Goal: Task Accomplishment & Management: Manage account settings

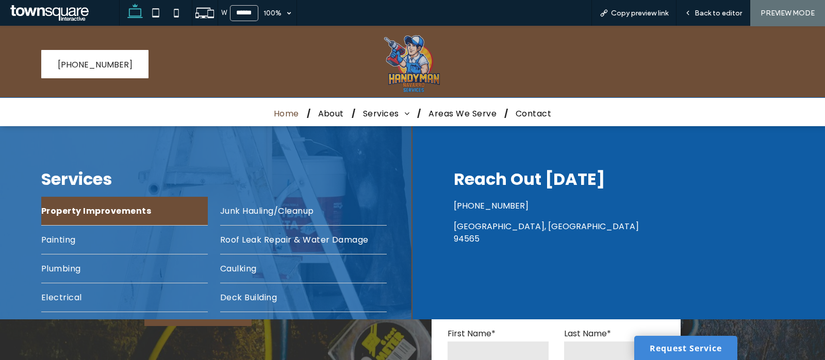
click at [100, 212] on span "Property Improvements" at bounding box center [96, 211] width 110 height 13
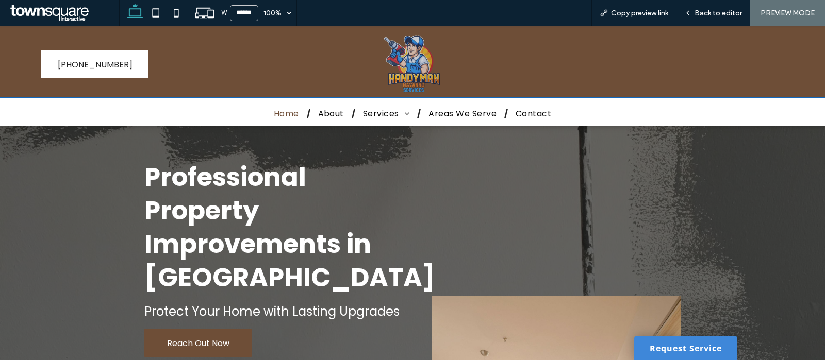
click at [284, 113] on span "Home" at bounding box center [286, 113] width 25 height 13
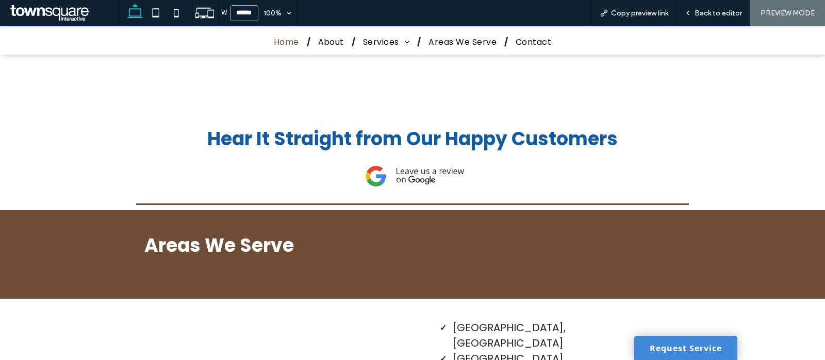
scroll to position [1880, 0]
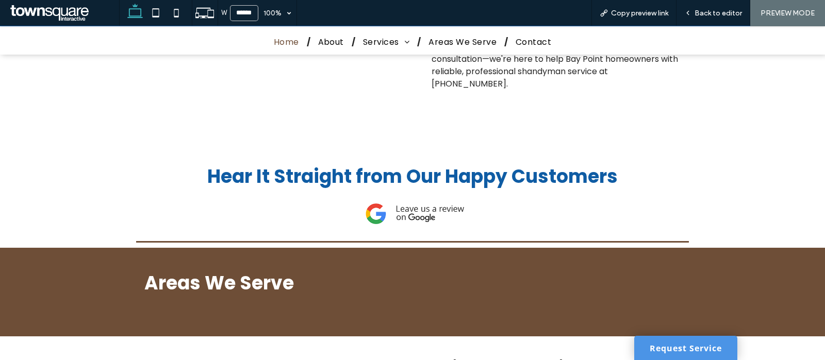
click at [661, 345] on link "Request Service" at bounding box center [685, 348] width 103 height 24
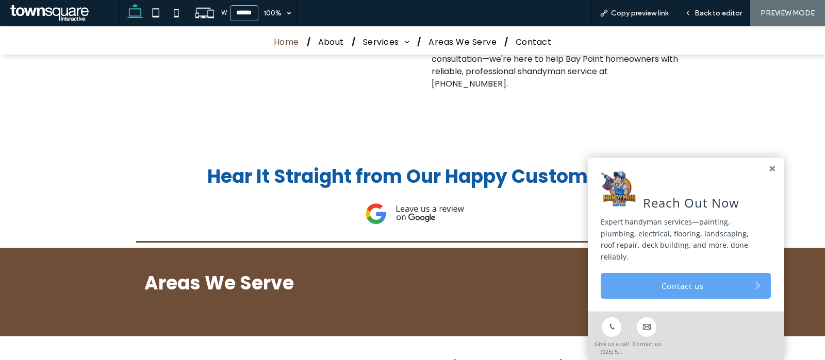
click at [698, 280] on link "Contact us" at bounding box center [686, 286] width 170 height 26
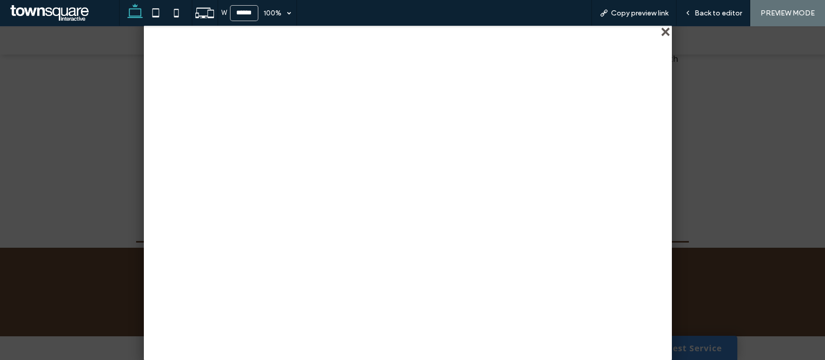
click at [665, 35] on div "close" at bounding box center [667, 33] width 8 height 8
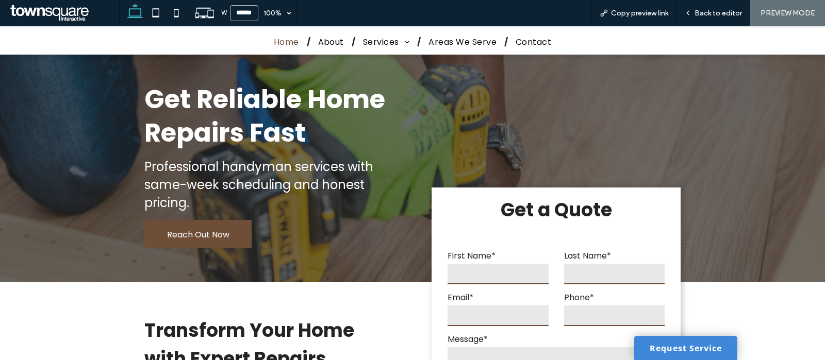
scroll to position [0, 0]
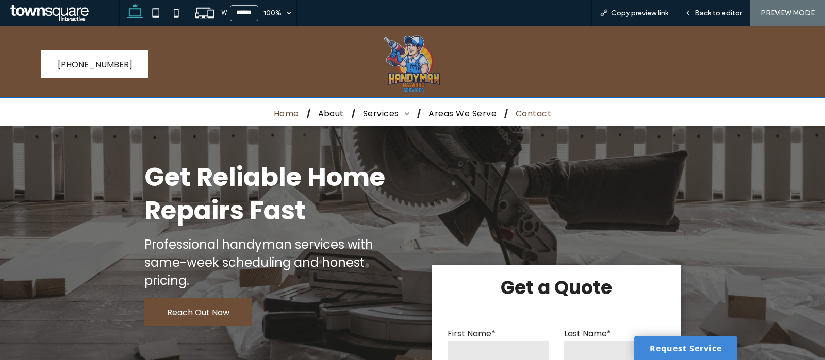
drag, startPoint x: 522, startPoint y: 110, endPoint x: 521, endPoint y: 136, distance: 25.8
click at [522, 110] on span "Contact" at bounding box center [534, 113] width 36 height 13
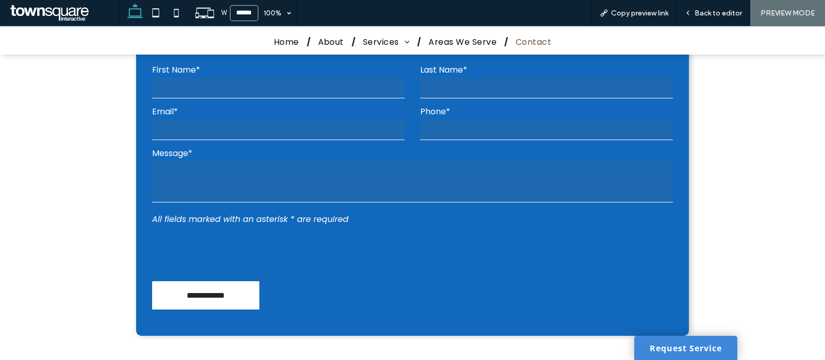
scroll to position [322, 0]
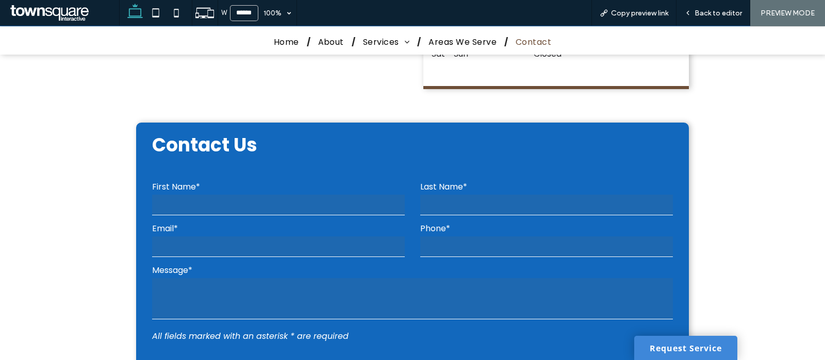
click at [312, 197] on input "text" at bounding box center [278, 205] width 253 height 21
type input "*"
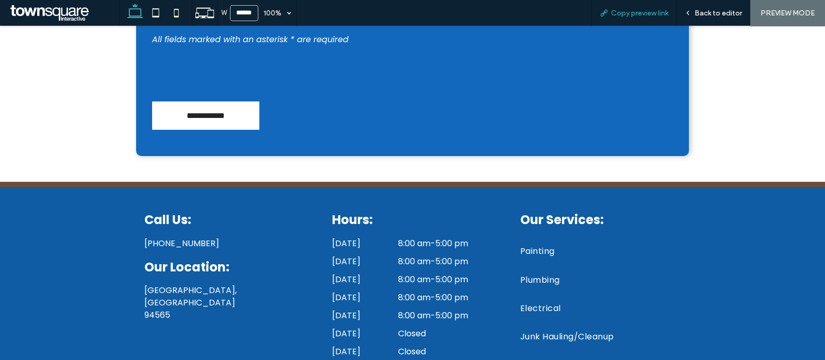
scroll to position [760, 0]
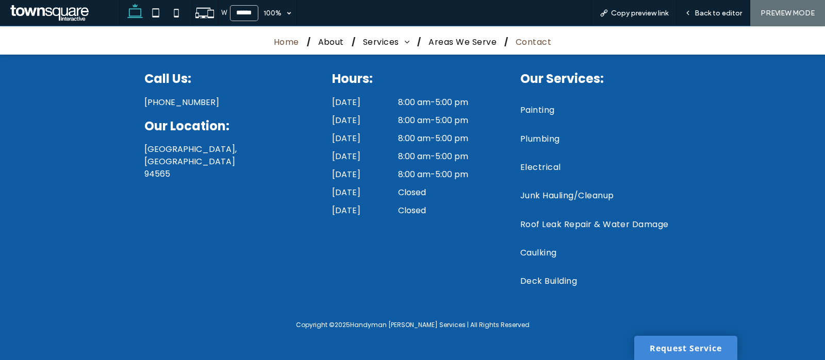
click at [274, 44] on span "Home" at bounding box center [286, 42] width 25 height 13
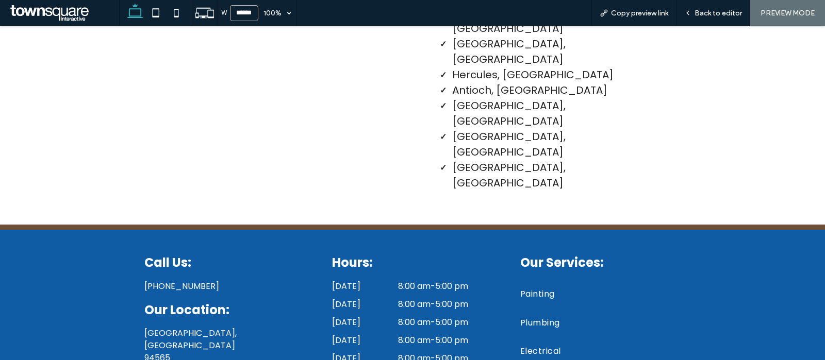
scroll to position [2325, 0]
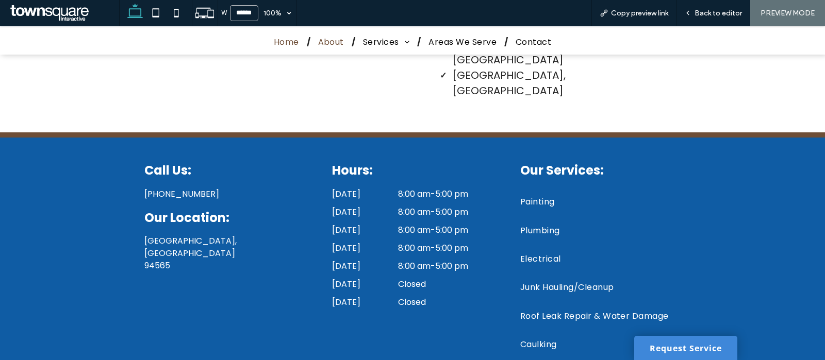
click at [325, 39] on span "About" at bounding box center [331, 42] width 26 height 13
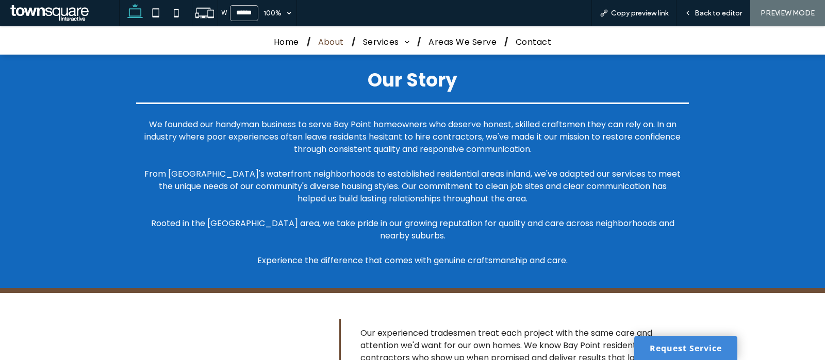
scroll to position [505, 0]
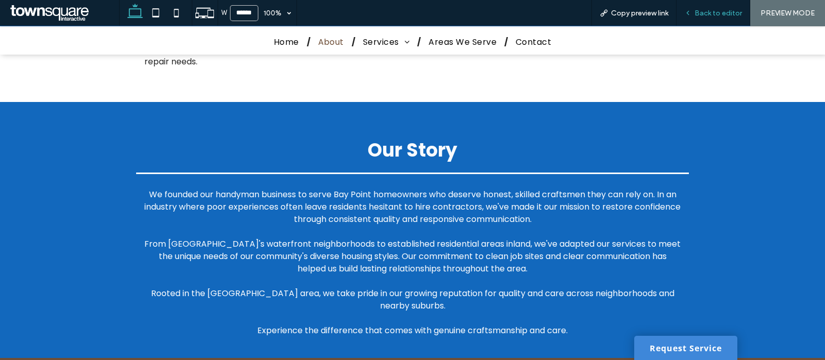
click at [714, 6] on div "Back to editor" at bounding box center [713, 13] width 74 height 26
click at [701, 10] on span "Back to editor" at bounding box center [717, 13] width 47 height 9
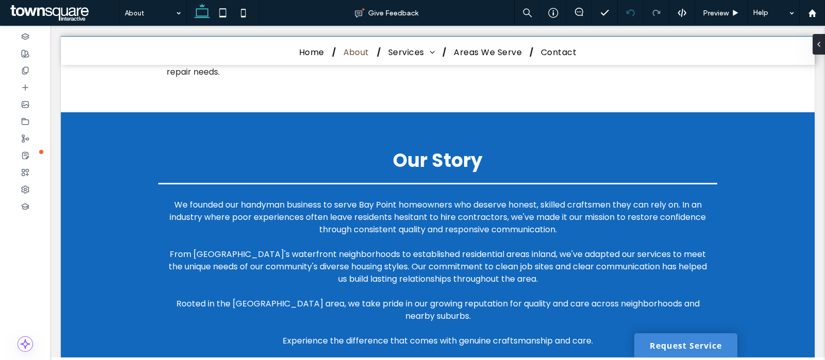
scroll to position [503, 0]
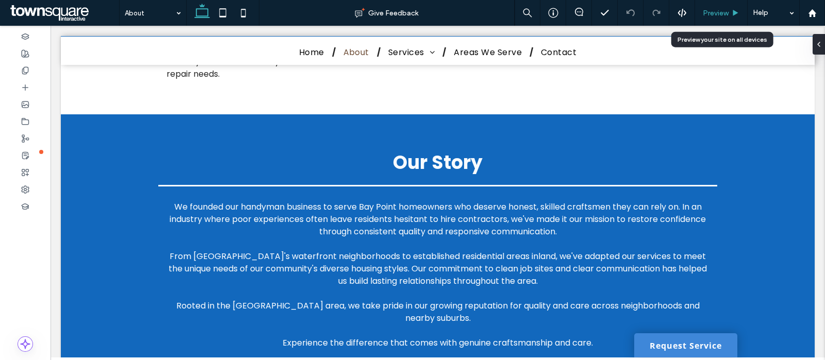
click at [716, 8] on div "Preview" at bounding box center [721, 13] width 53 height 26
click at [721, 14] on span "Preview" at bounding box center [716, 13] width 26 height 9
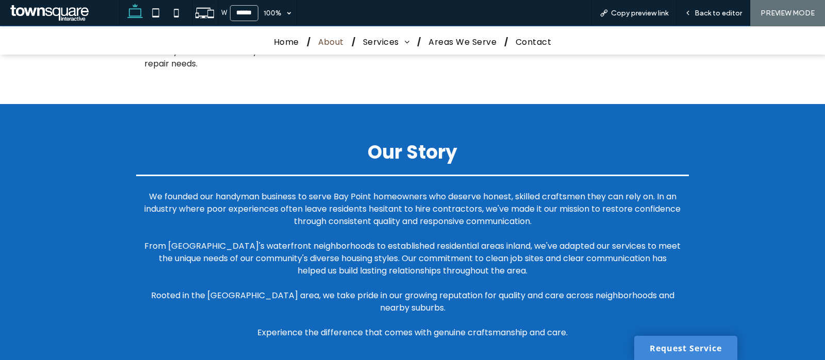
scroll to position [505, 0]
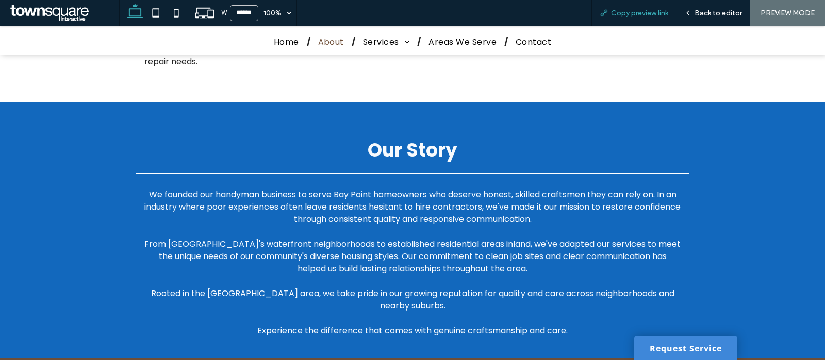
click at [640, 14] on span "Copy preview link" at bounding box center [639, 13] width 57 height 9
click at [709, 17] on div "Back to editor" at bounding box center [713, 13] width 74 height 26
click at [697, 15] on span "Back to editor" at bounding box center [717, 13] width 47 height 9
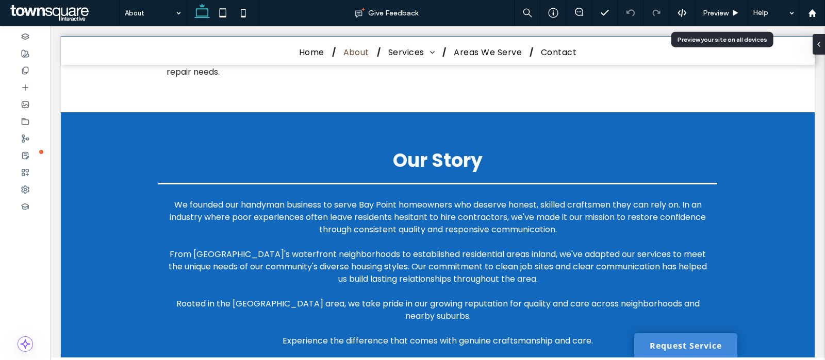
scroll to position [515, 0]
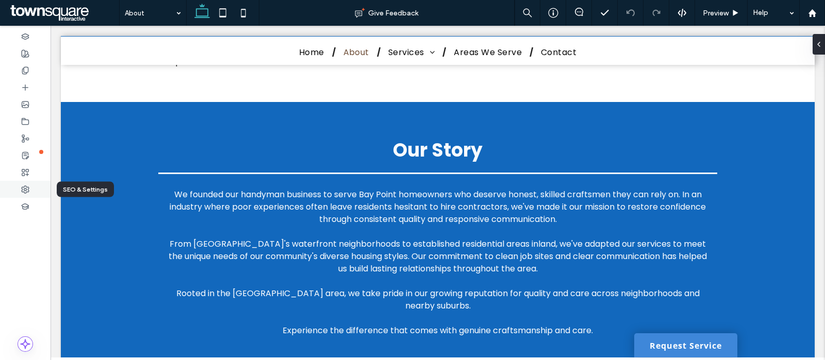
click at [25, 184] on div at bounding box center [25, 189] width 51 height 17
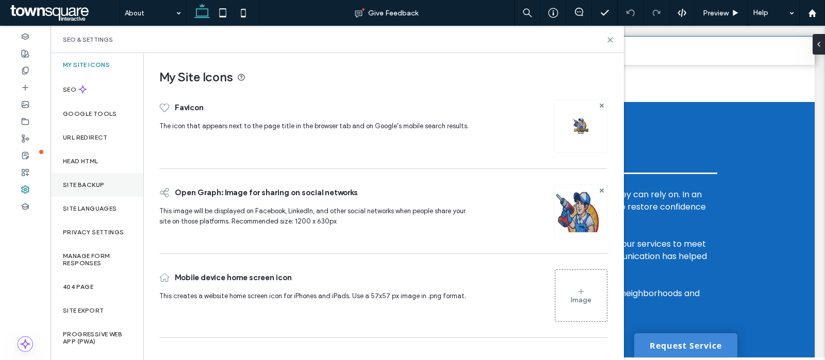
click at [99, 176] on div "Site Backup" at bounding box center [97, 185] width 93 height 24
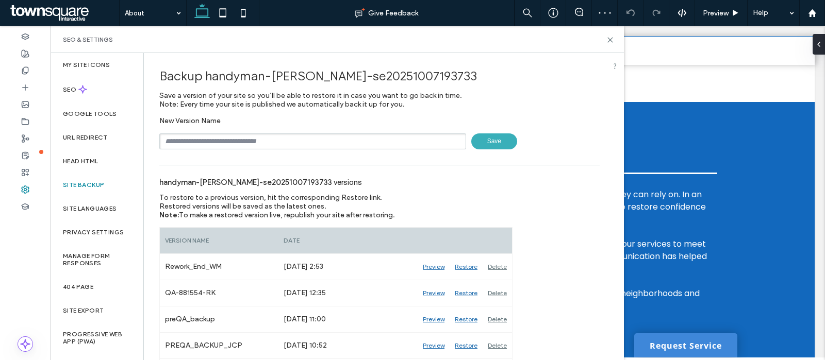
drag, startPoint x: 229, startPoint y: 139, endPoint x: 259, endPoint y: 178, distance: 48.9
click at [259, 178] on div "Backup handyman-navarro-se20251007193733 Save a version of your site so you’ll …" at bounding box center [379, 232] width 471 height 359
type input "**********"
click at [485, 139] on span "Save" at bounding box center [494, 142] width 46 height 16
click at [608, 39] on icon at bounding box center [610, 40] width 8 height 8
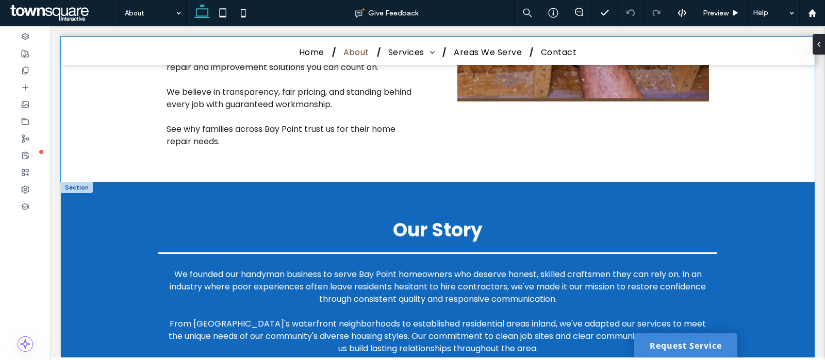
scroll to position [451, 0]
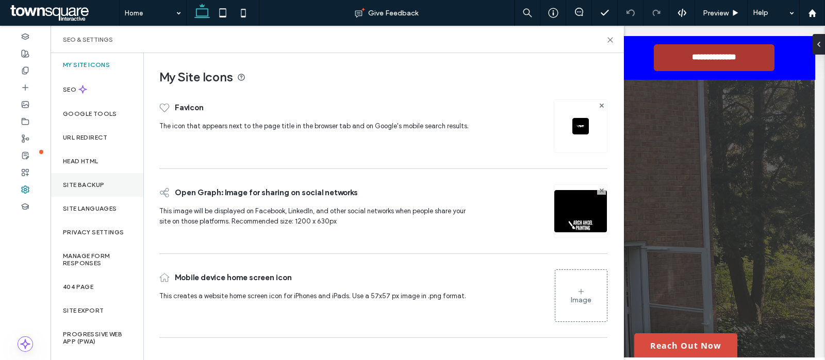
click at [75, 183] on label "Site Backup" at bounding box center [83, 184] width 41 height 7
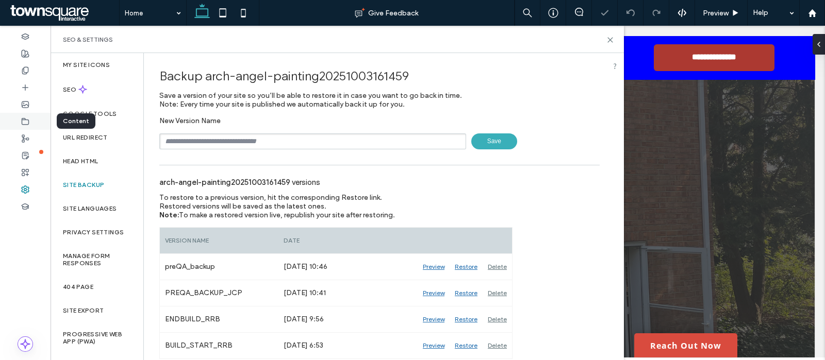
click at [21, 118] on div at bounding box center [25, 121] width 51 height 17
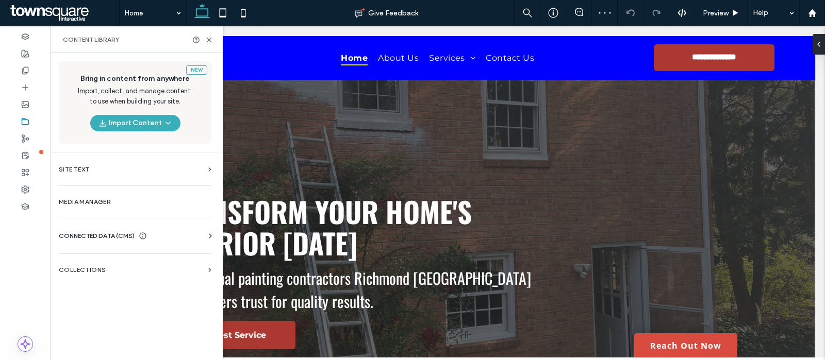
click at [152, 239] on div "CONNECTED DATA (CMS)" at bounding box center [137, 236] width 157 height 10
drag, startPoint x: 123, startPoint y: 266, endPoint x: 324, endPoint y: 196, distance: 212.6
click at [123, 266] on section "Business Info" at bounding box center [137, 262] width 157 height 24
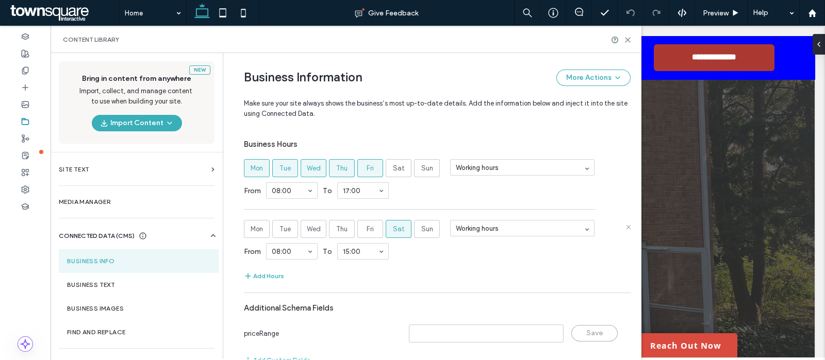
scroll to position [573, 0]
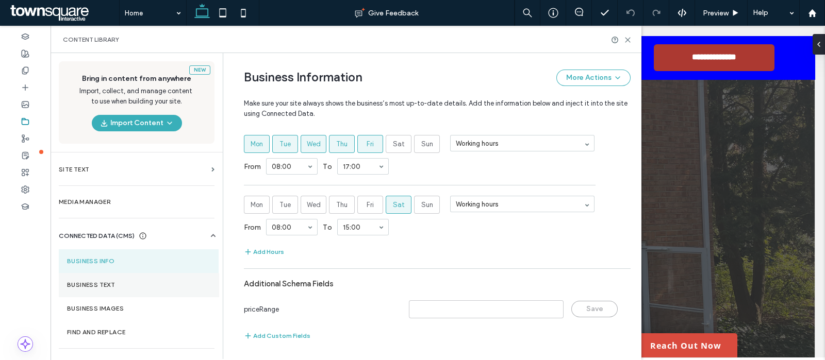
click at [94, 284] on label "Business Text" at bounding box center [138, 285] width 143 height 7
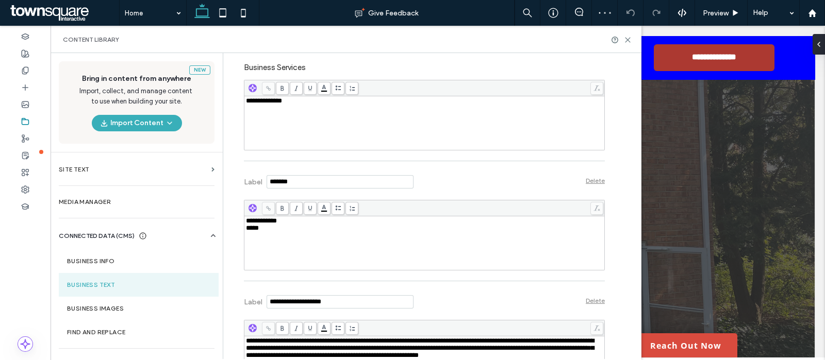
scroll to position [305, 0]
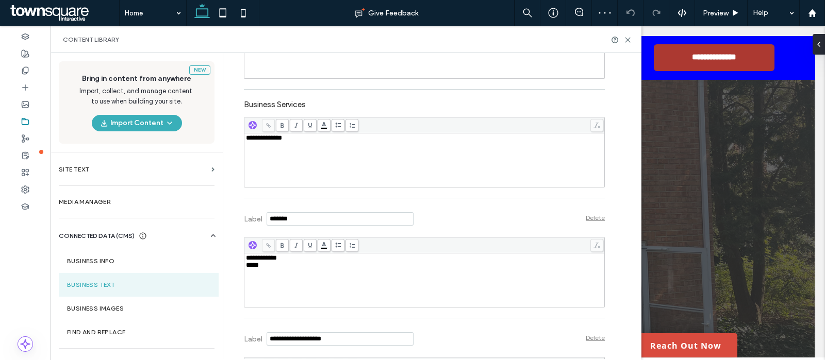
click at [258, 139] on span "**********" at bounding box center [264, 138] width 36 height 7
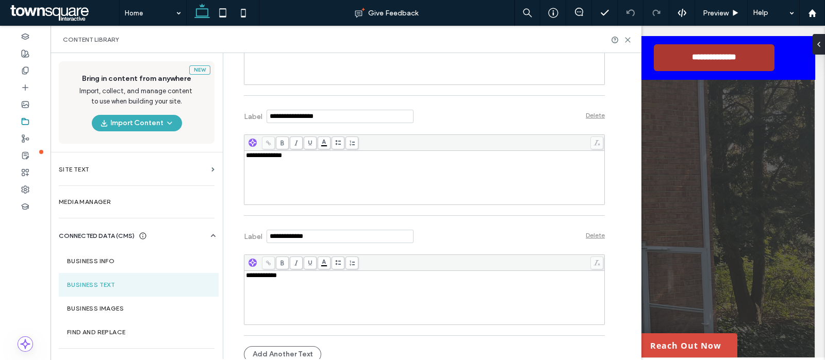
scroll to position [654, 0]
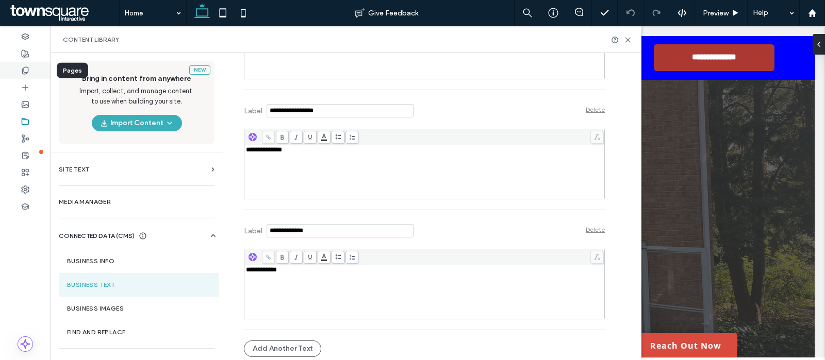
click at [23, 67] on icon at bounding box center [25, 71] width 8 height 8
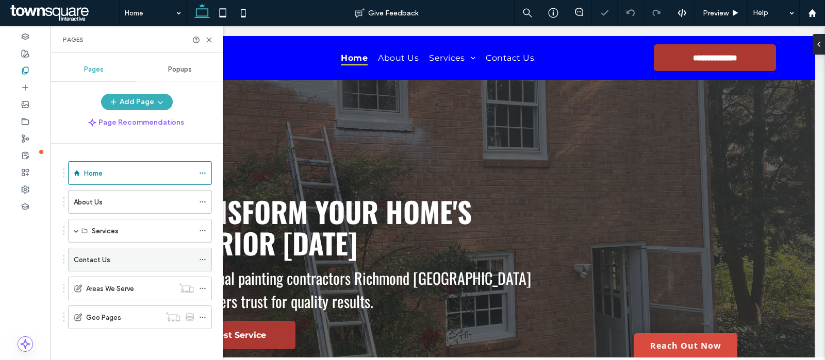
scroll to position [0, 0]
click at [119, 261] on div "Contact Us" at bounding box center [134, 260] width 120 height 11
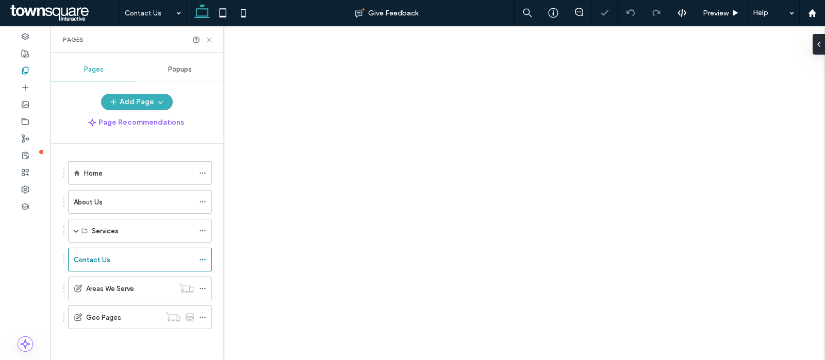
click at [211, 38] on use at bounding box center [209, 40] width 5 height 5
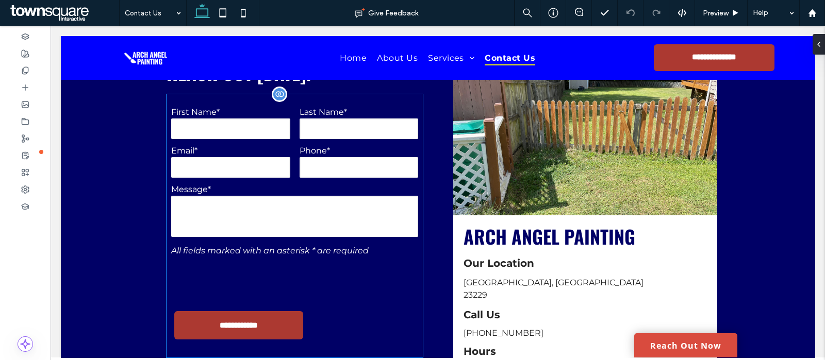
scroll to position [387, 0]
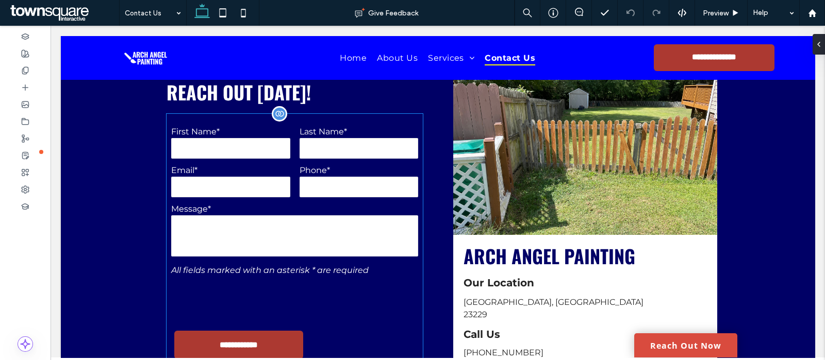
click at [213, 127] on label "First Name*" at bounding box center [230, 132] width 119 height 10
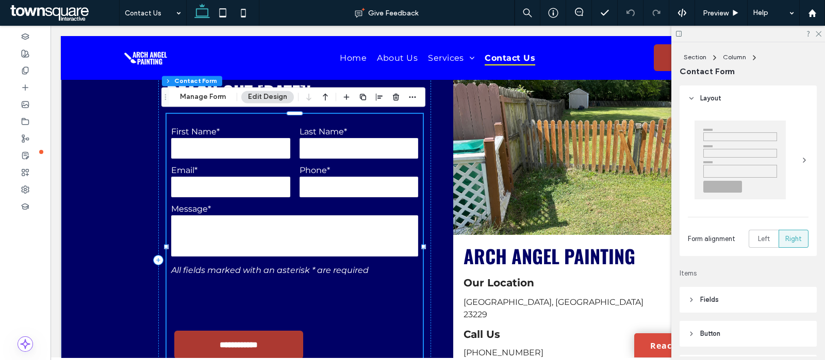
type input "*"
type input "***"
type input "*"
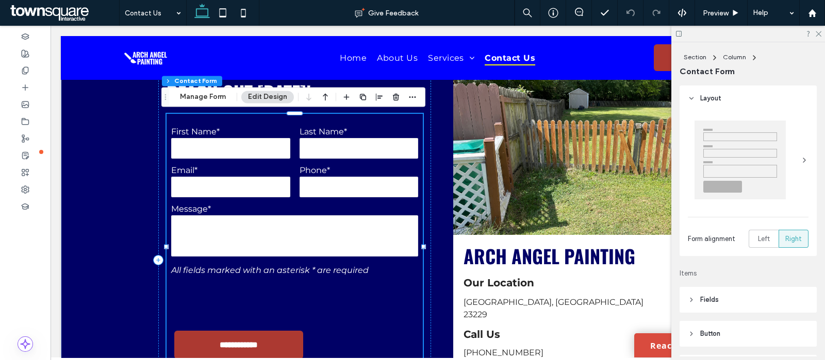
type input "***"
click at [203, 100] on button "Manage Form" at bounding box center [202, 97] width 59 height 12
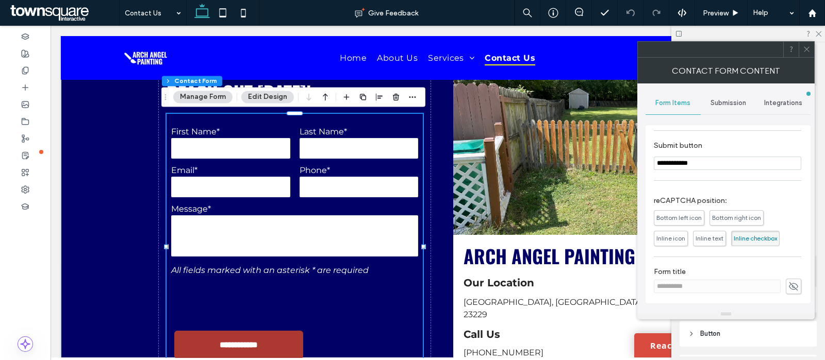
scroll to position [0, 0]
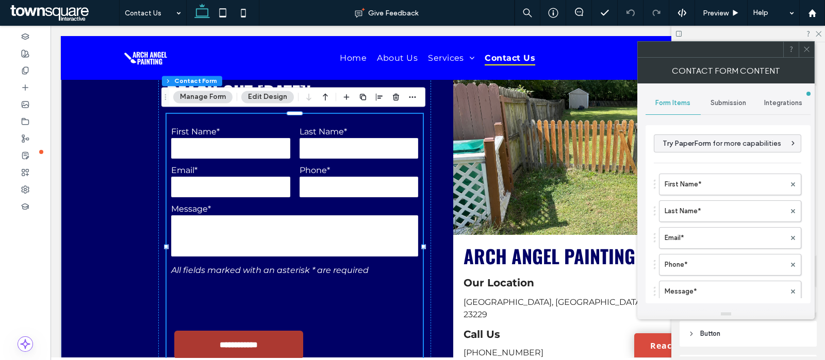
click at [735, 103] on span "Submission" at bounding box center [728, 103] width 36 height 8
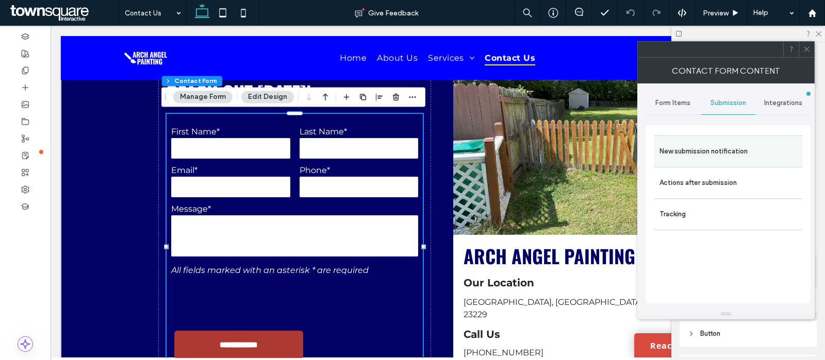
click at [735, 150] on label "New submission notification" at bounding box center [728, 151] width 138 height 21
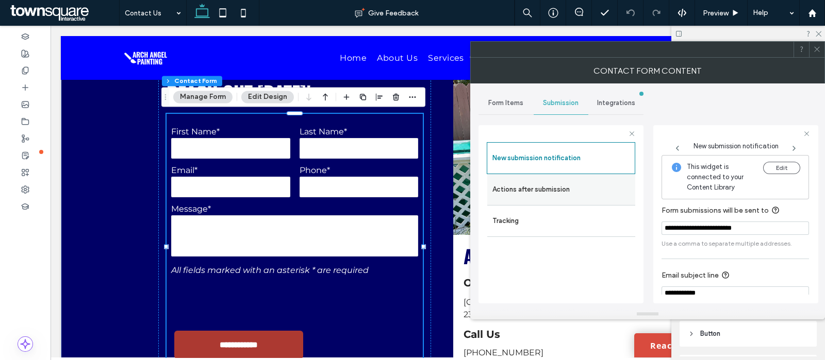
click at [530, 194] on label "Actions after submission" at bounding box center [561, 189] width 138 height 21
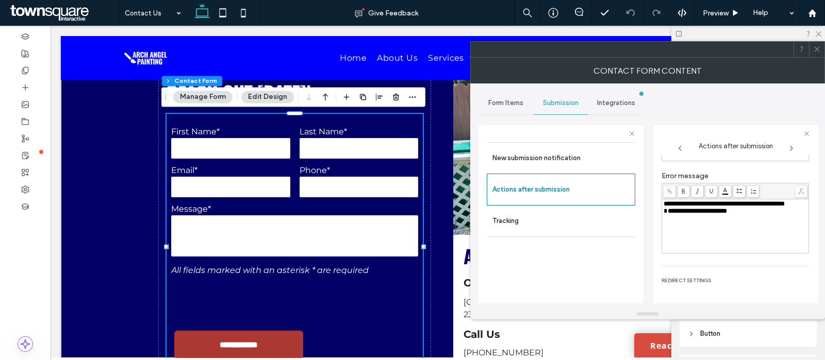
scroll to position [176, 0]
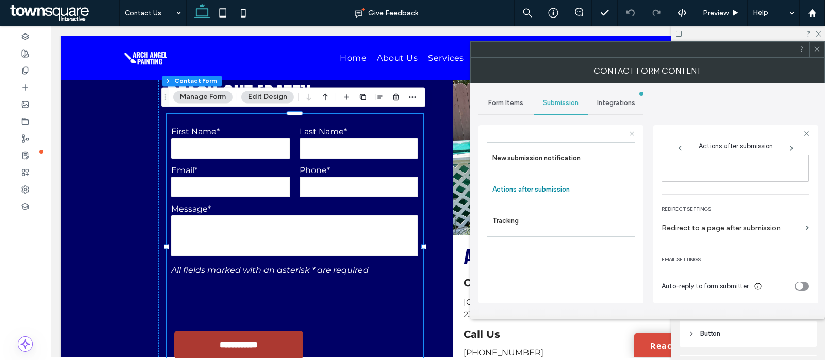
click at [820, 47] on icon at bounding box center [817, 49] width 8 height 8
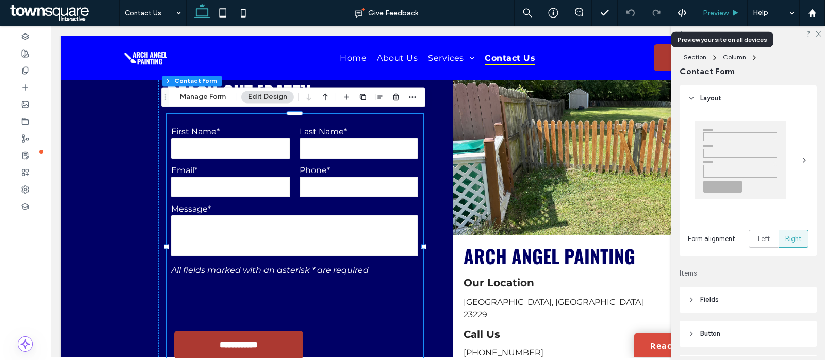
click at [713, 12] on span "Preview" at bounding box center [716, 13] width 26 height 9
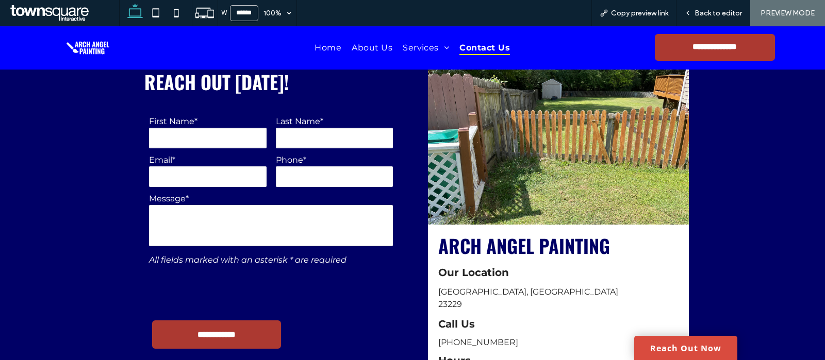
scroll to position [376, 0]
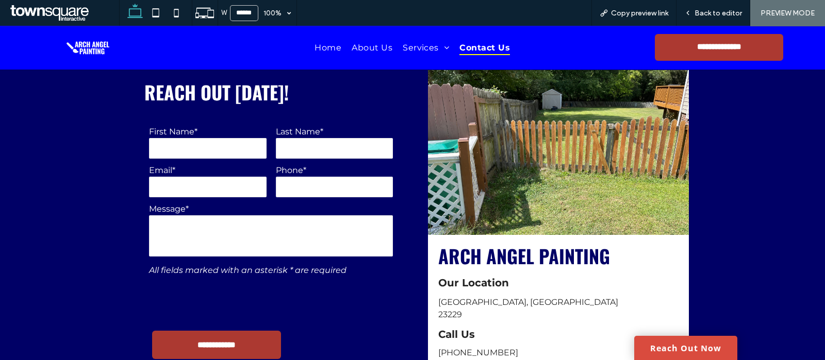
click at [218, 143] on input "text" at bounding box center [208, 148] width 118 height 21
type input "*"
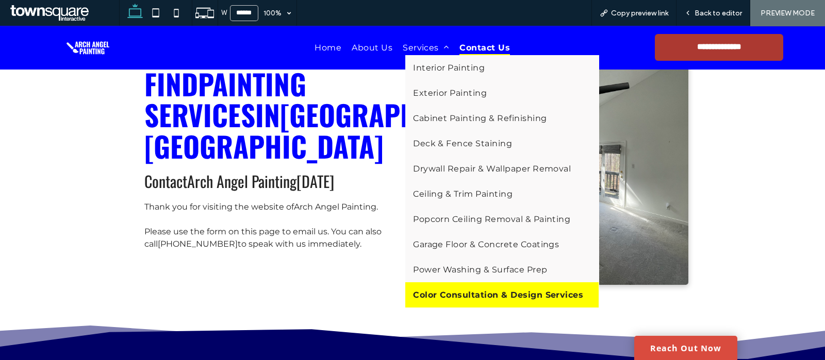
scroll to position [63, 0]
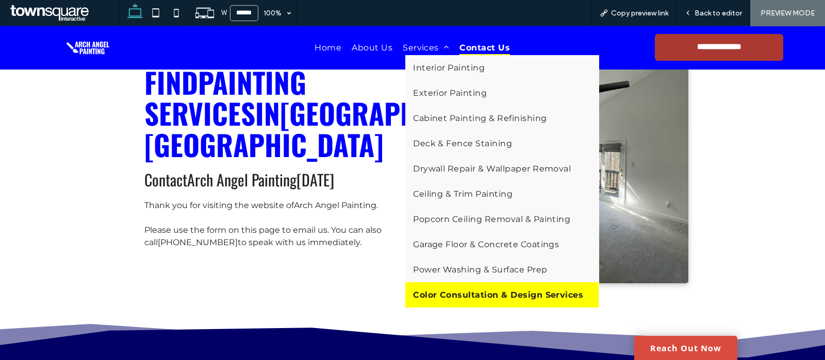
type textarea "*"
click at [446, 295] on span "Color Consultation & Design Services" at bounding box center [498, 295] width 170 height 10
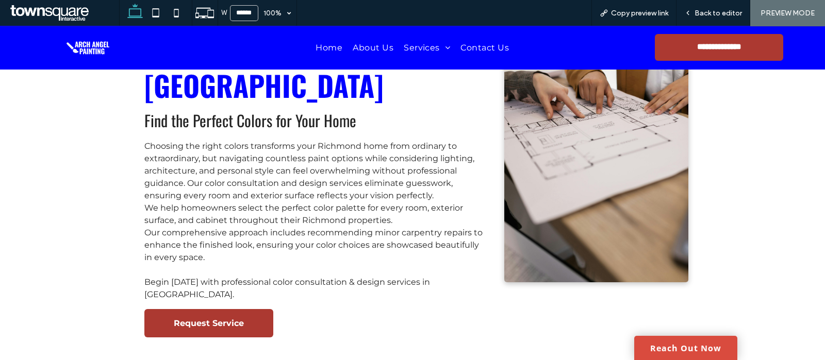
scroll to position [128, 0]
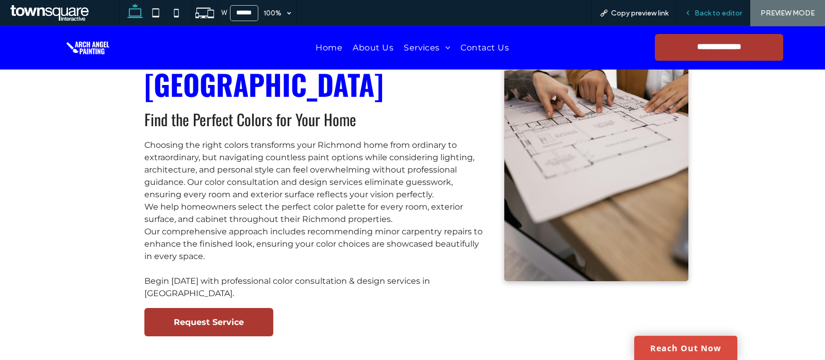
click at [706, 9] on span "Back to editor" at bounding box center [717, 13] width 47 height 9
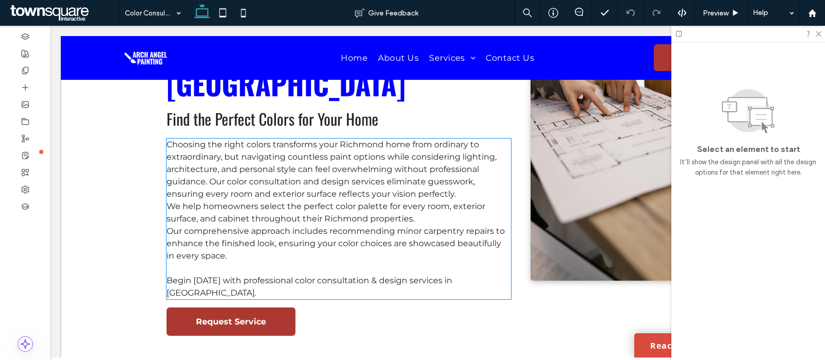
click at [167, 226] on span "Our comprehensive approach includes recommending minor carpentry repairs to enh…" at bounding box center [336, 243] width 338 height 35
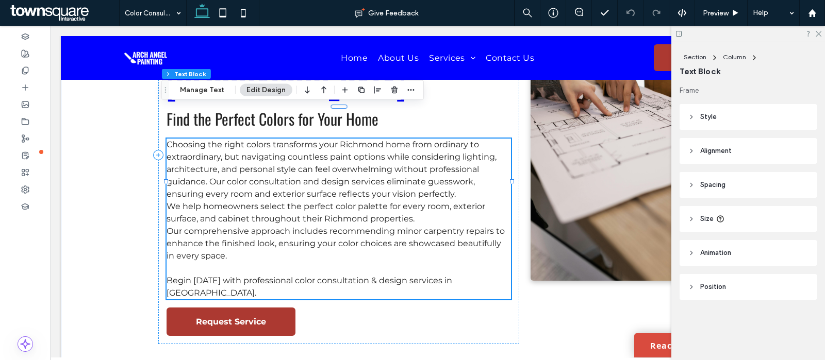
click at [167, 226] on span "Our comprehensive approach includes recommending minor carpentry repairs to enh…" at bounding box center [336, 243] width 338 height 35
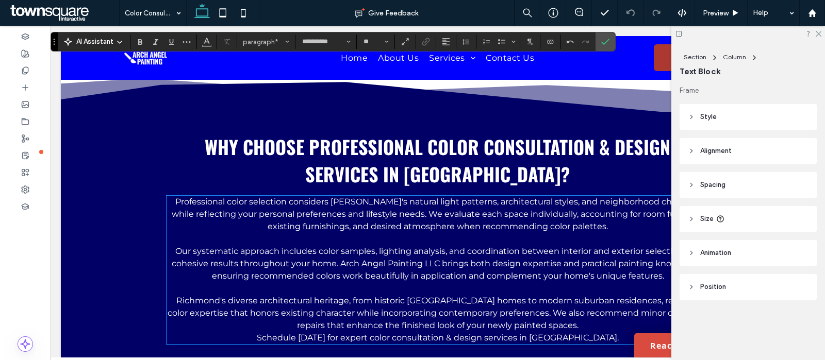
scroll to position [434, 0]
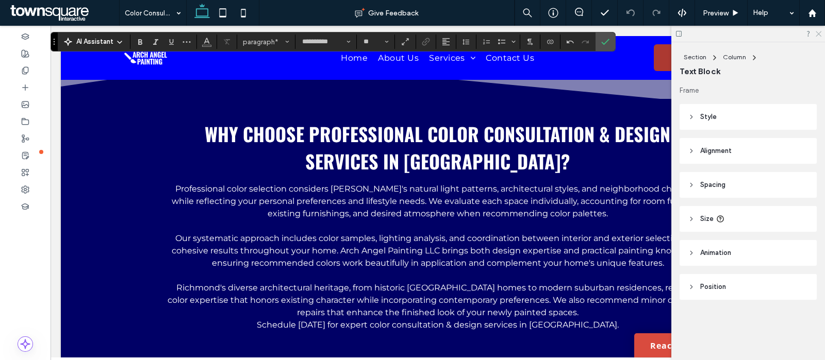
click at [820, 36] on use at bounding box center [819, 34] width 6 height 6
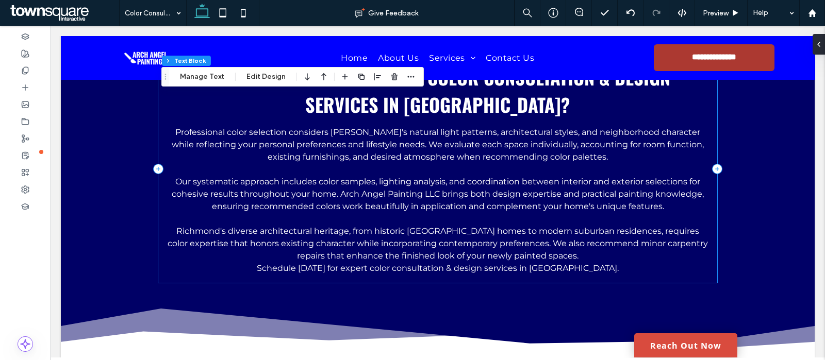
scroll to position [530, 0]
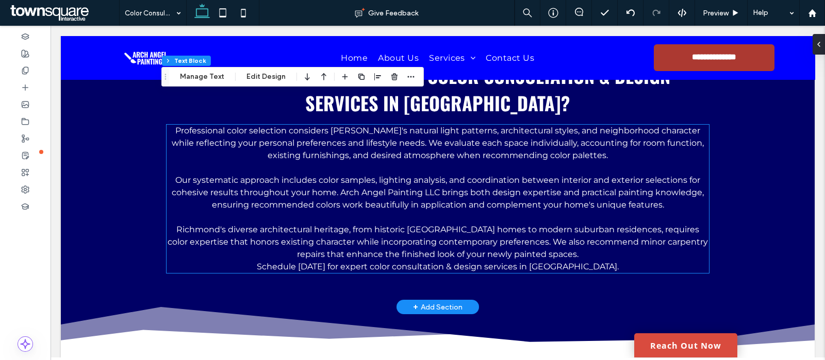
click at [434, 175] on span "Our systematic approach includes color samples, lighting analysis, and coordina…" at bounding box center [438, 192] width 532 height 35
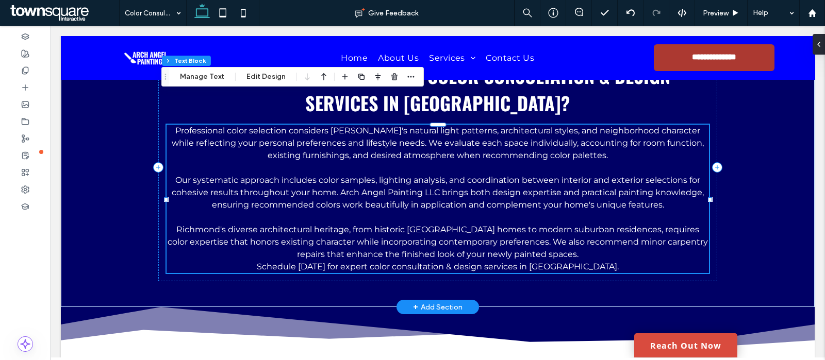
click at [434, 175] on span "Our systematic approach includes color samples, lighting analysis, and coordina…" at bounding box center [438, 192] width 532 height 35
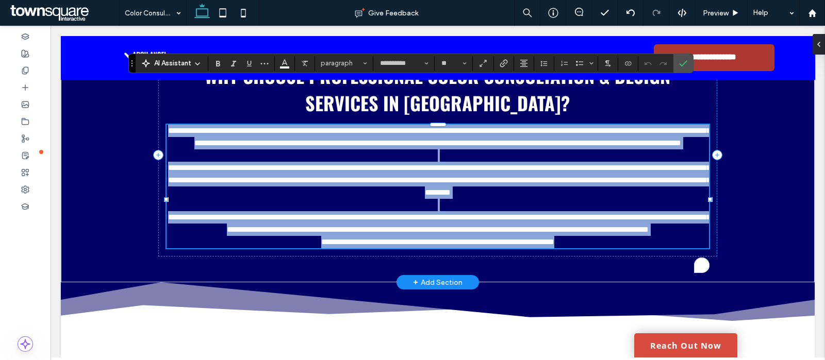
type input "**********"
type input "**"
click at [434, 164] on span "**********" at bounding box center [439, 180] width 542 height 32
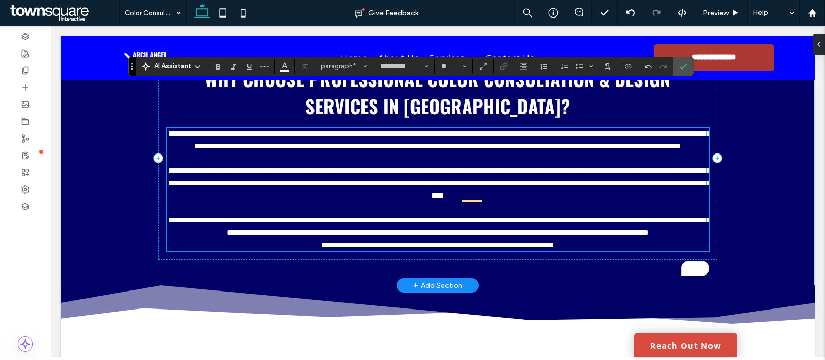
scroll to position [527, 0]
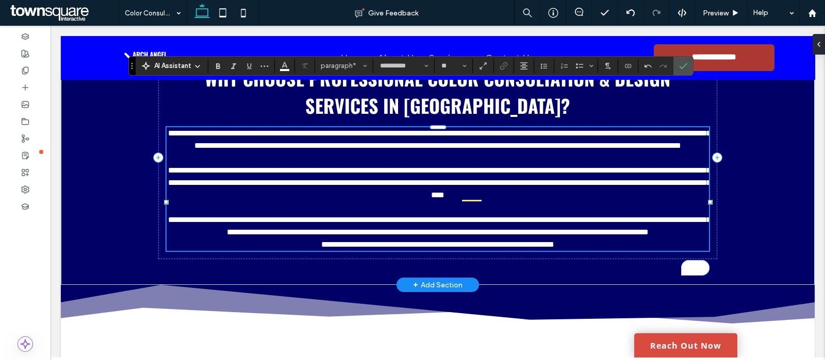
click at [574, 214] on p "**********" at bounding box center [438, 226] width 542 height 25
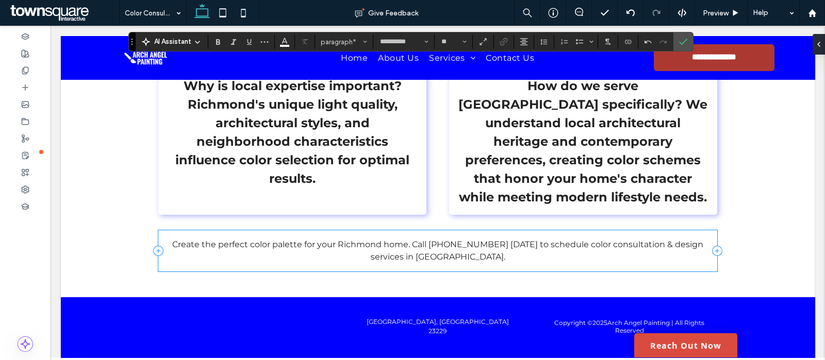
scroll to position [1182, 0]
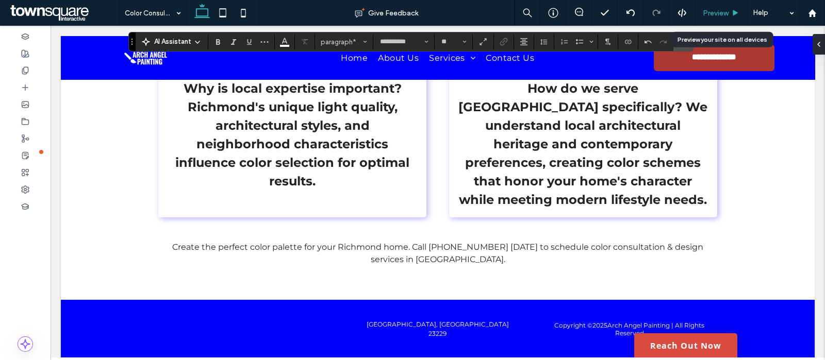
click at [719, 8] on div "Preview" at bounding box center [721, 13] width 53 height 26
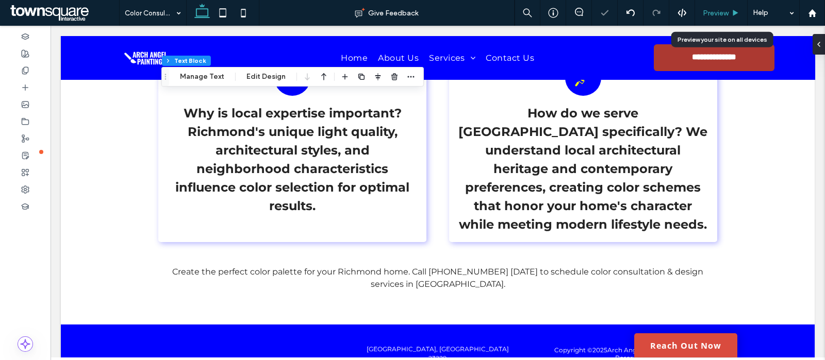
click at [713, 8] on div "Preview" at bounding box center [721, 13] width 53 height 26
click at [719, 7] on div "Preview" at bounding box center [721, 13] width 53 height 26
click at [727, 10] on span "Preview" at bounding box center [716, 13] width 26 height 9
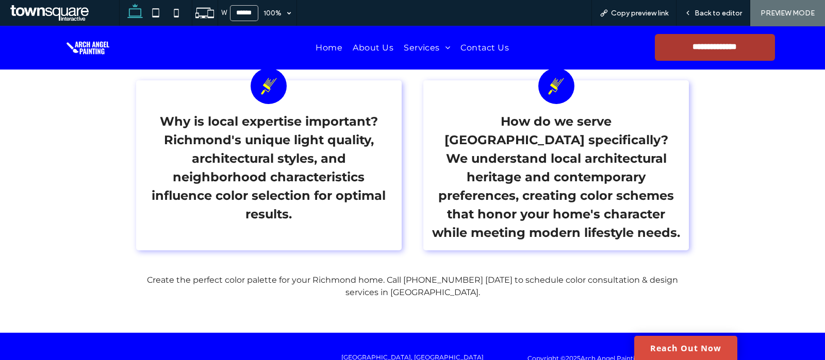
scroll to position [1188, 0]
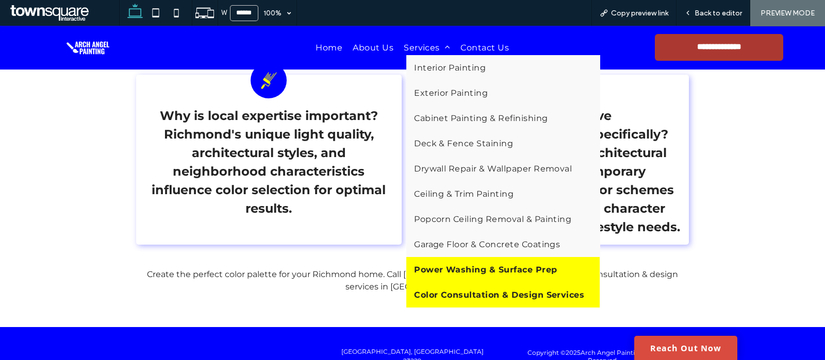
click at [452, 272] on span "Power Washing & Surface Prep" at bounding box center [485, 270] width 143 height 10
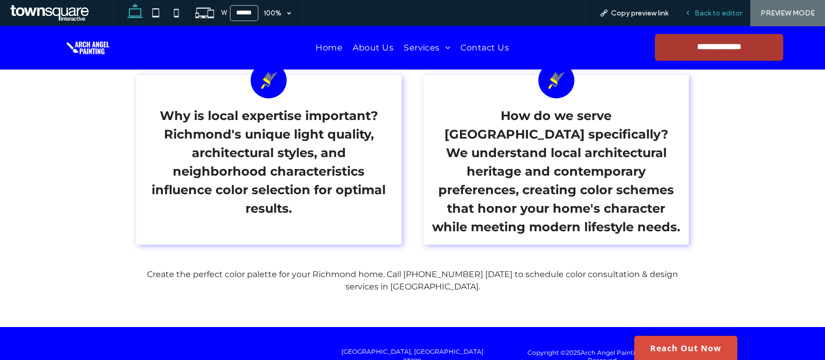
click at [707, 14] on span "Back to editor" at bounding box center [717, 13] width 47 height 9
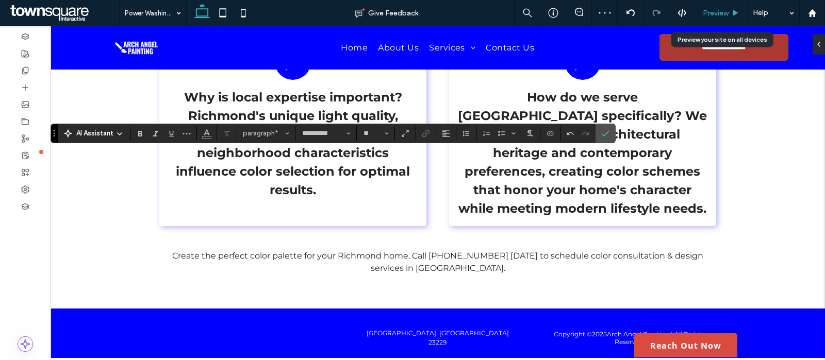
click at [719, 14] on span "Preview" at bounding box center [716, 13] width 26 height 9
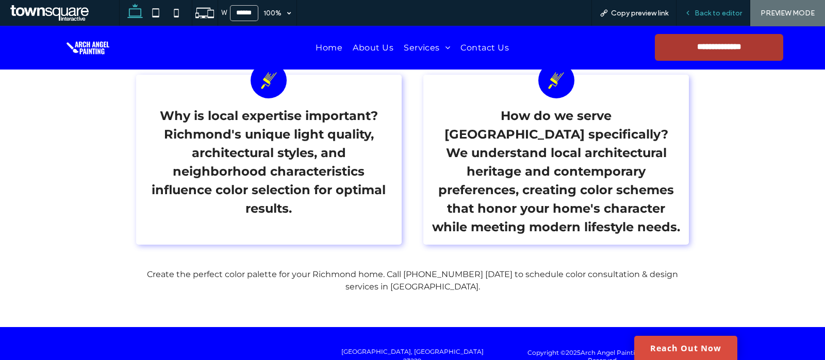
click at [691, 11] on icon at bounding box center [687, 12] width 7 height 7
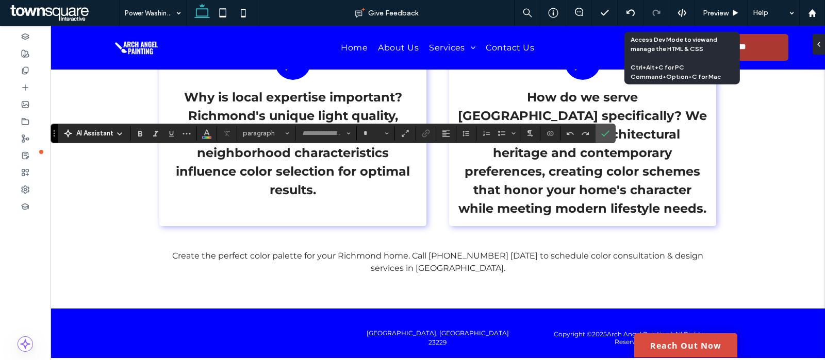
type input "**********"
type input "**"
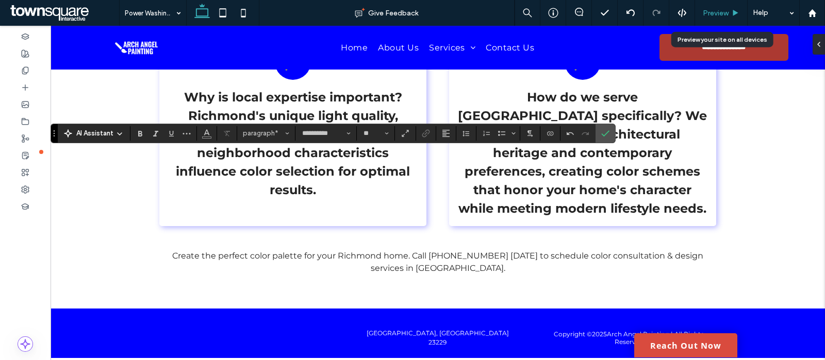
click at [721, 14] on span "Preview" at bounding box center [716, 13] width 26 height 9
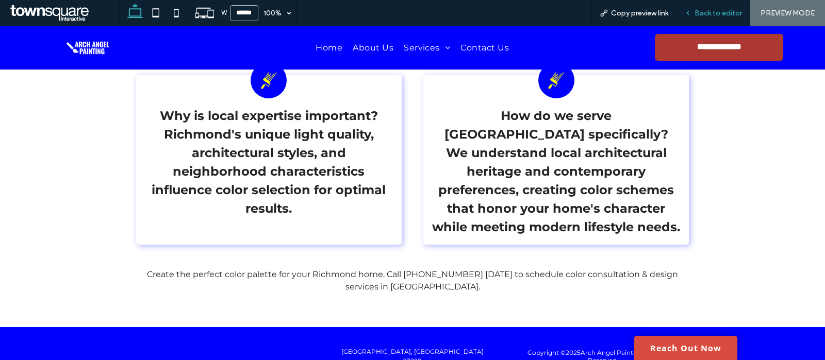
click at [702, 11] on span "Back to editor" at bounding box center [717, 13] width 47 height 9
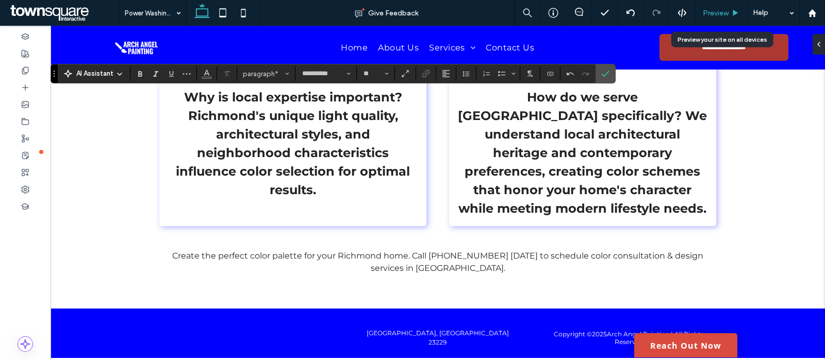
click at [719, 14] on span "Preview" at bounding box center [716, 13] width 26 height 9
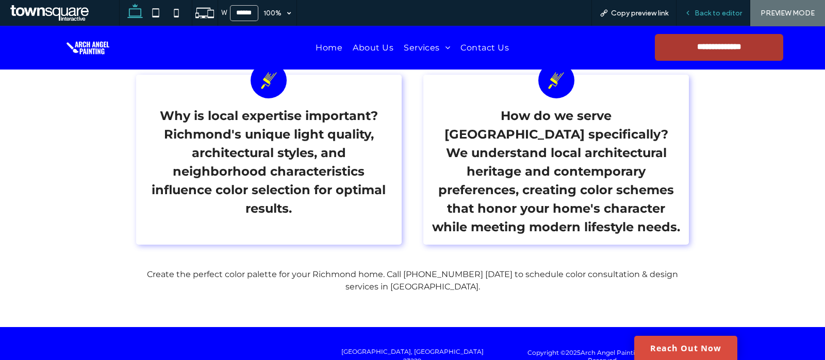
click at [696, 11] on span "Back to editor" at bounding box center [717, 13] width 47 height 9
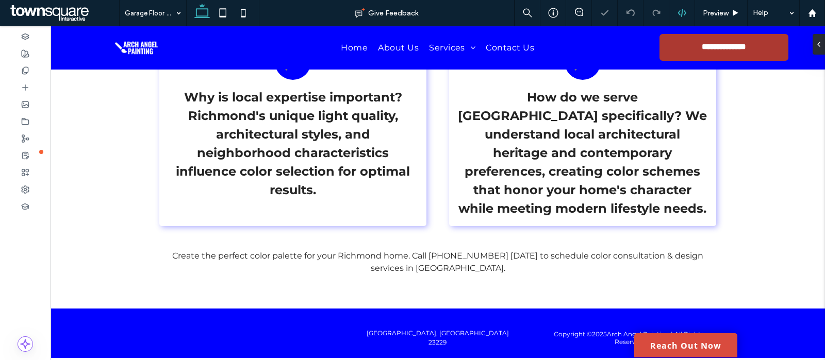
type input "**********"
type input "**"
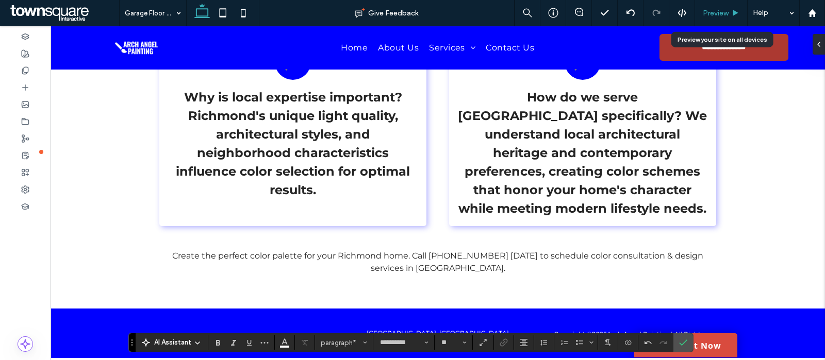
click at [714, 16] on span "Preview" at bounding box center [716, 13] width 26 height 9
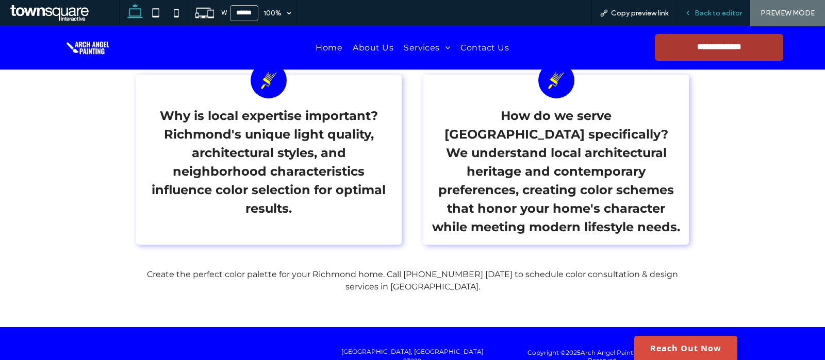
click at [694, 10] on div "Back to editor" at bounding box center [712, 13] width 73 height 9
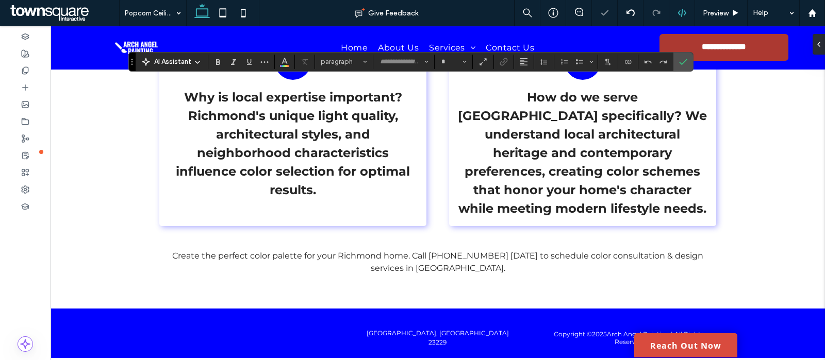
type input "**********"
type input "**"
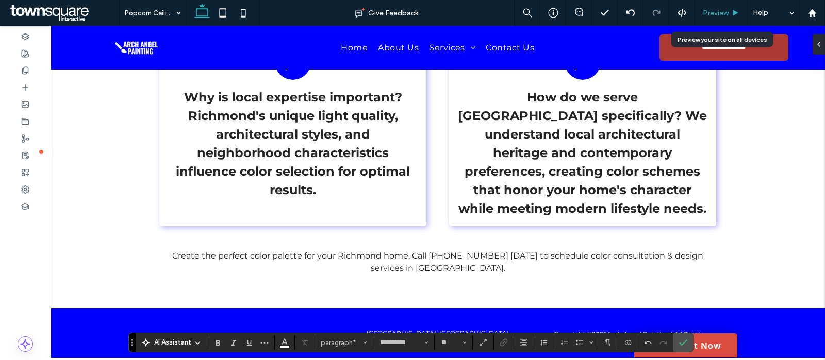
click at [716, 13] on span "Preview" at bounding box center [716, 13] width 26 height 9
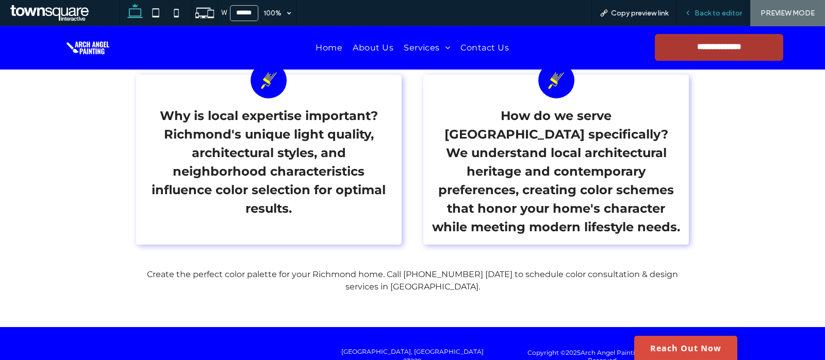
click at [707, 9] on span "Back to editor" at bounding box center [717, 13] width 47 height 9
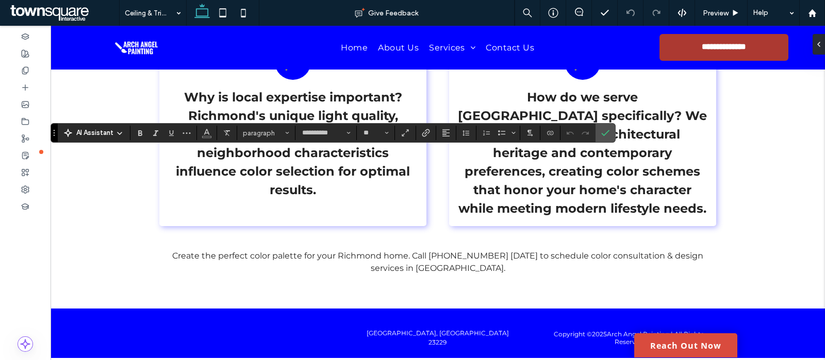
type input "**********"
type input "**"
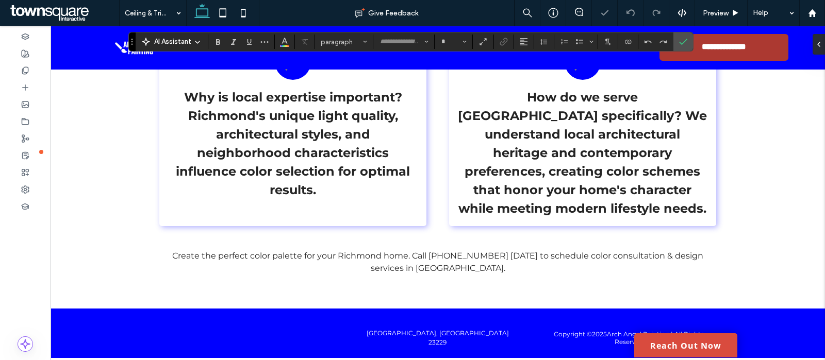
type input "**********"
type input "**"
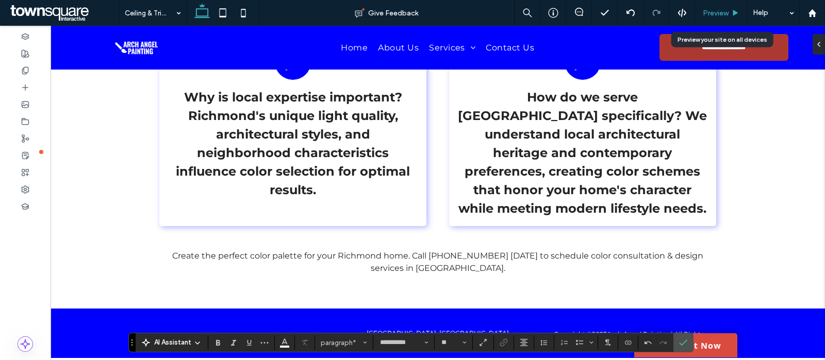
click at [729, 18] on div "Preview" at bounding box center [721, 13] width 53 height 26
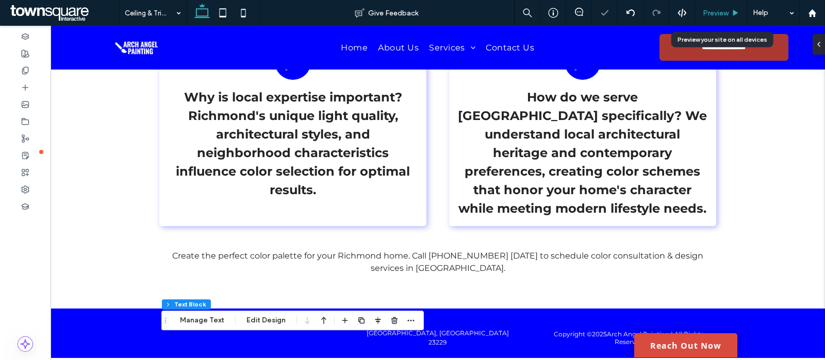
click at [720, 15] on span "Preview" at bounding box center [716, 13] width 26 height 9
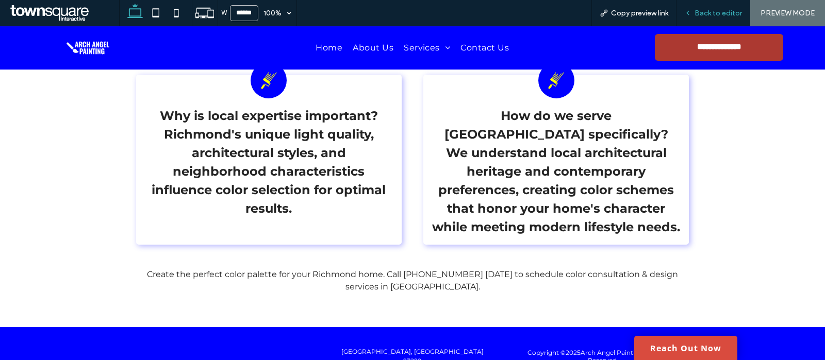
click at [701, 11] on span "Back to editor" at bounding box center [717, 13] width 47 height 9
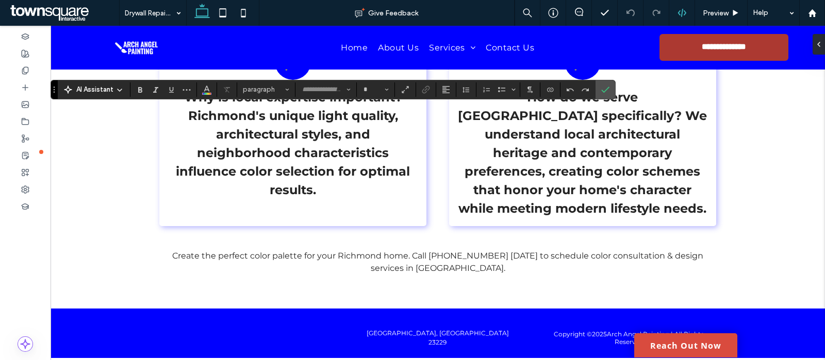
type input "**********"
type input "**"
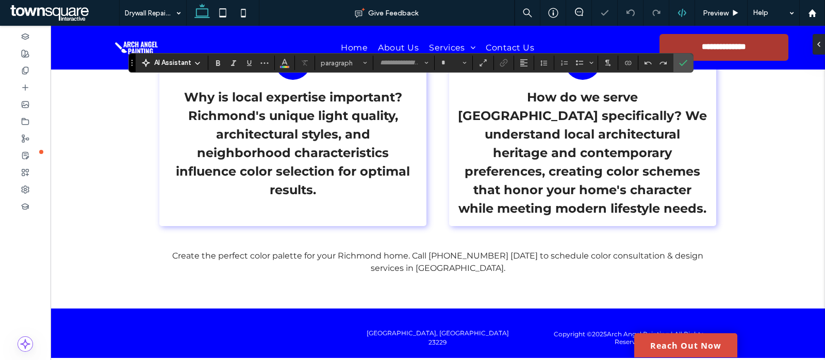
type input "**********"
type input "**"
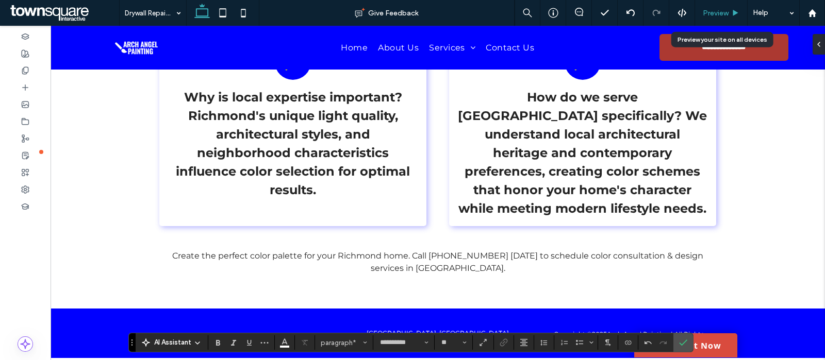
click at [706, 6] on div "Preview" at bounding box center [721, 13] width 53 height 26
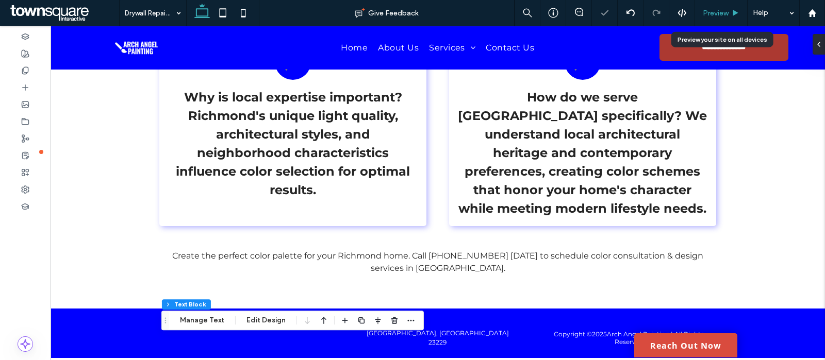
click at [717, 9] on span "Preview" at bounding box center [716, 13] width 26 height 9
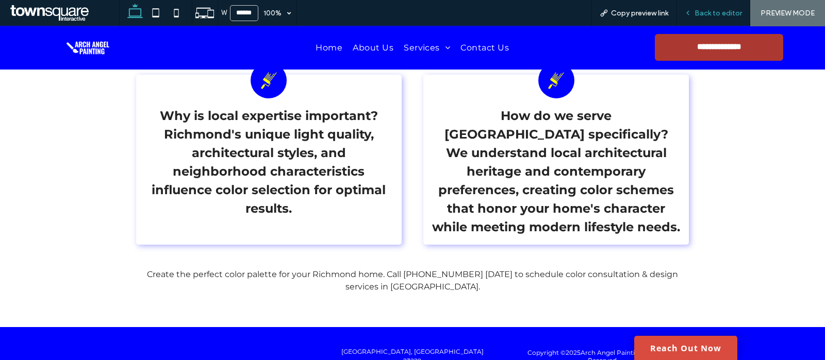
click at [722, 11] on span "Back to editor" at bounding box center [717, 13] width 47 height 9
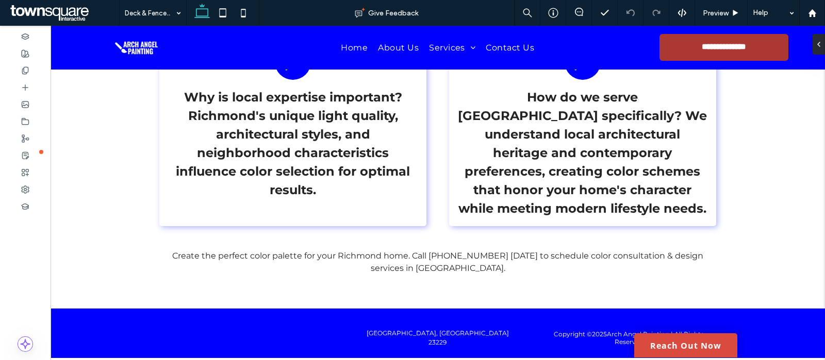
type input "**********"
type input "**"
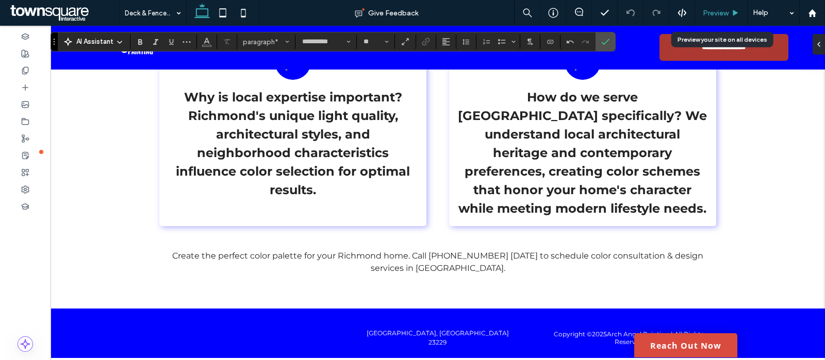
click at [707, 16] on span "Preview" at bounding box center [716, 13] width 26 height 9
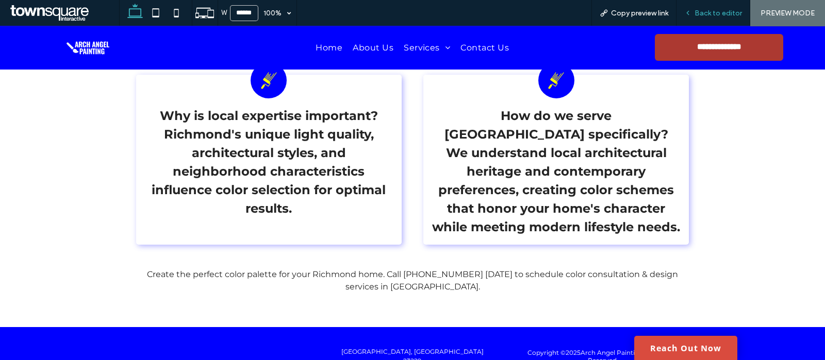
click at [706, 12] on span "Back to editor" at bounding box center [717, 13] width 47 height 9
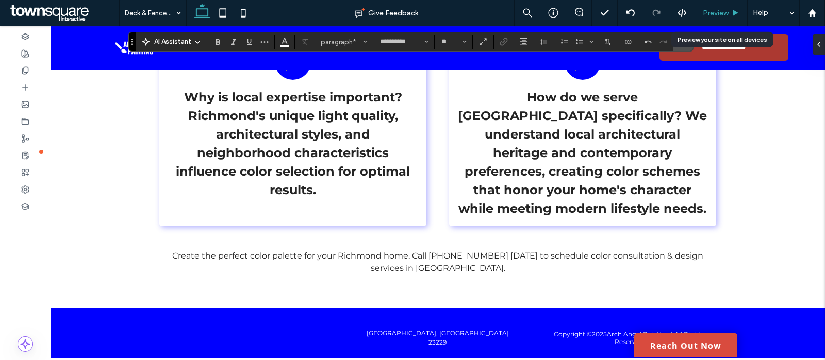
click at [714, 10] on span "Preview" at bounding box center [716, 13] width 26 height 9
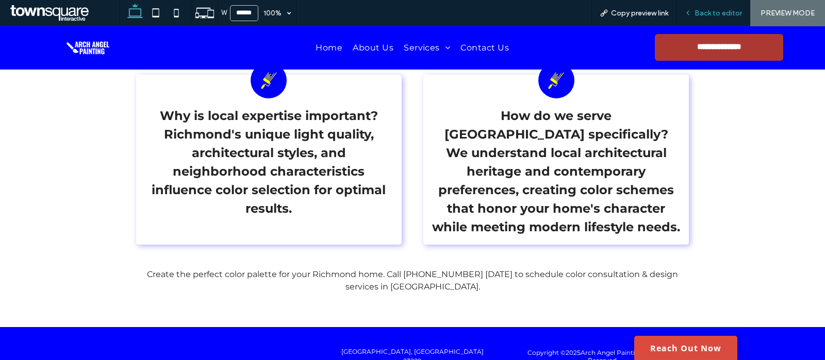
click at [723, 6] on div "Back to editor" at bounding box center [713, 13] width 74 height 26
click at [703, 14] on span "Back to editor" at bounding box center [717, 13] width 47 height 9
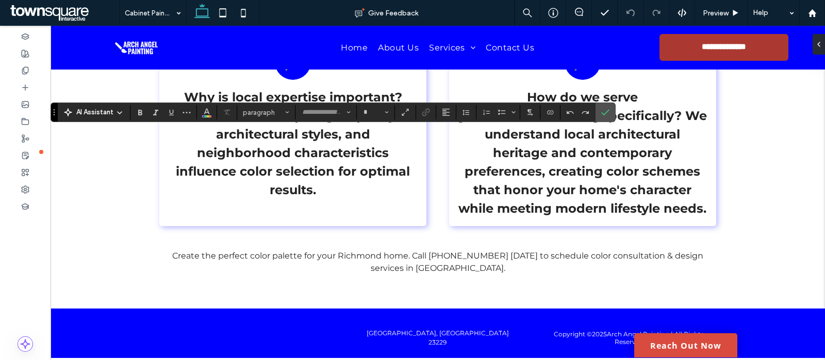
type input "**********"
type input "**"
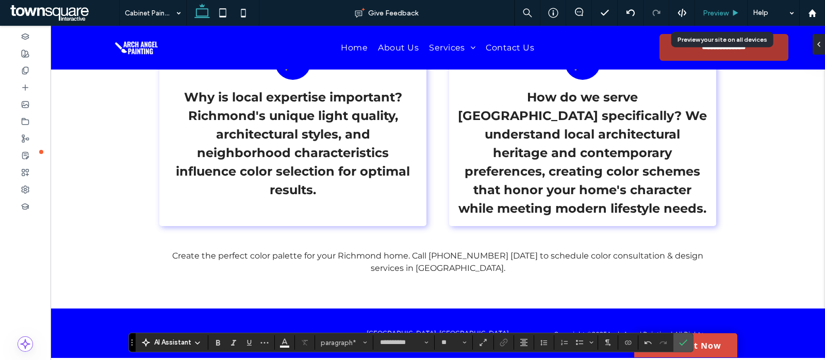
click at [710, 14] on span "Preview" at bounding box center [716, 13] width 26 height 9
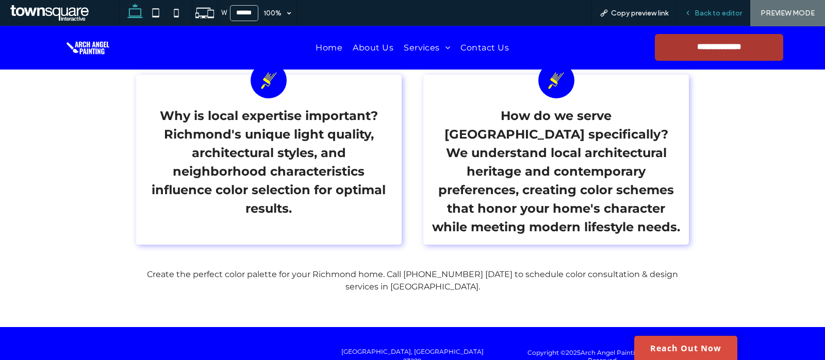
click at [714, 10] on span "Back to editor" at bounding box center [717, 13] width 47 height 9
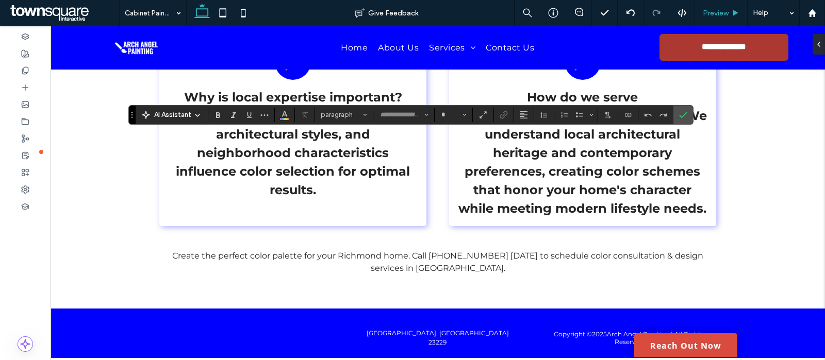
type input "**********"
type input "**"
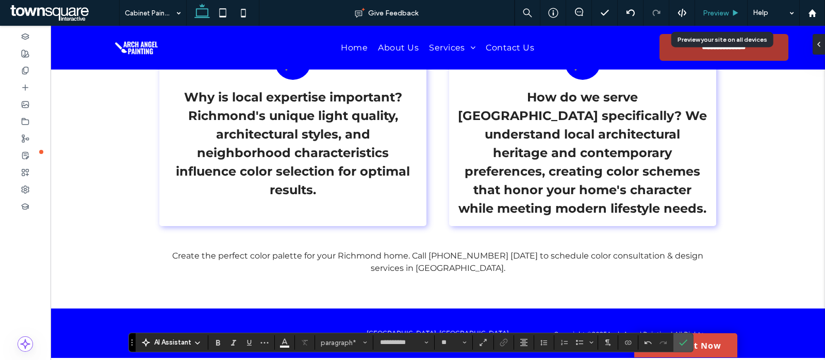
click at [715, 14] on span "Preview" at bounding box center [716, 13] width 26 height 9
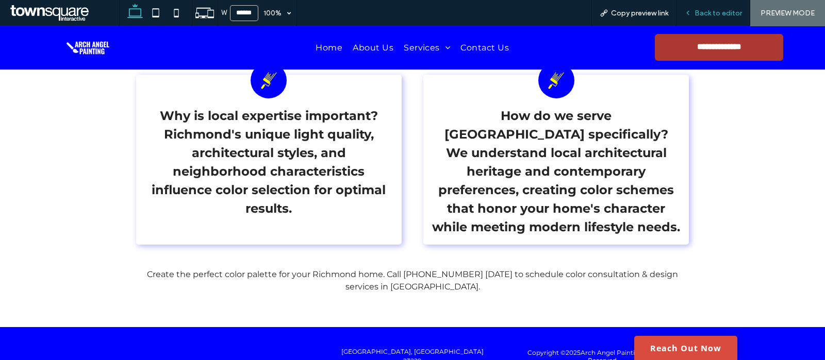
click at [702, 16] on span "Back to editor" at bounding box center [717, 13] width 47 height 9
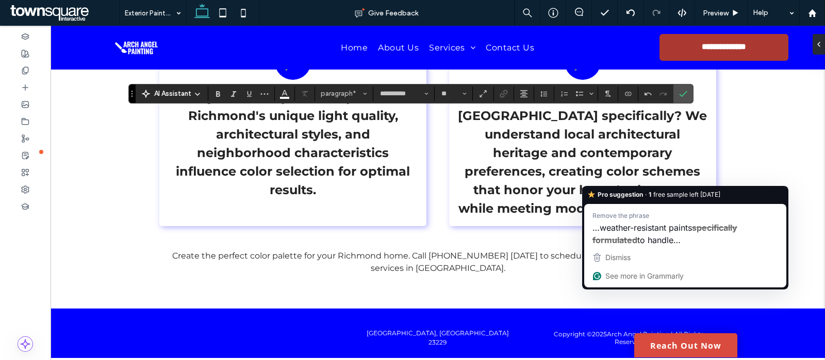
click at [636, 227] on span "…weather-resistant paints" at bounding box center [642, 227] width 100 height 13
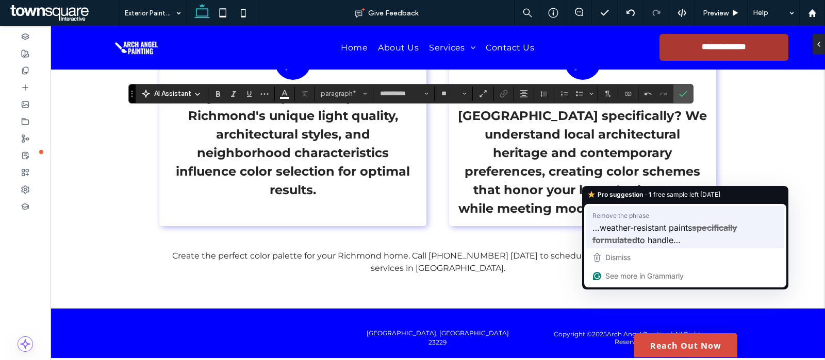
click at [613, 228] on span "…weather-resistant paints" at bounding box center [642, 227] width 100 height 13
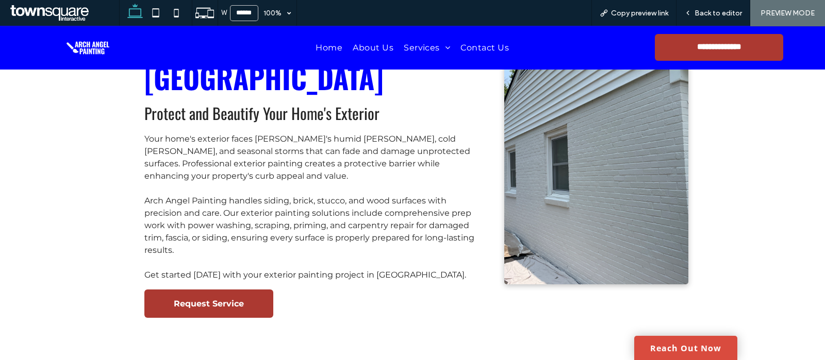
scroll to position [52, 0]
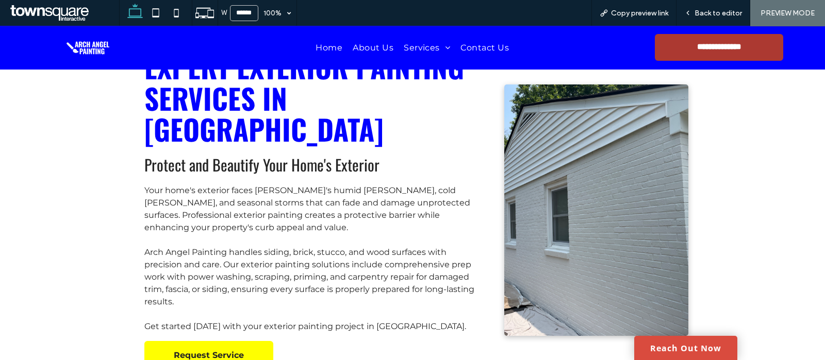
click at [223, 341] on link "Request Service" at bounding box center [208, 355] width 129 height 28
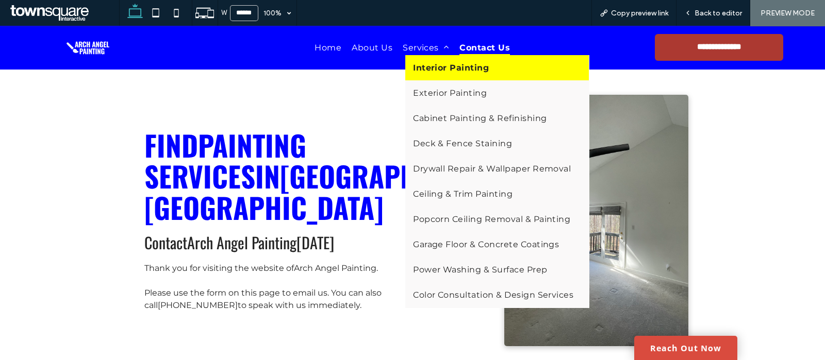
click at [421, 71] on span "Interior Painting" at bounding box center [451, 68] width 76 height 10
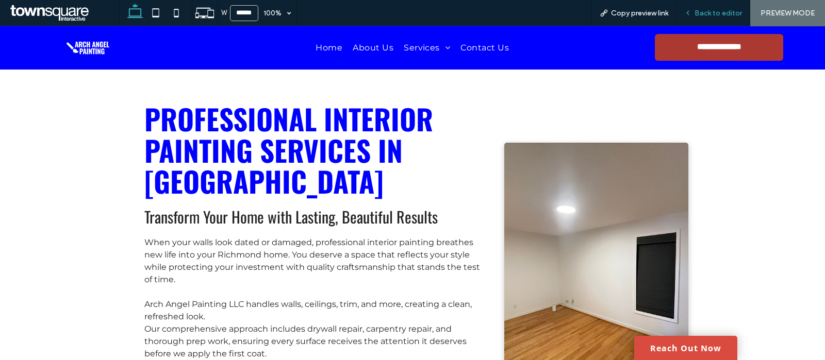
click at [714, 12] on span "Back to editor" at bounding box center [717, 13] width 47 height 9
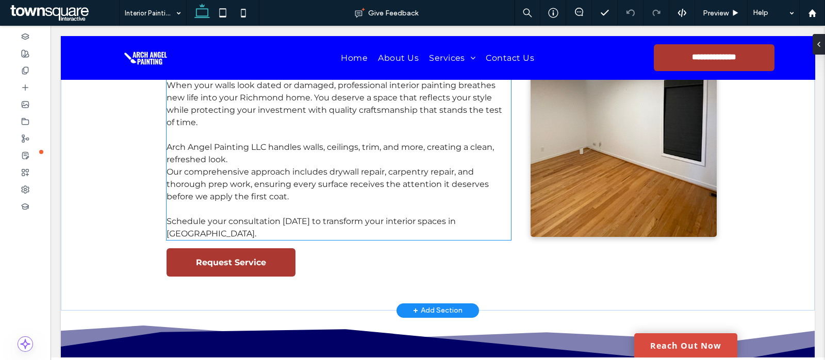
scroll to position [168, 0]
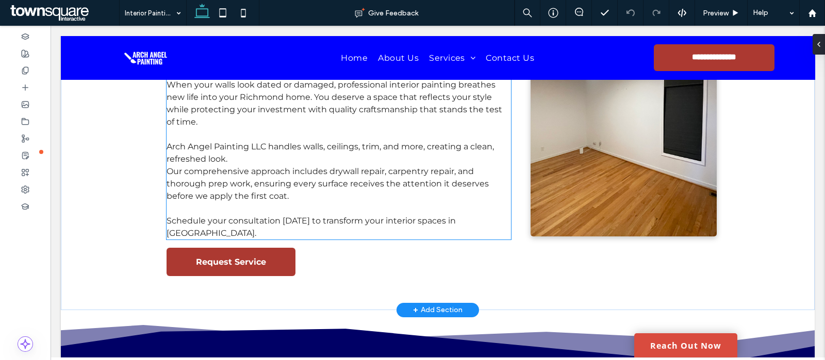
click at [260, 144] on span "Arch Angel Painting LLC handles walls, ceilings, trim, and more, creating a cle…" at bounding box center [330, 153] width 327 height 22
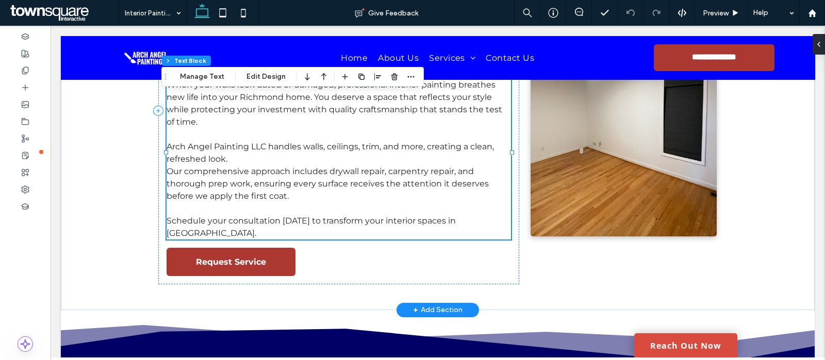
click at [260, 144] on span "Arch Angel Painting LLC handles walls, ceilings, trim, and more, creating a cle…" at bounding box center [330, 153] width 327 height 22
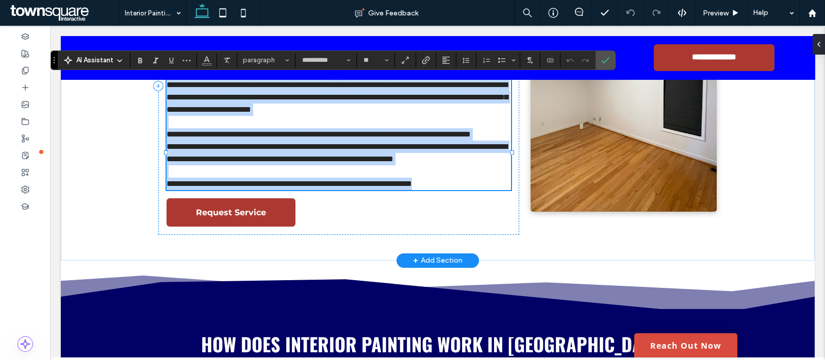
click at [260, 138] on span "**********" at bounding box center [319, 134] width 304 height 8
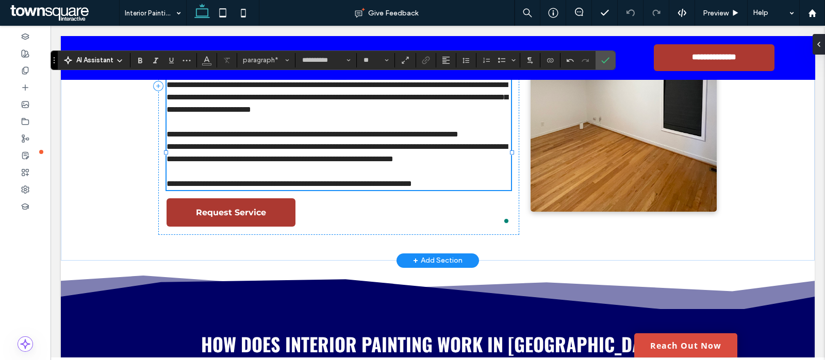
click at [166, 170] on div at bounding box center [166, 152] width 1 height 148
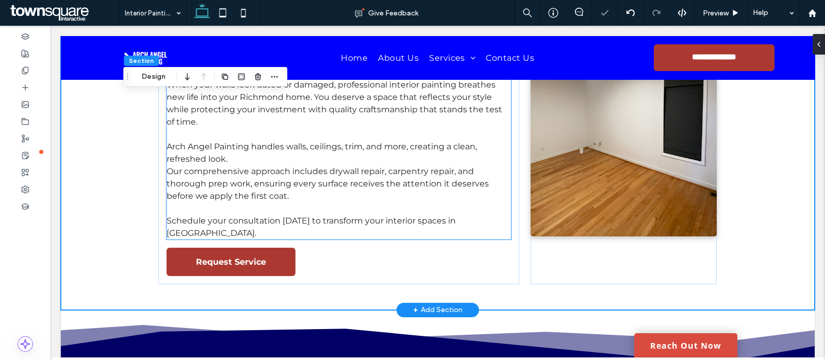
click at [167, 171] on span "Our comprehensive approach includes drywall repair, carpentry repair, and thoro…" at bounding box center [328, 184] width 322 height 35
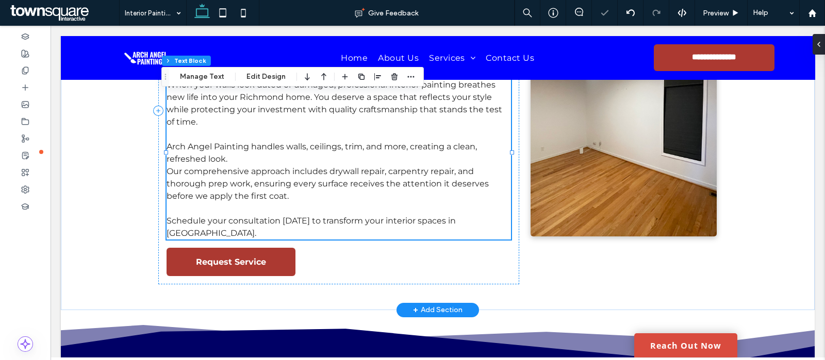
click at [167, 171] on span "Our comprehensive approach includes drywall repair, carpentry repair, and thoro…" at bounding box center [328, 184] width 322 height 35
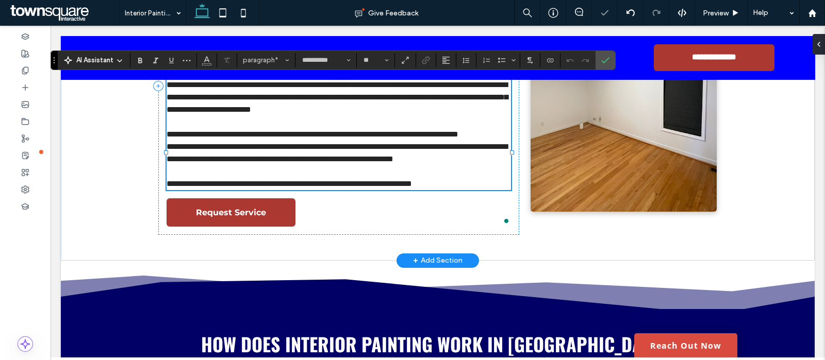
click at [167, 163] on span "**********" at bounding box center [337, 153] width 341 height 20
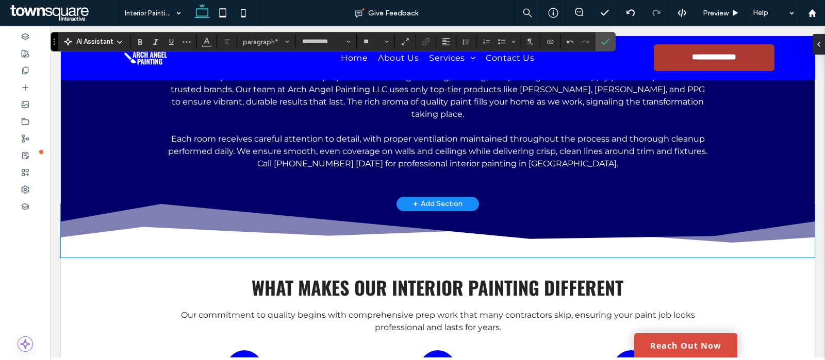
scroll to position [514, 0]
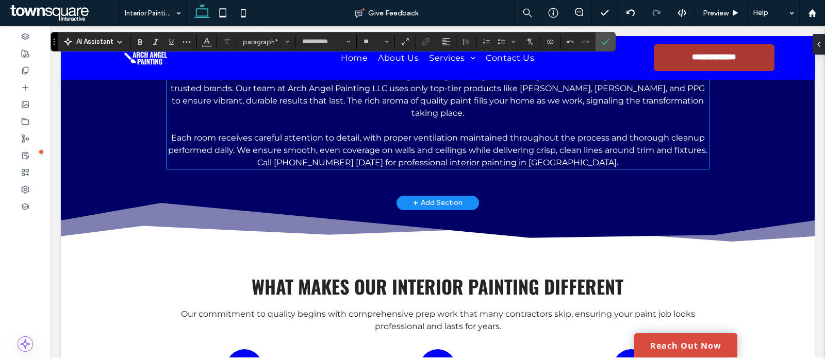
click at [380, 114] on span "You can expect meticulous surface preparation including cleaning, sanding, and …" at bounding box center [438, 94] width 534 height 47
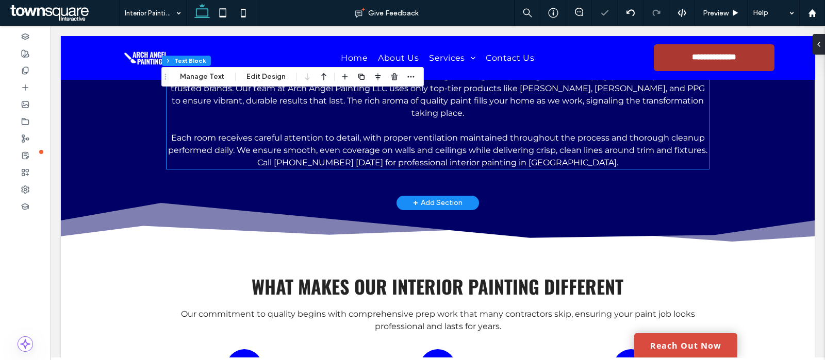
click at [380, 114] on span "You can expect meticulous surface preparation including cleaning, sanding, and …" at bounding box center [438, 94] width 534 height 47
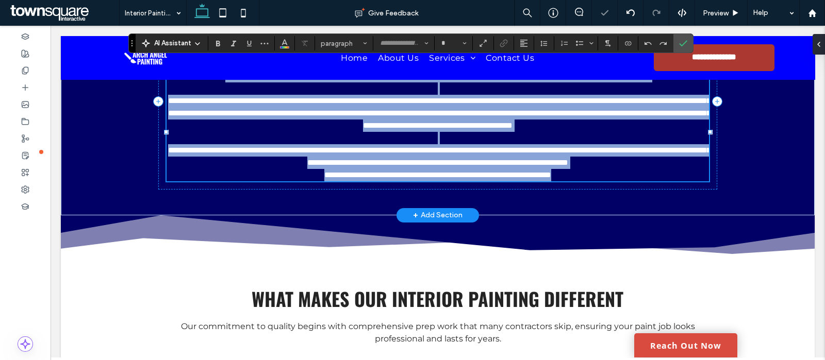
type input "**********"
type input "**"
click at [380, 114] on span "**********" at bounding box center [439, 113] width 542 height 32
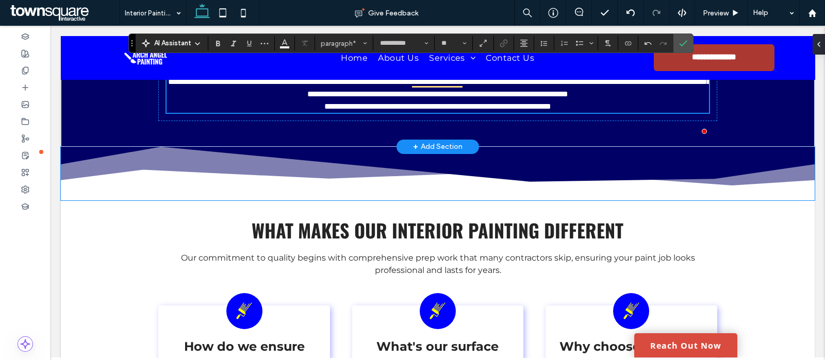
scroll to position [588, 0]
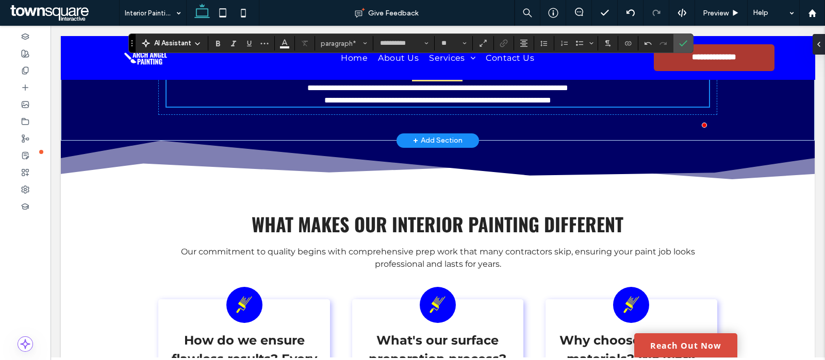
click at [701, 92] on span "**********" at bounding box center [439, 82] width 542 height 20
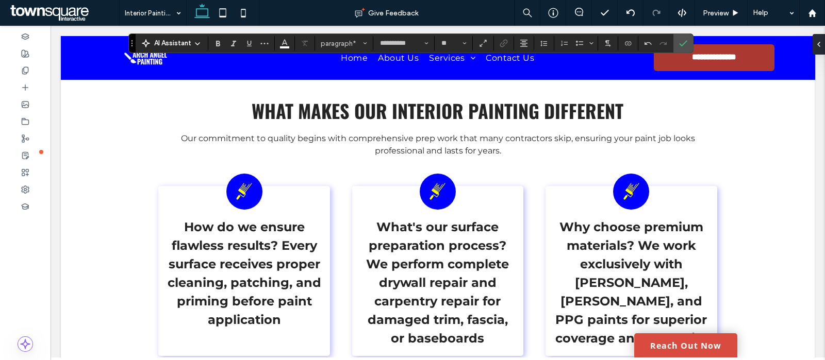
scroll to position [597, 0]
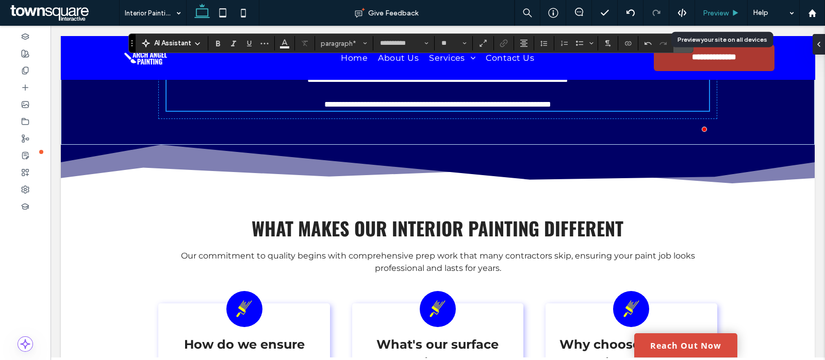
drag, startPoint x: 709, startPoint y: 14, endPoint x: 395, endPoint y: 194, distance: 362.3
click at [709, 14] on span "Preview" at bounding box center [716, 13] width 26 height 9
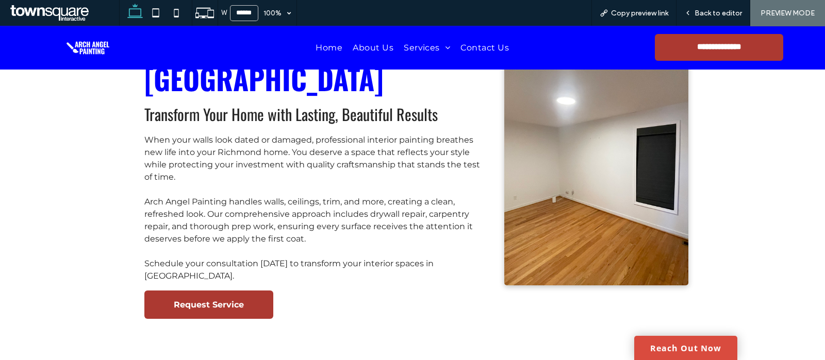
scroll to position [95, 0]
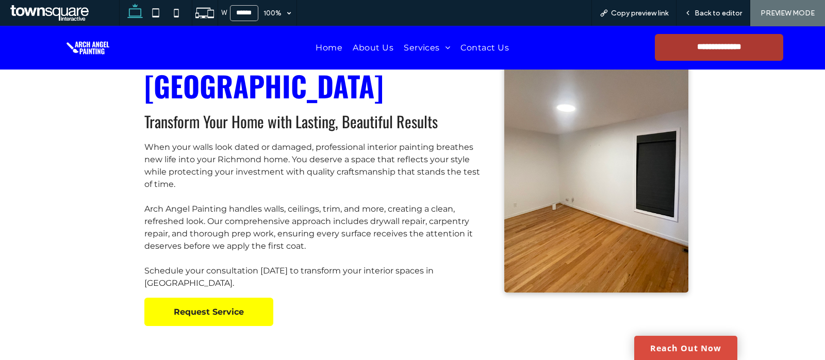
click at [211, 307] on span "Request Service" at bounding box center [209, 312] width 70 height 10
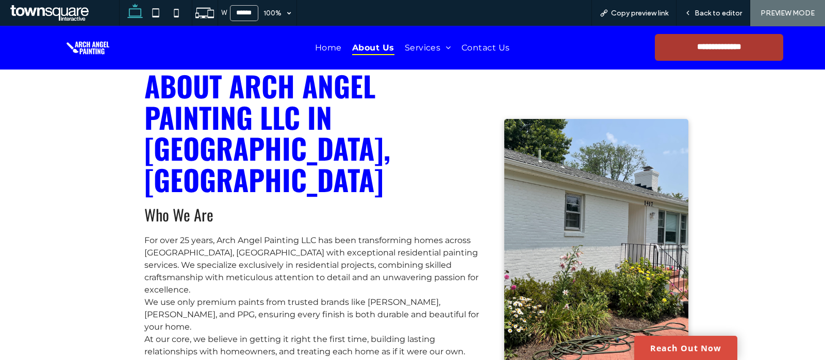
scroll to position [36, 0]
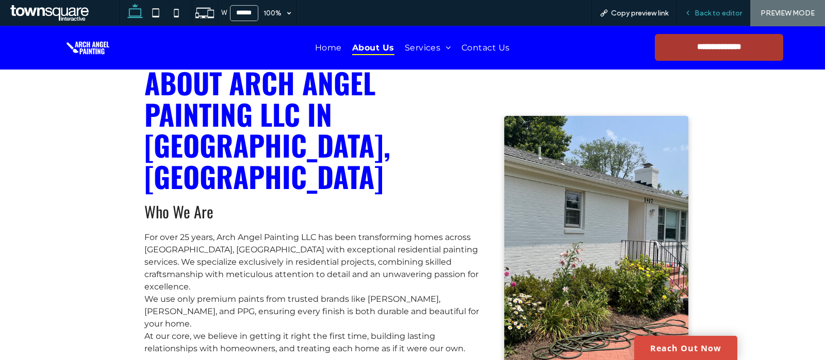
click at [714, 9] on span "Back to editor" at bounding box center [717, 13] width 47 height 9
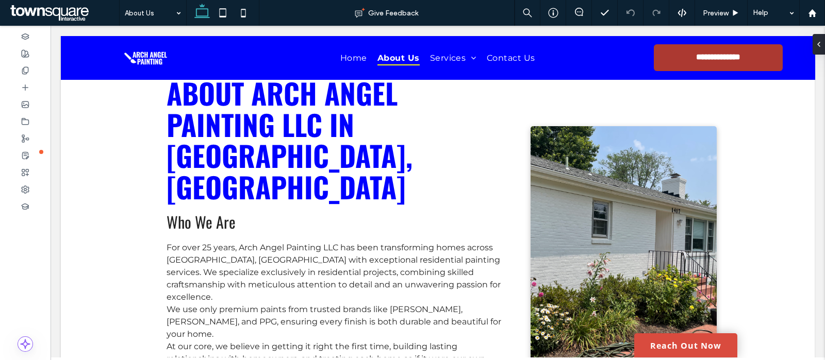
scroll to position [46, 0]
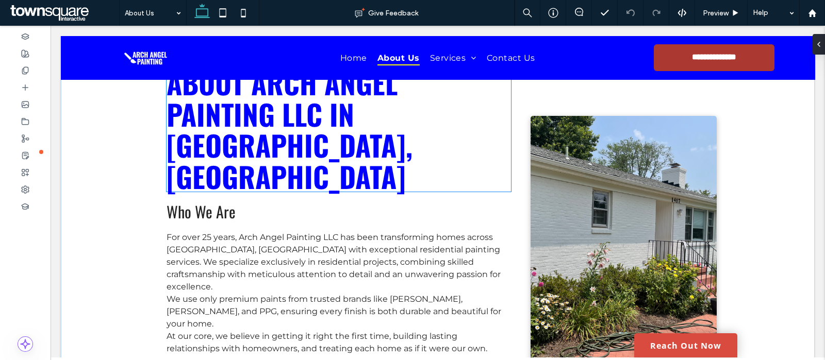
click at [317, 118] on span "About Arch Angel Painting LLC in Richmond, VA" at bounding box center [290, 129] width 246 height 136
click at [317, 118] on div "About Arch Angel Painting LLC in Richmond, VA" at bounding box center [339, 129] width 344 height 125
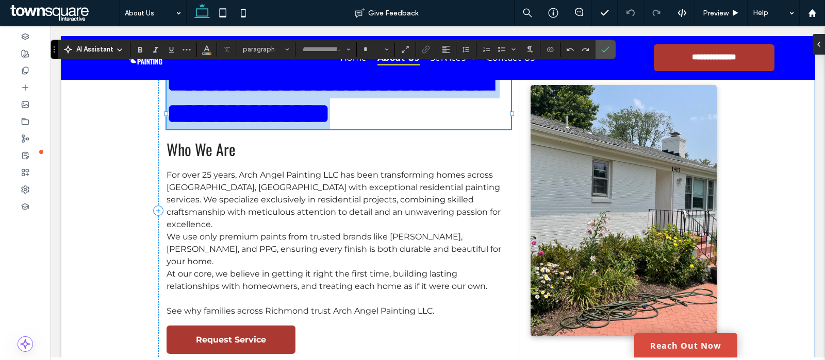
type input "******"
type input "**"
click at [317, 118] on span "**********" at bounding box center [329, 98] width 325 height 60
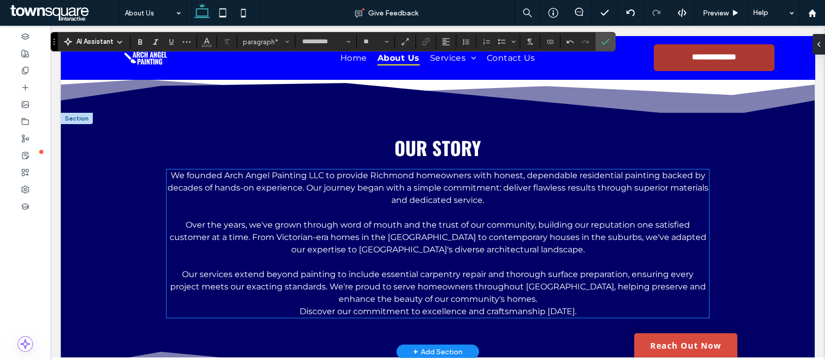
click at [321, 171] on span "We founded Arch Angel Painting LLC to provide Richmond homeowners with honest, …" at bounding box center [438, 188] width 541 height 35
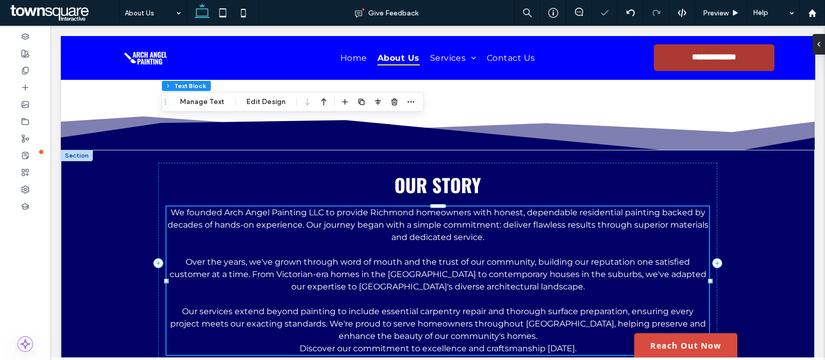
click at [321, 208] on span "We founded Arch Angel Painting LLC to provide Richmond homeowners with honest, …" at bounding box center [438, 225] width 541 height 35
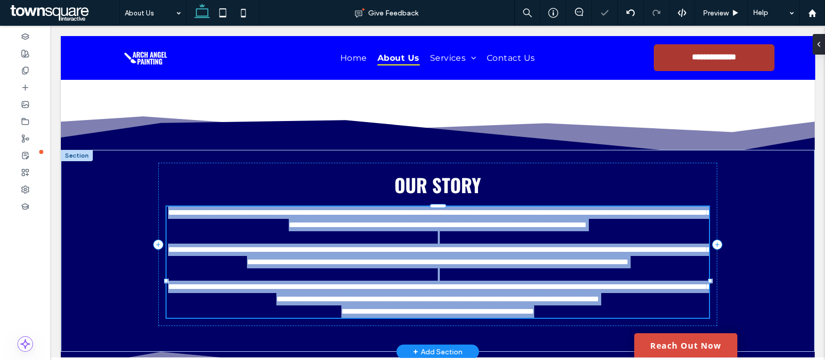
type input "**********"
type input "**"
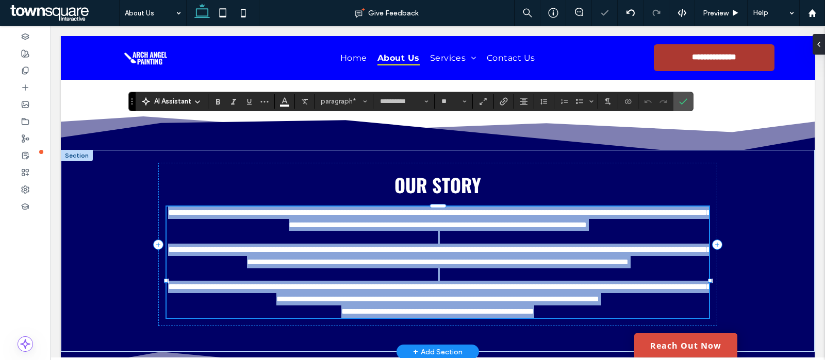
click at [321, 209] on span "**********" at bounding box center [439, 219] width 542 height 20
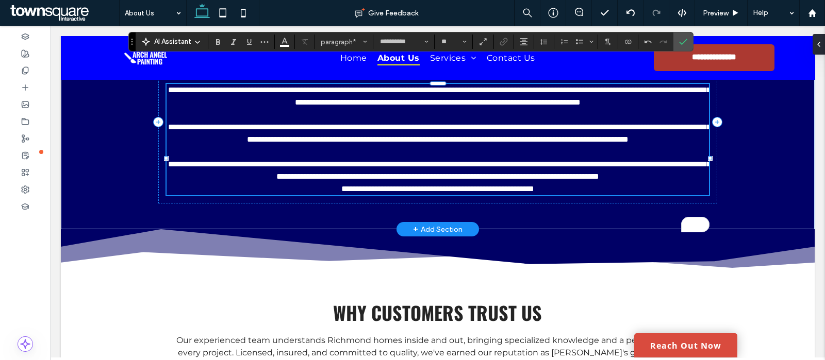
scroll to position [530, 0]
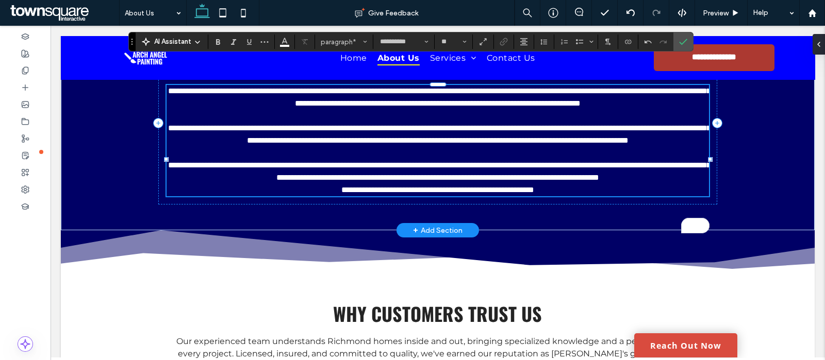
click at [499, 159] on p "**********" at bounding box center [438, 171] width 542 height 25
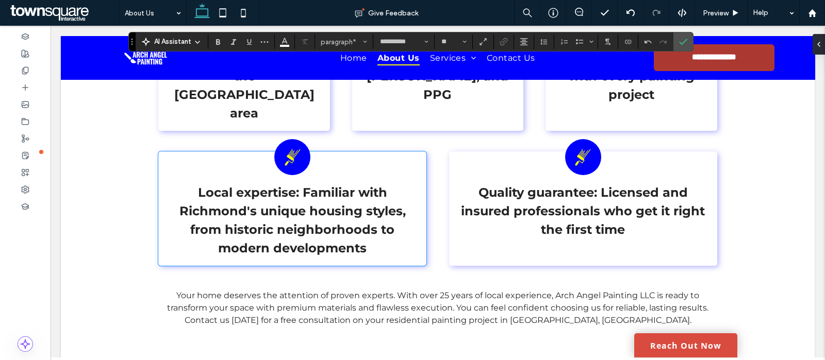
scroll to position [984, 0]
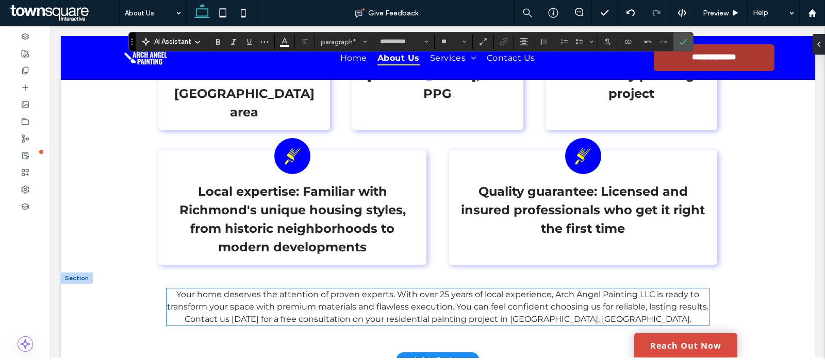
click at [648, 290] on span "Your home deserves the attention of proven experts. With over 25 years of local…" at bounding box center [437, 307] width 541 height 35
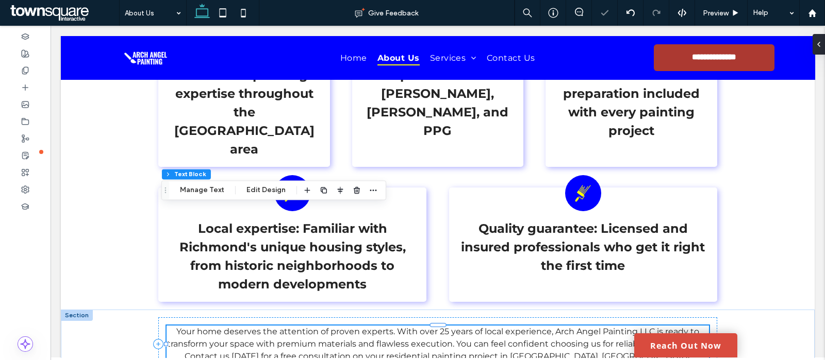
click at [648, 327] on span "Your home deserves the attention of proven experts. With over 25 years of local…" at bounding box center [437, 344] width 541 height 35
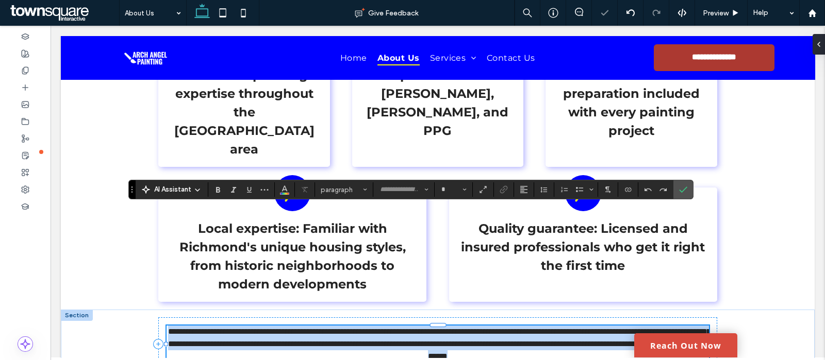
type input "**********"
type input "**"
click at [648, 328] on span "**********" at bounding box center [439, 344] width 542 height 32
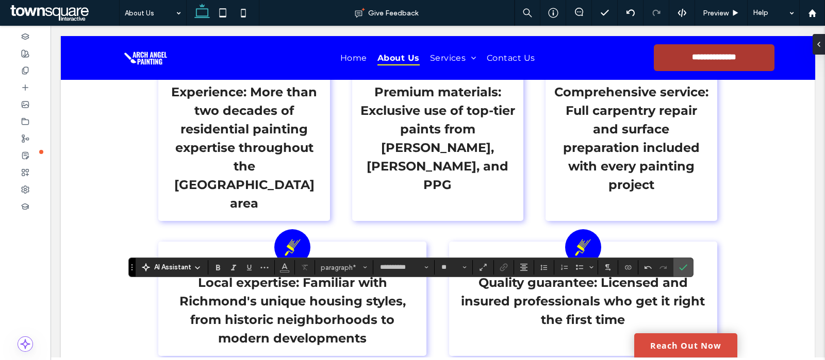
scroll to position [930, 0]
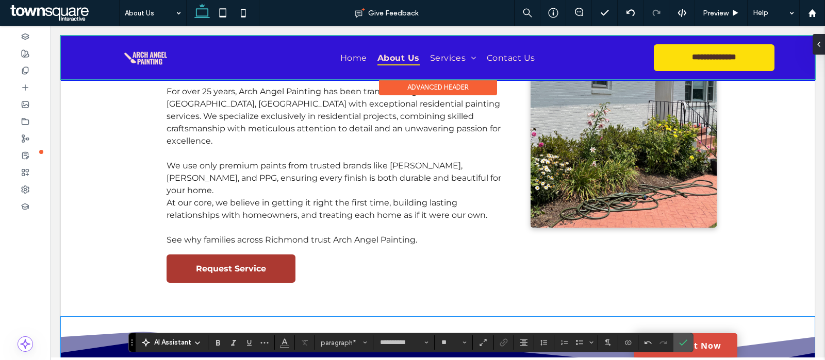
scroll to position [84, 0]
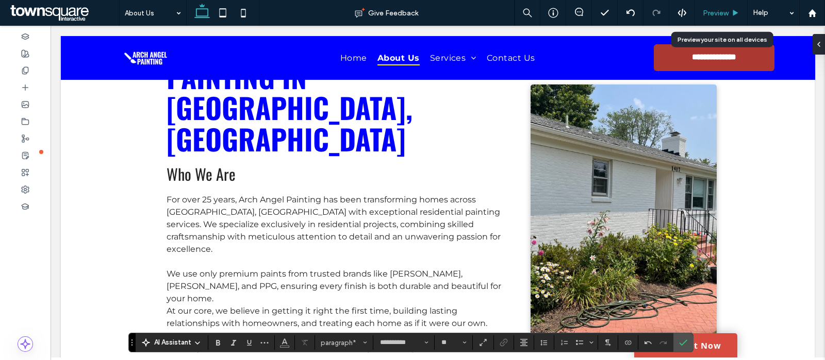
click at [700, 16] on div "Preview" at bounding box center [721, 13] width 52 height 9
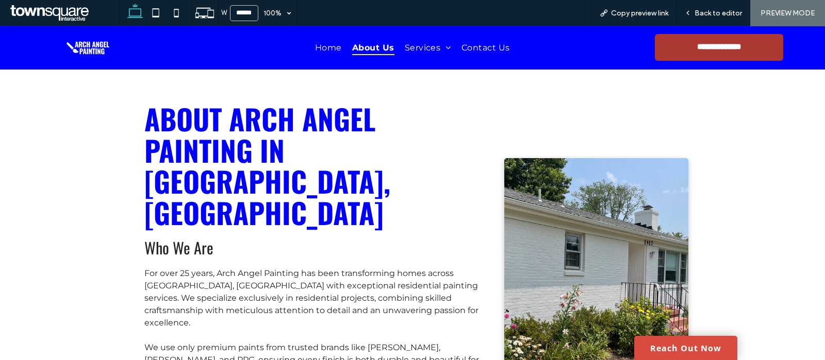
scroll to position [117, 0]
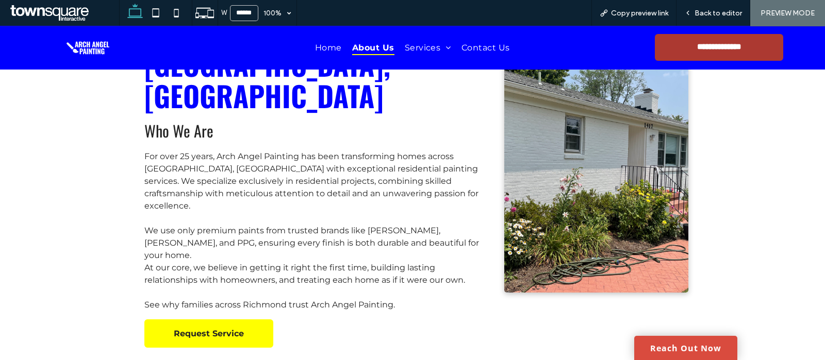
click at [200, 320] on link "Request Service" at bounding box center [208, 334] width 129 height 28
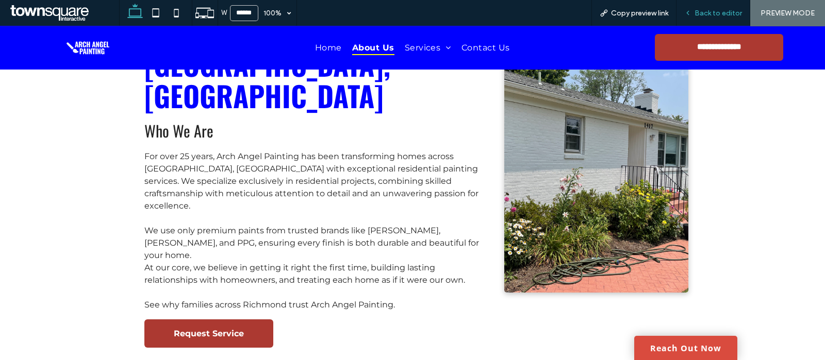
click at [707, 11] on span "Back to editor" at bounding box center [717, 13] width 47 height 9
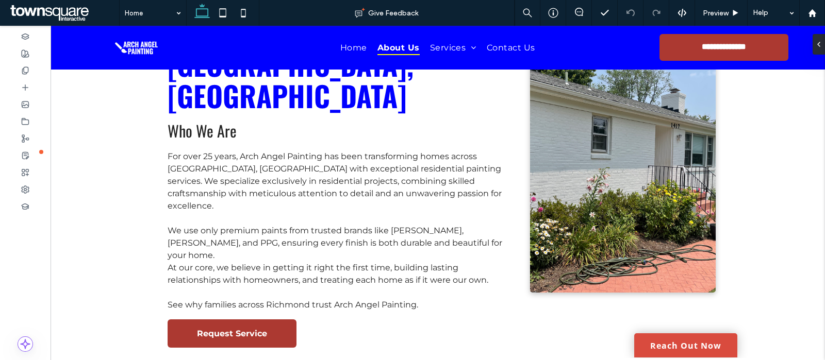
type input "******"
type input "**"
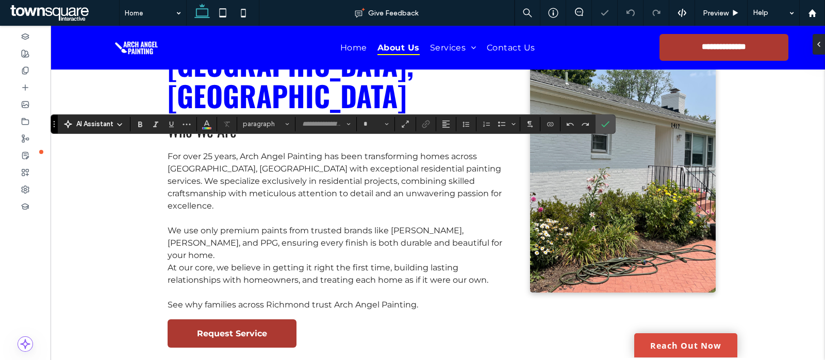
type input "**********"
type input "**"
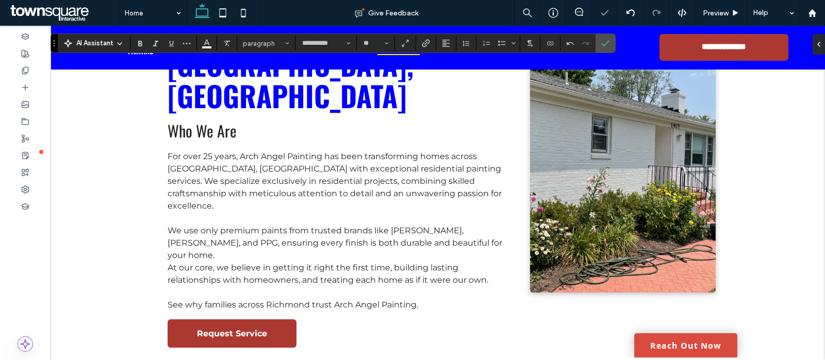
type input "**********"
type input "**"
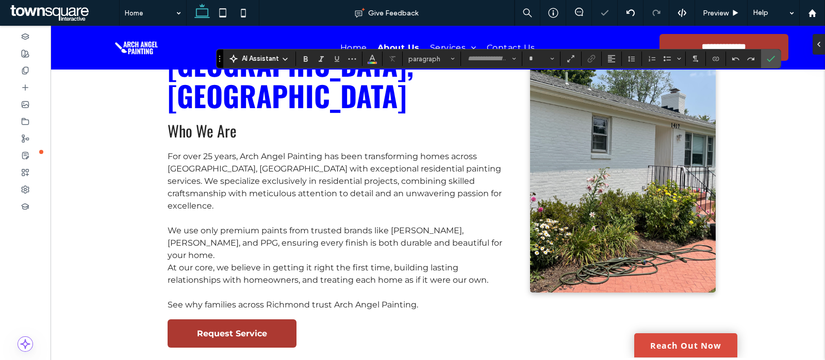
type input "**********"
type input "**"
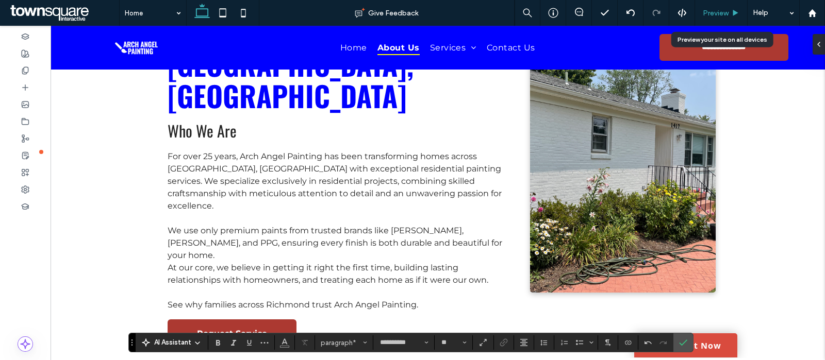
click at [717, 14] on span "Preview" at bounding box center [716, 13] width 26 height 9
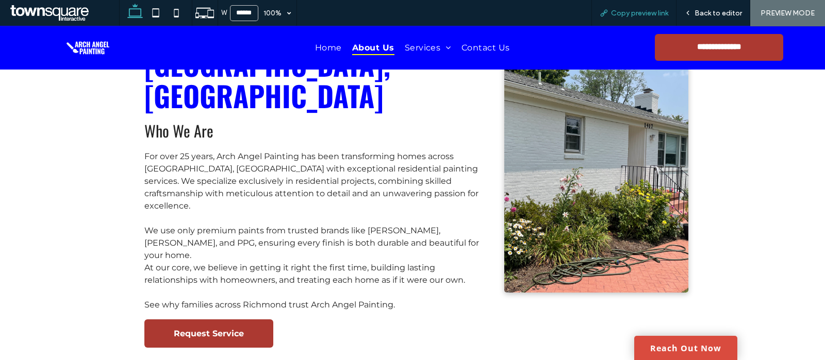
click at [646, 11] on span "Copy preview link" at bounding box center [639, 13] width 57 height 9
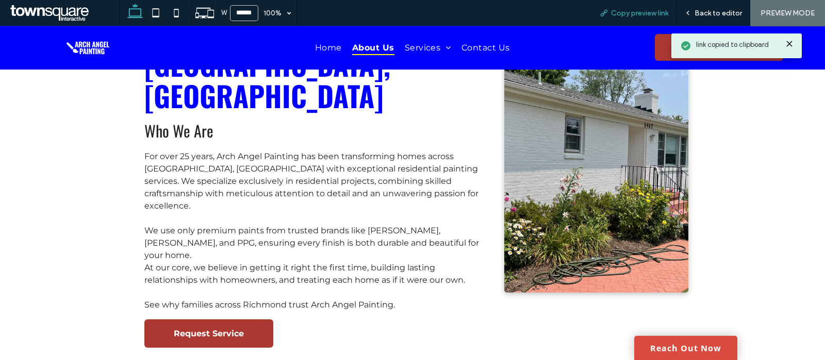
click at [635, 7] on div "Copy preview link" at bounding box center [633, 13] width 85 height 26
click at [632, 15] on span "Copy preview link" at bounding box center [639, 13] width 57 height 9
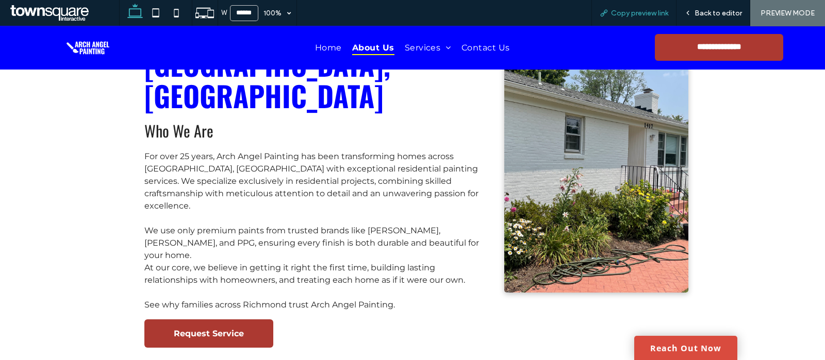
click at [636, 12] on span "Copy preview link" at bounding box center [639, 13] width 57 height 9
click at [719, 10] on span "Back to editor" at bounding box center [717, 13] width 47 height 9
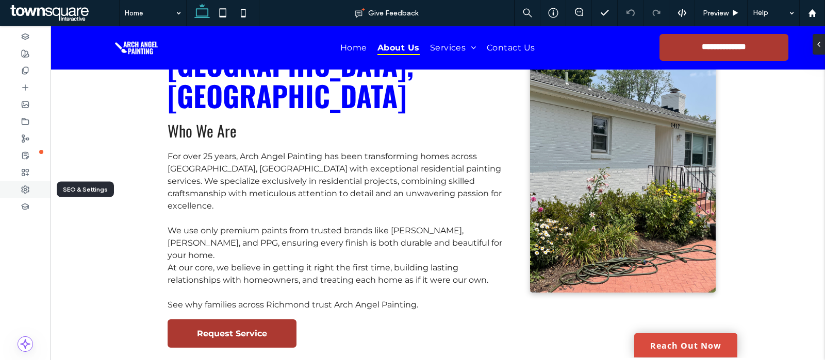
click at [29, 187] on icon at bounding box center [25, 190] width 8 height 8
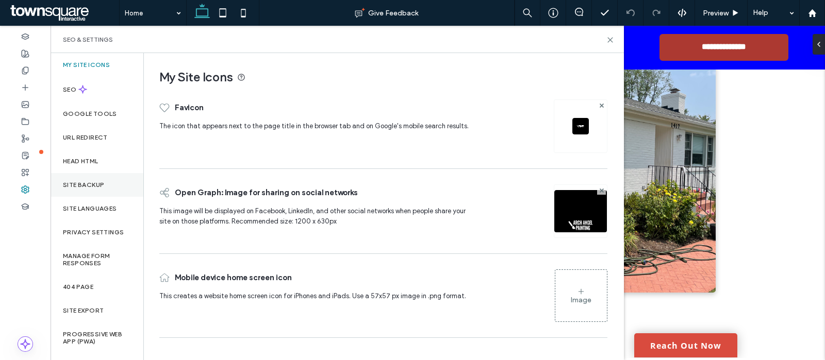
click at [91, 181] on label "Site Backup" at bounding box center [83, 184] width 41 height 7
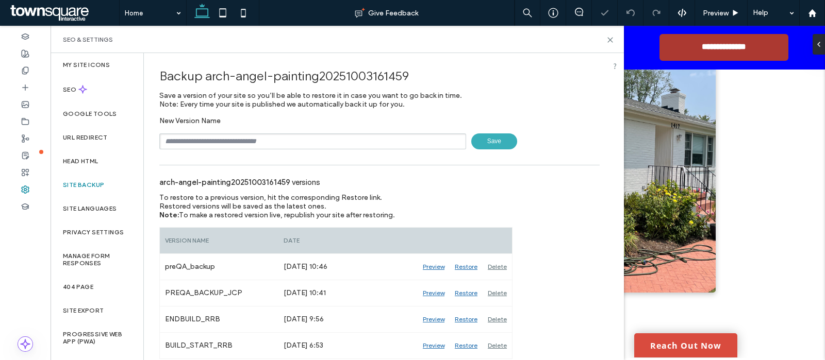
click at [266, 146] on input "text" at bounding box center [312, 142] width 307 height 16
type input "**********"
click at [492, 145] on span "Save" at bounding box center [494, 142] width 46 height 16
click at [717, 11] on span "Preview" at bounding box center [716, 13] width 26 height 9
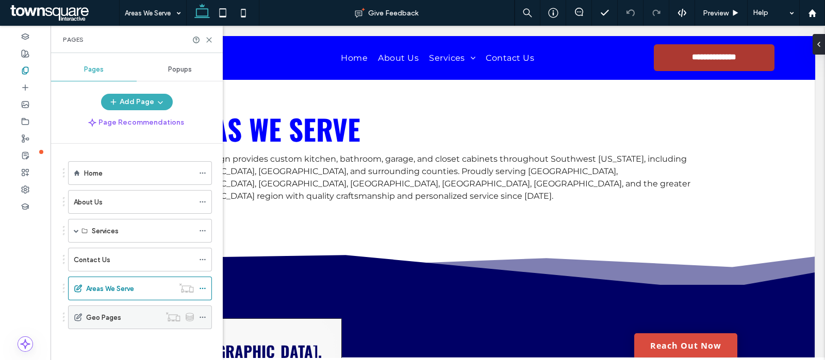
click at [119, 318] on div "Geo Pages" at bounding box center [123, 317] width 74 height 11
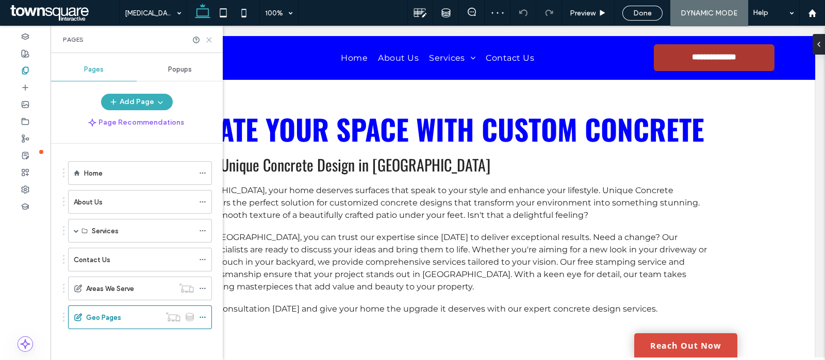
click at [207, 38] on use at bounding box center [209, 40] width 5 height 5
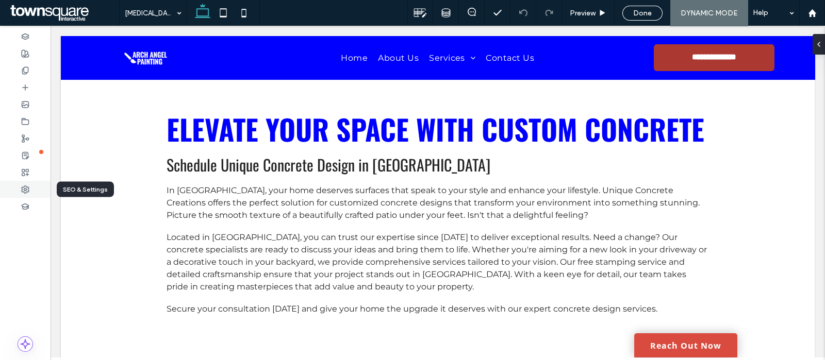
click at [23, 189] on use at bounding box center [25, 189] width 7 height 7
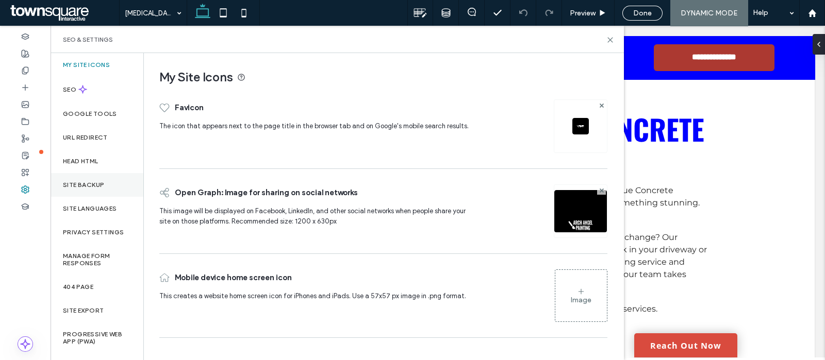
click at [79, 181] on label "Site Backup" at bounding box center [83, 184] width 41 height 7
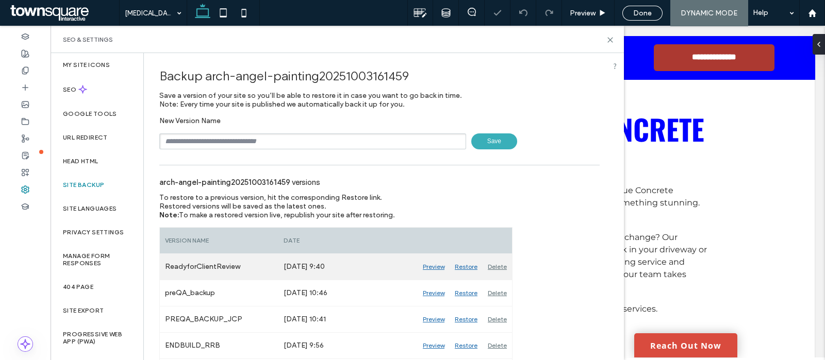
click at [498, 267] on div "Delete" at bounding box center [497, 267] width 29 height 26
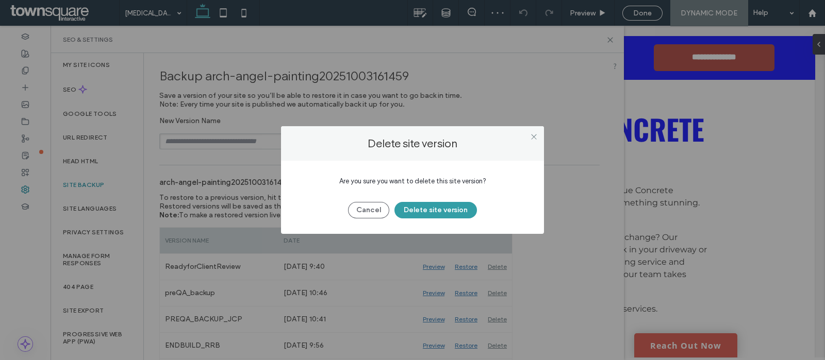
click at [439, 205] on button "Delete site version" at bounding box center [435, 210] width 82 height 16
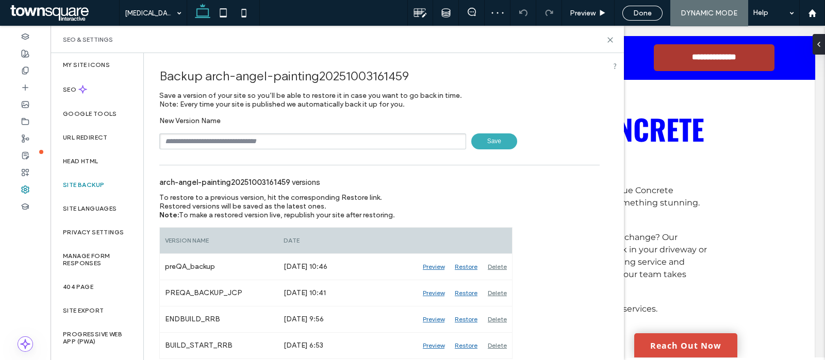
click at [261, 143] on input "text" at bounding box center [312, 142] width 307 height 16
drag, startPoint x: 201, startPoint y: 140, endPoint x: 178, endPoint y: 140, distance: 22.7
click at [178, 140] on input "**********" at bounding box center [312, 142] width 307 height 16
paste input "text"
type input "**********"
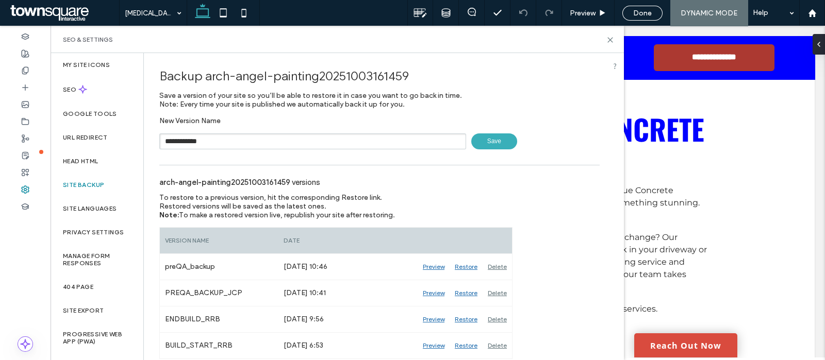
click at [489, 140] on span "Save" at bounding box center [494, 142] width 46 height 16
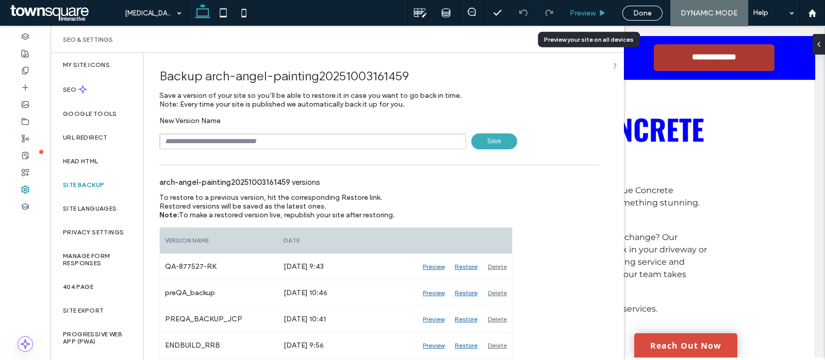
drag, startPoint x: 575, startPoint y: 13, endPoint x: 536, endPoint y: 3, distance: 40.9
click at [575, 13] on span "Preview" at bounding box center [583, 13] width 26 height 9
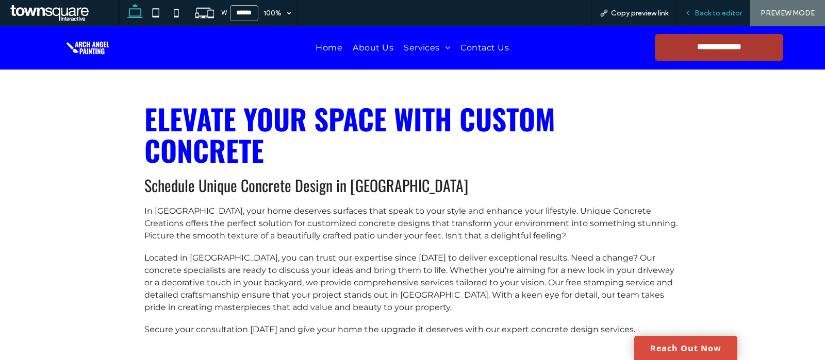
click at [698, 11] on span "Back to editor" at bounding box center [717, 13] width 47 height 9
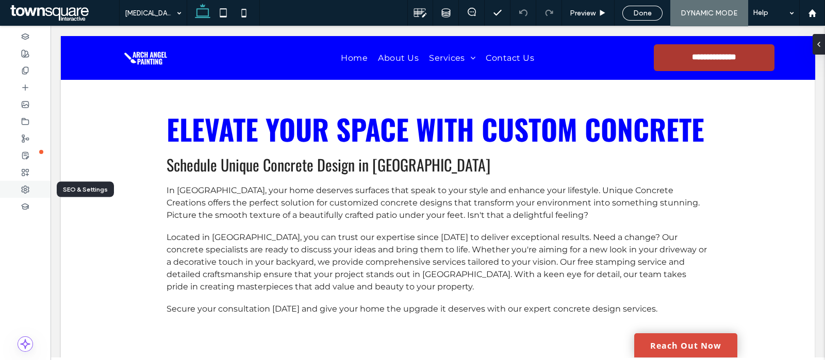
click at [25, 190] on use at bounding box center [25, 189] width 7 height 7
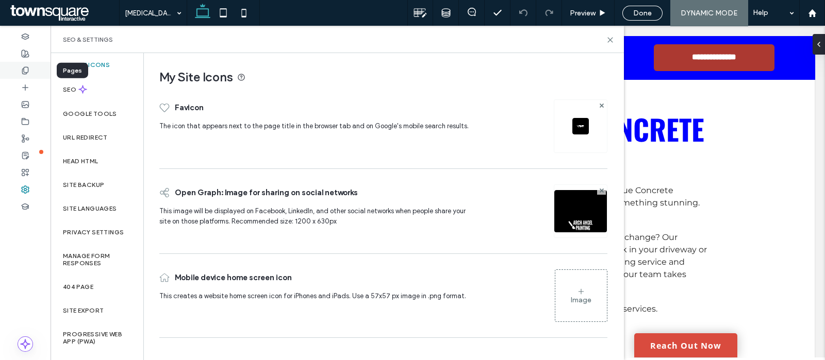
click at [24, 70] on icon at bounding box center [25, 71] width 8 height 8
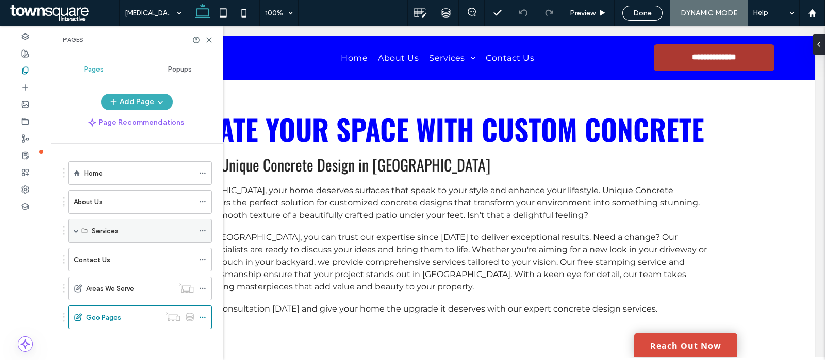
click at [76, 229] on span at bounding box center [76, 230] width 5 height 5
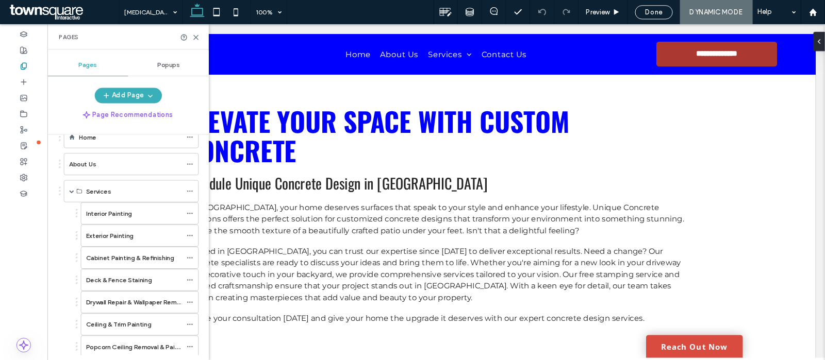
scroll to position [27, 0]
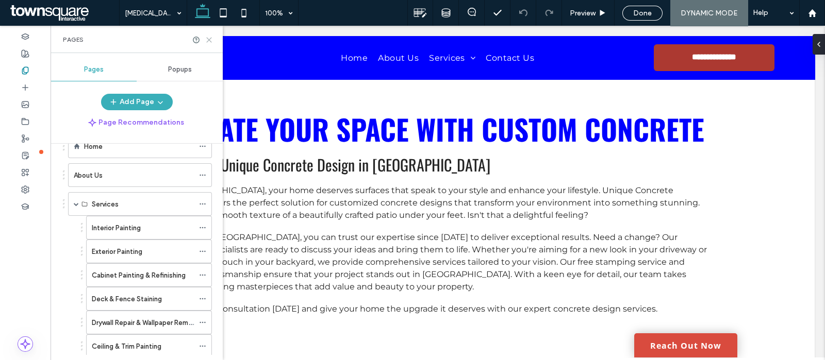
click at [210, 37] on icon at bounding box center [209, 40] width 8 height 8
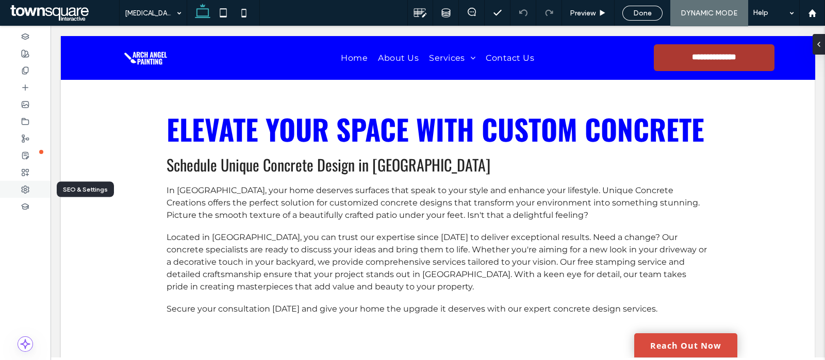
click at [22, 186] on icon at bounding box center [25, 190] width 8 height 8
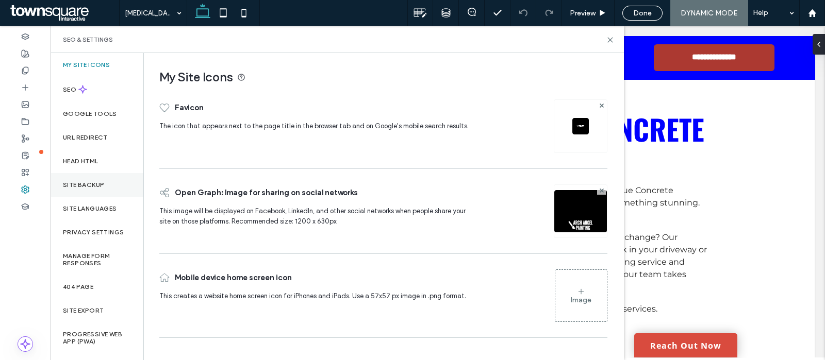
click at [76, 195] on div "Site Backup" at bounding box center [97, 185] width 93 height 24
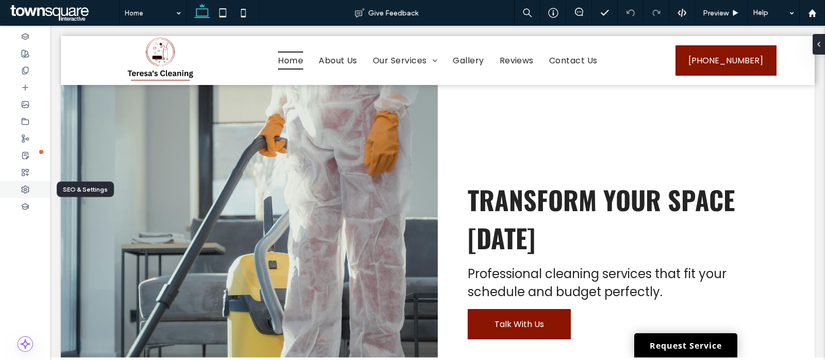
click at [24, 186] on use at bounding box center [25, 189] width 7 height 7
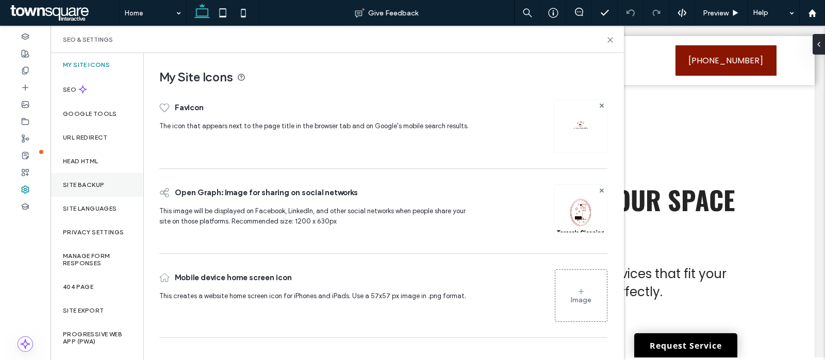
click at [87, 185] on label "Site Backup" at bounding box center [83, 184] width 41 height 7
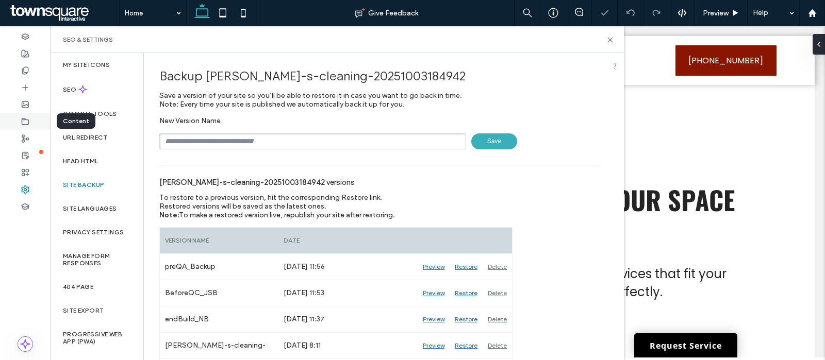
click at [26, 121] on icon at bounding box center [25, 122] width 8 height 8
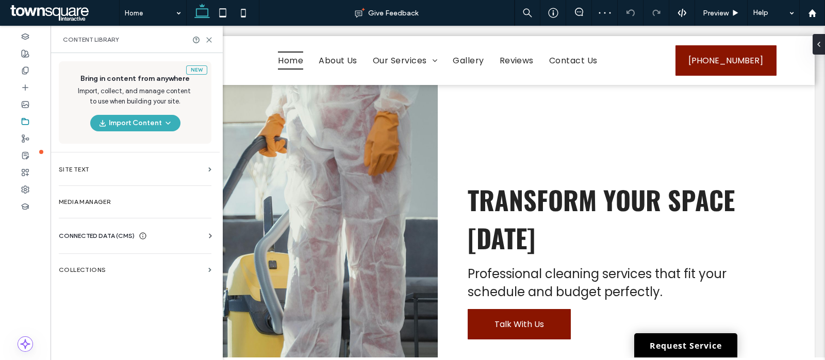
click at [116, 231] on span "CONNECTED DATA (CMS)" at bounding box center [97, 236] width 76 height 10
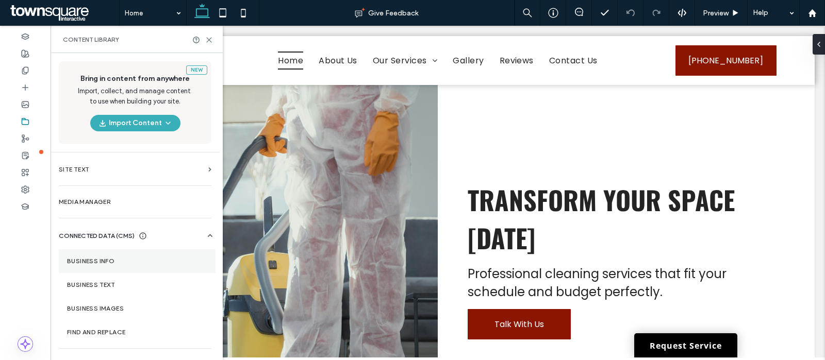
click at [120, 253] on section "Business Info" at bounding box center [137, 262] width 157 height 24
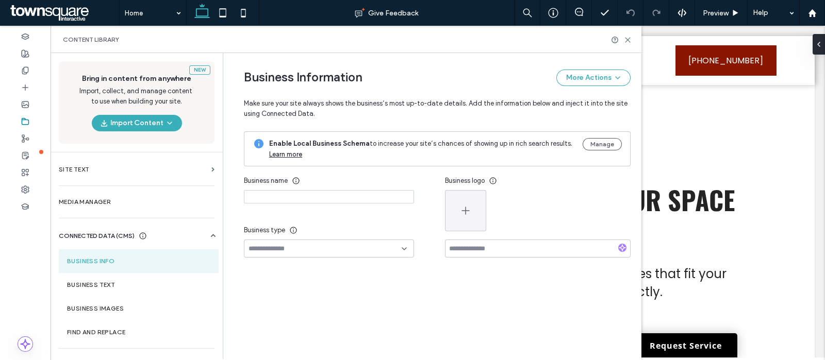
type input "**********"
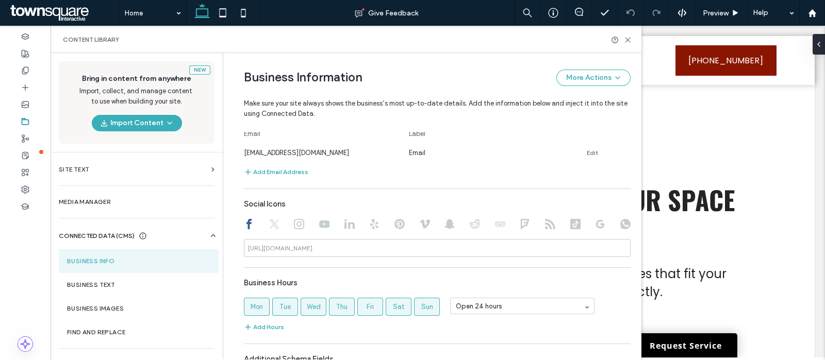
scroll to position [486, 0]
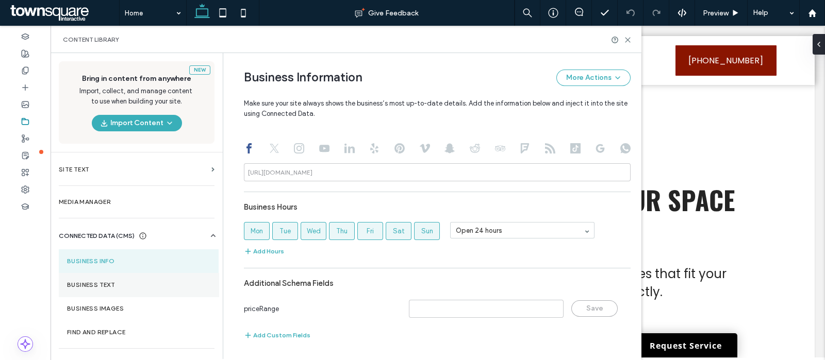
click at [121, 285] on label "Business Text" at bounding box center [138, 285] width 143 height 7
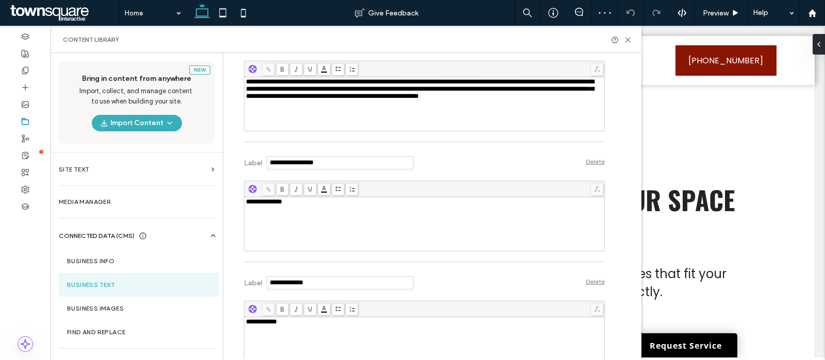
scroll to position [654, 0]
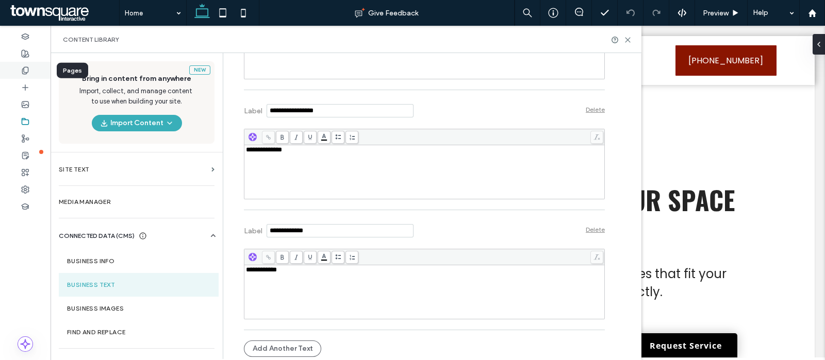
click at [26, 64] on div at bounding box center [25, 70] width 51 height 17
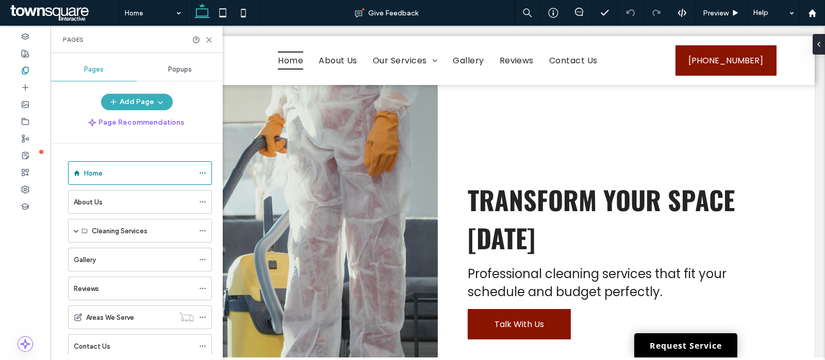
scroll to position [56, 0]
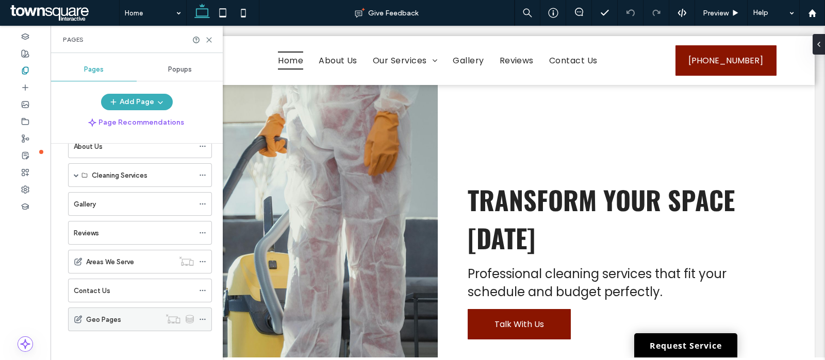
click at [110, 326] on div "Geo Pages" at bounding box center [123, 319] width 74 height 23
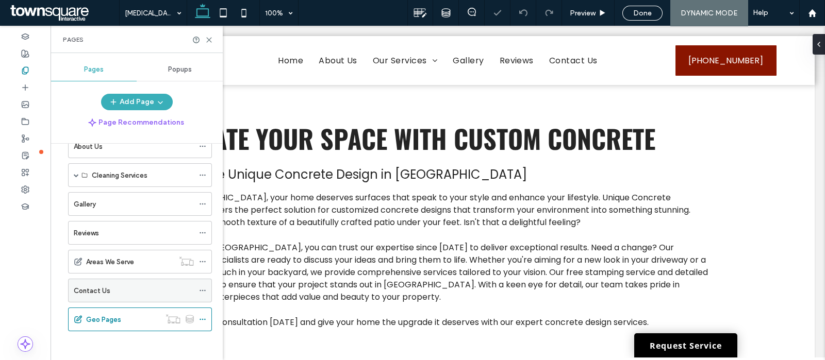
click at [111, 280] on div "Contact Us" at bounding box center [134, 290] width 120 height 23
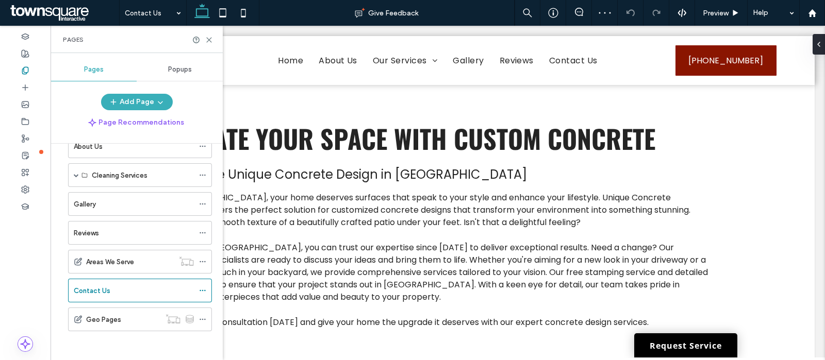
click at [113, 258] on label "Areas We Serve" at bounding box center [110, 262] width 48 height 18
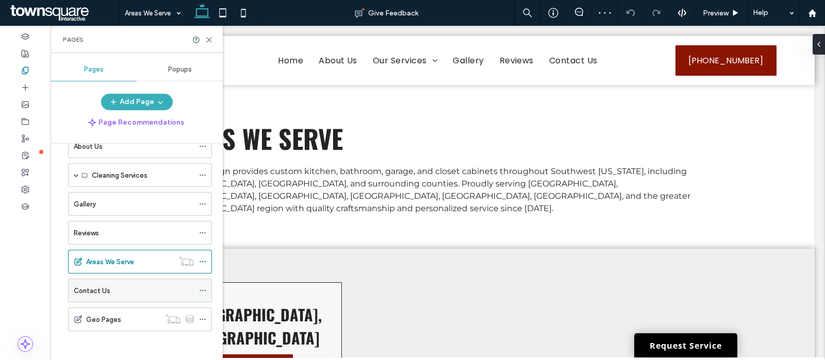
click at [106, 279] on div "Contact Us" at bounding box center [134, 290] width 120 height 23
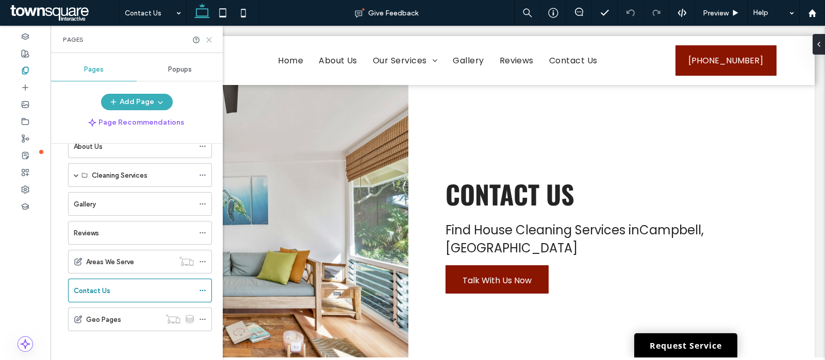
click at [209, 41] on icon at bounding box center [209, 40] width 8 height 8
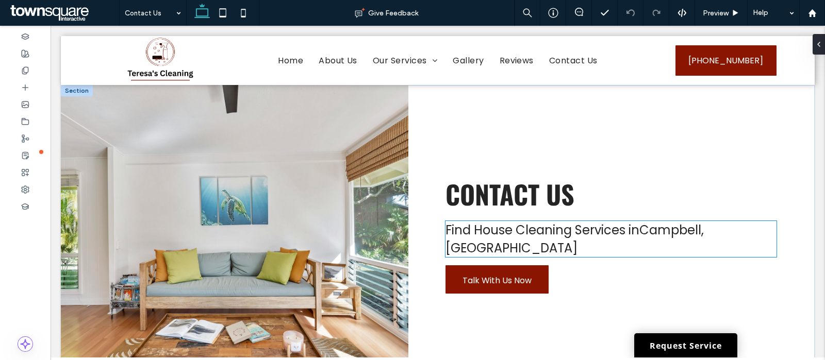
click at [639, 240] on span "Find House Cleaning Services inCampbell, CA" at bounding box center [574, 239] width 258 height 35
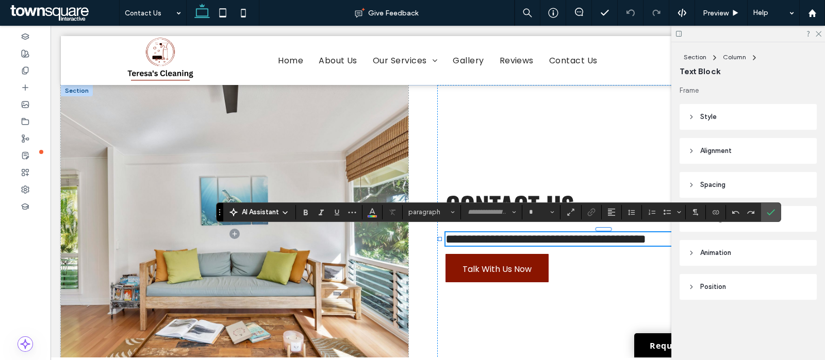
type input "*******"
type input "**"
click at [818, 35] on icon at bounding box center [818, 33] width 7 height 7
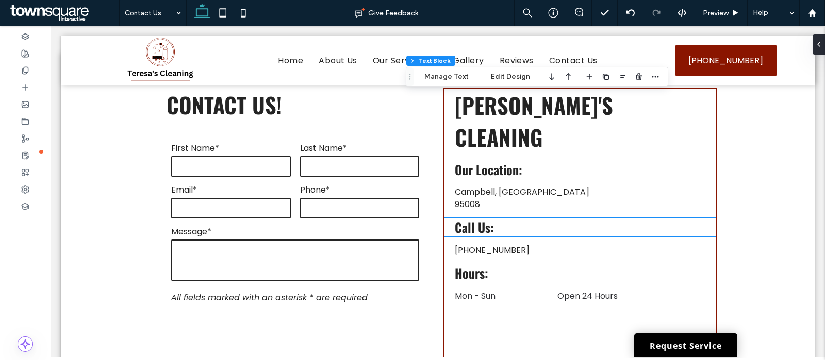
scroll to position [542, 0]
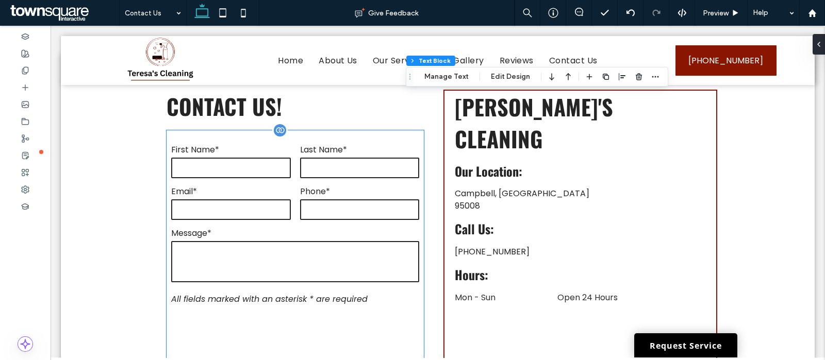
click at [184, 144] on label "First Name*" at bounding box center [230, 149] width 119 height 13
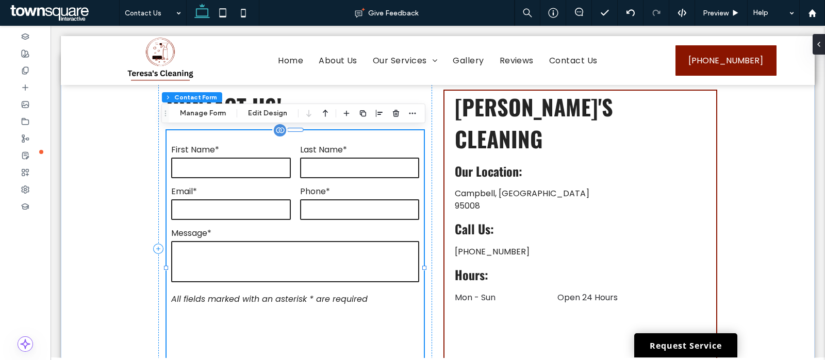
type input "*"
type input "***"
type input "*"
type input "***"
type input "*"
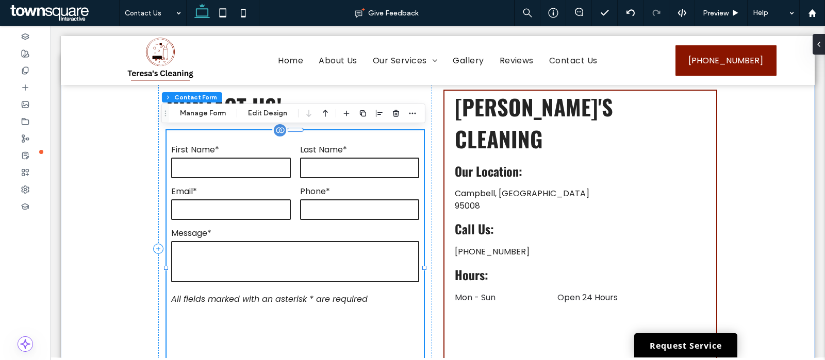
type input "*"
click at [198, 117] on button "Manage Form" at bounding box center [202, 113] width 59 height 12
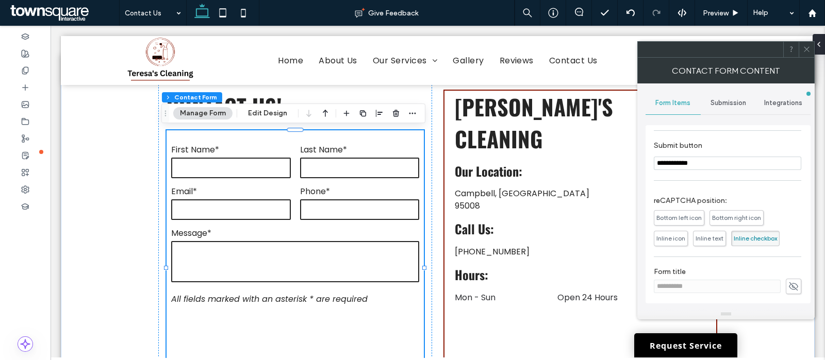
scroll to position [0, 0]
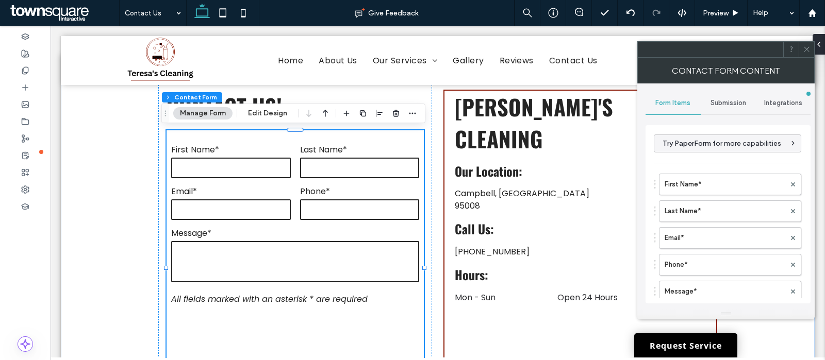
click at [736, 101] on span "Submission" at bounding box center [728, 103] width 36 height 8
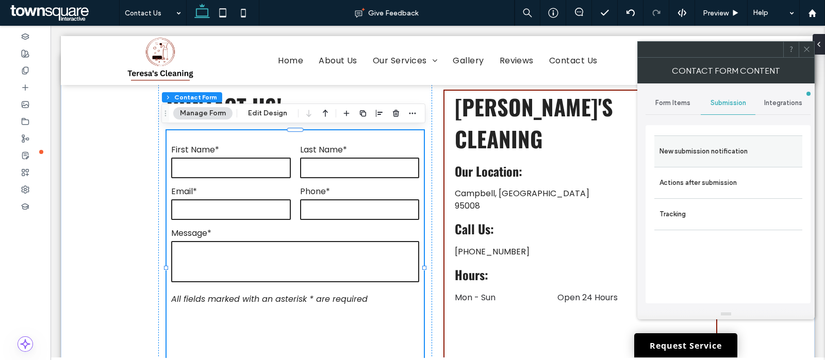
click at [689, 151] on label "New submission notification" at bounding box center [728, 151] width 138 height 21
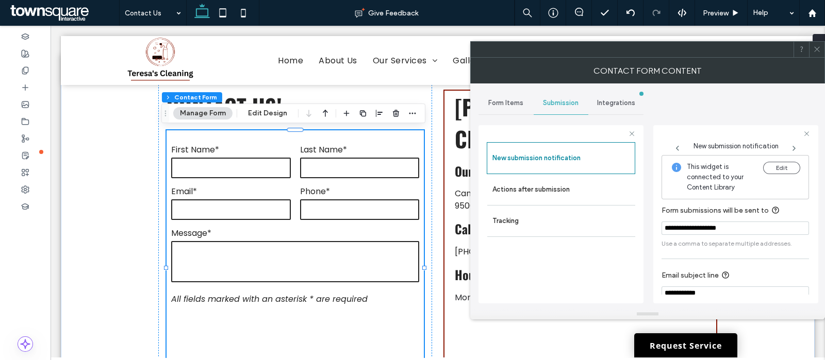
scroll to position [53, 0]
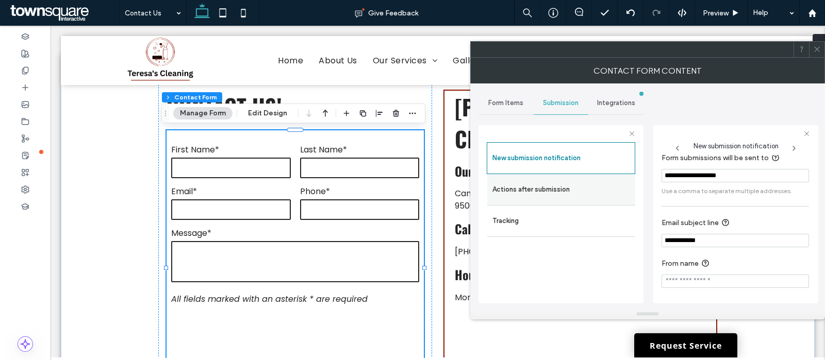
click at [574, 201] on div "Actions after submission" at bounding box center [561, 189] width 148 height 31
click at [562, 187] on label "Actions after submission" at bounding box center [561, 189] width 138 height 21
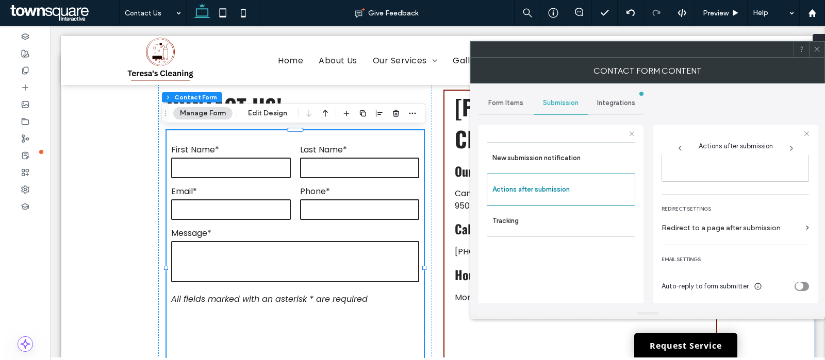
scroll to position [0, 0]
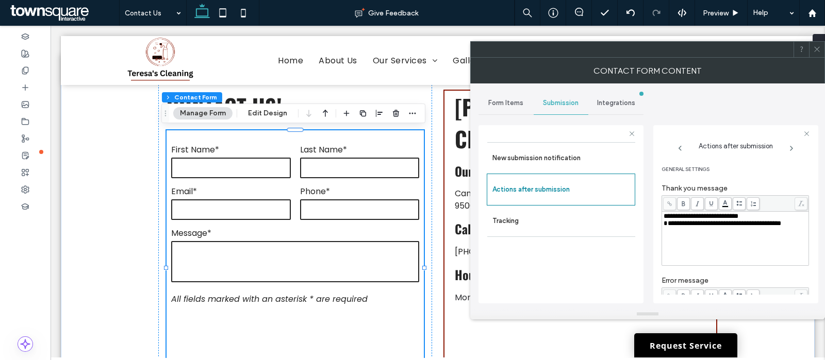
click at [819, 47] on use at bounding box center [816, 49] width 5 height 5
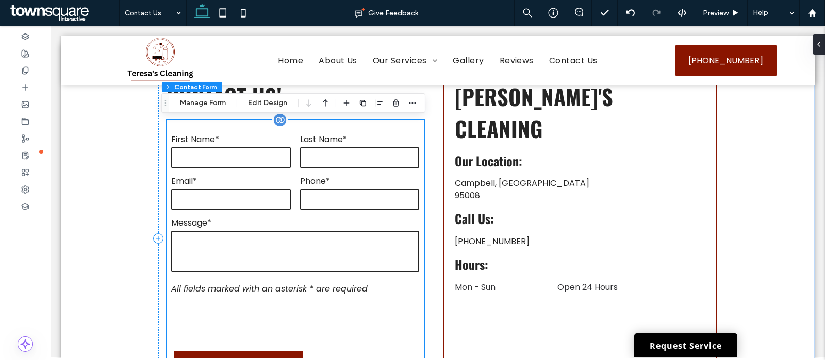
scroll to position [547, 0]
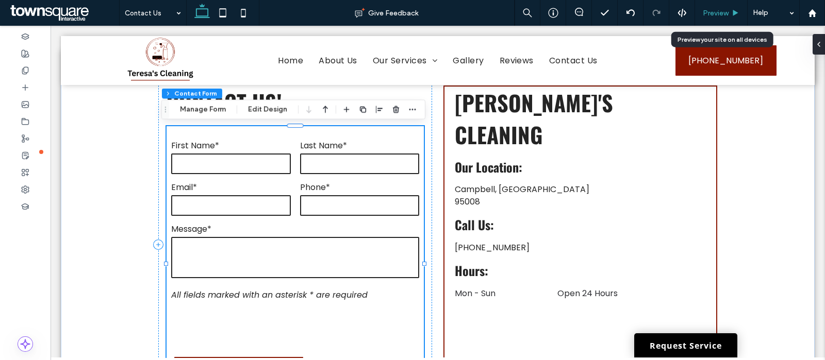
drag, startPoint x: 720, startPoint y: 9, endPoint x: 211, endPoint y: 25, distance: 509.6
click at [721, 9] on span "Preview" at bounding box center [716, 13] width 26 height 9
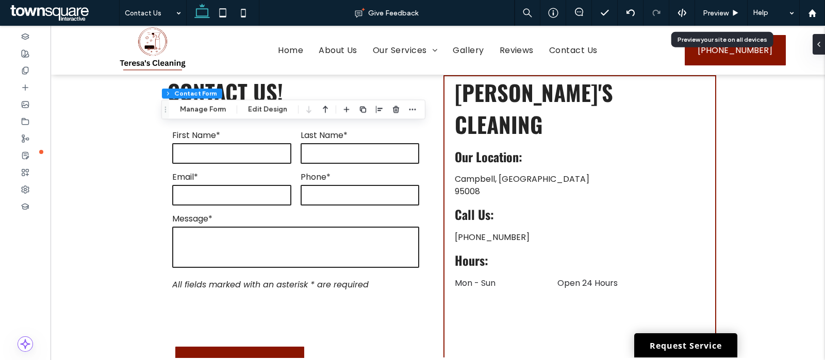
scroll to position [536, 0]
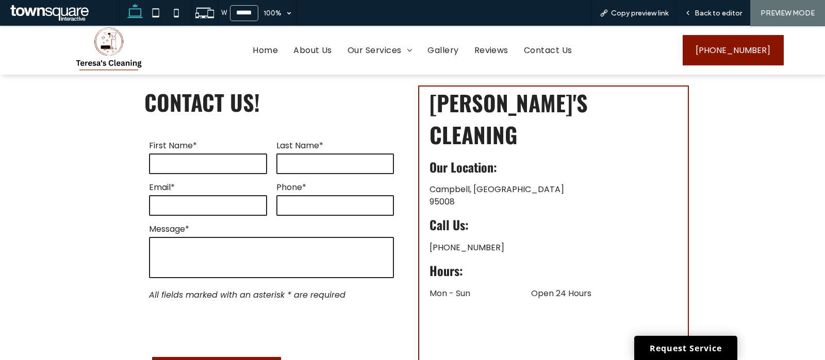
click at [191, 158] on input "text" at bounding box center [208, 164] width 118 height 21
type input "*"
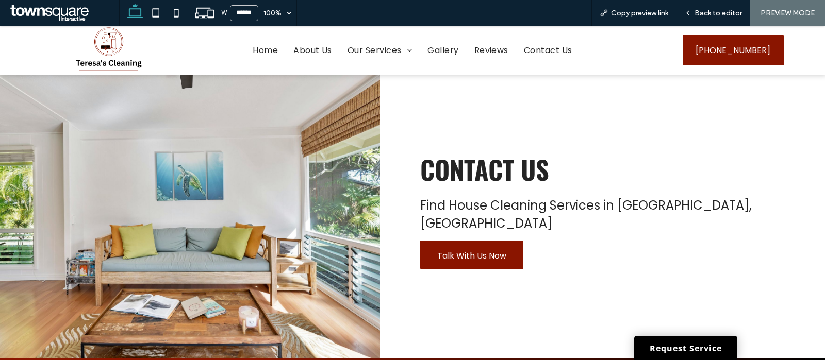
scroll to position [0, 0]
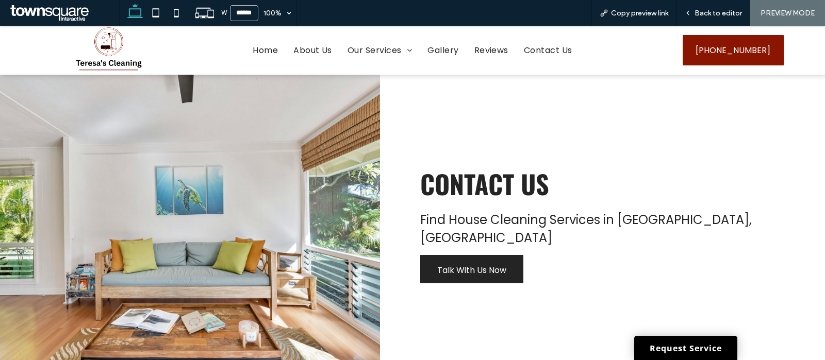
type textarea "*"
click at [446, 260] on span "Talk With Us Now" at bounding box center [471, 270] width 69 height 29
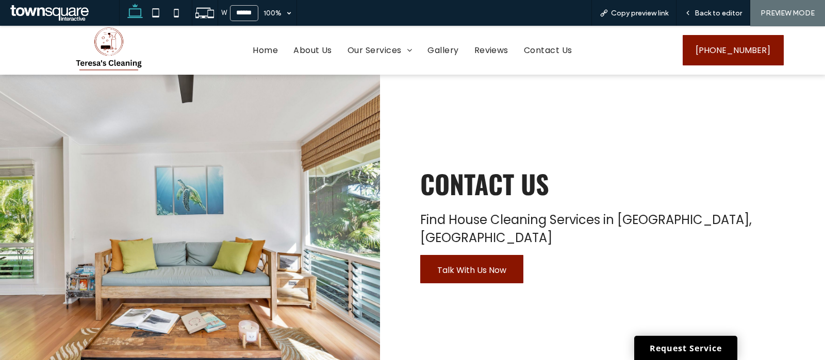
click at [495, 59] on div "Home About Us Our Services Gallery Reviews Contact Us" at bounding box center [412, 50] width 455 height 49
click at [495, 57] on span "Reviews" at bounding box center [491, 50] width 34 height 18
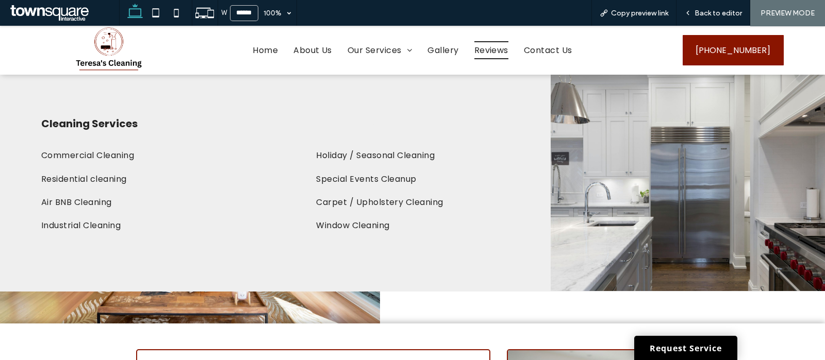
click at [82, 125] on strong "Cleaning Services" at bounding box center [89, 124] width 96 height 14
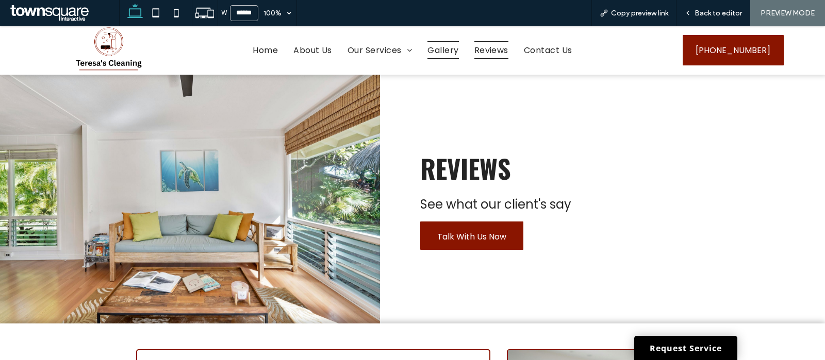
click at [438, 54] on span "Gallery" at bounding box center [442, 50] width 31 height 18
click at [709, 11] on span "Back to editor" at bounding box center [717, 13] width 47 height 9
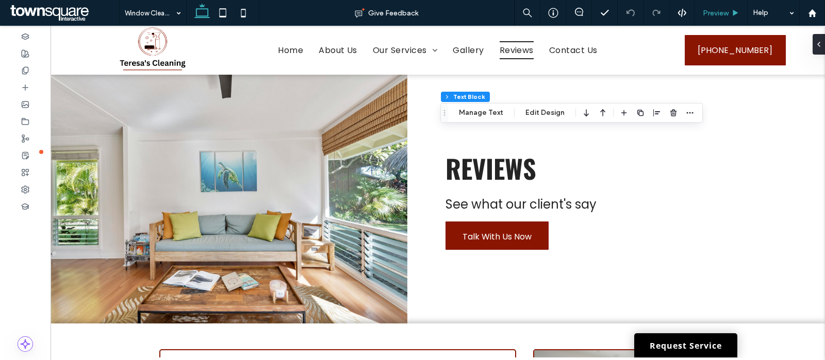
type input "*******"
type input "**"
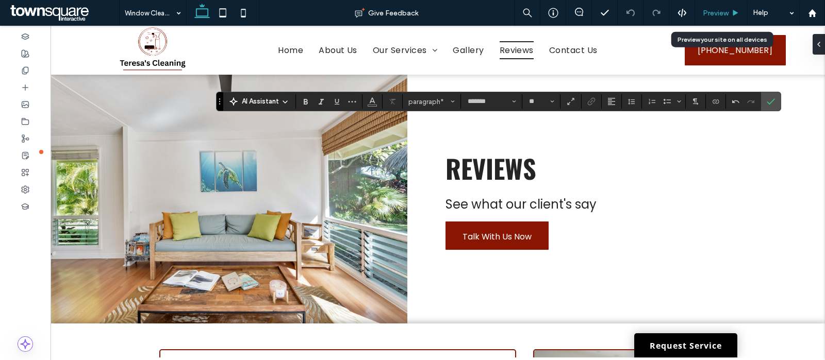
click at [718, 10] on span "Preview" at bounding box center [716, 13] width 26 height 9
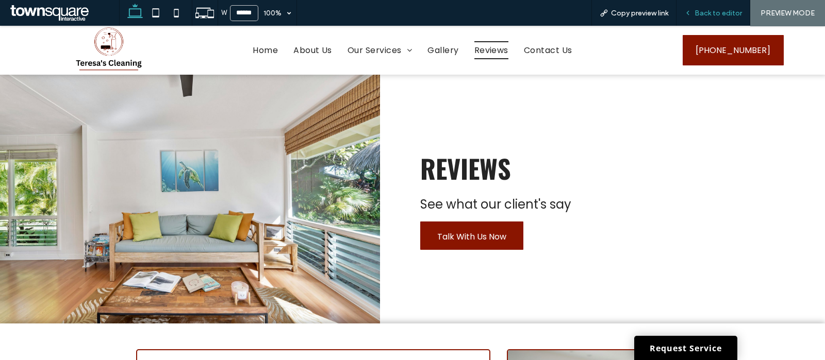
click at [712, 15] on span "Back to editor" at bounding box center [717, 13] width 47 height 9
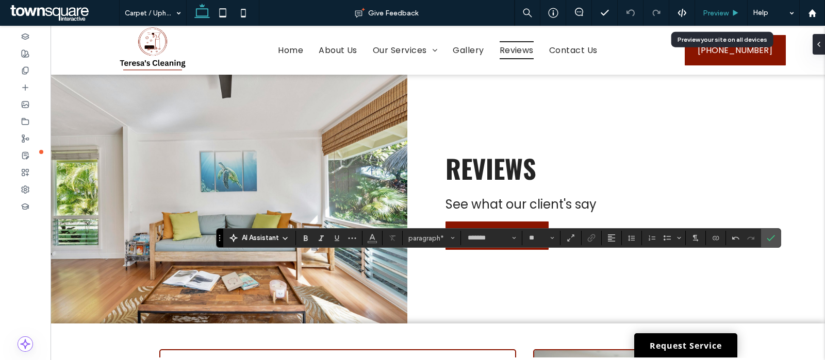
click at [712, 13] on span "Preview" at bounding box center [716, 13] width 26 height 9
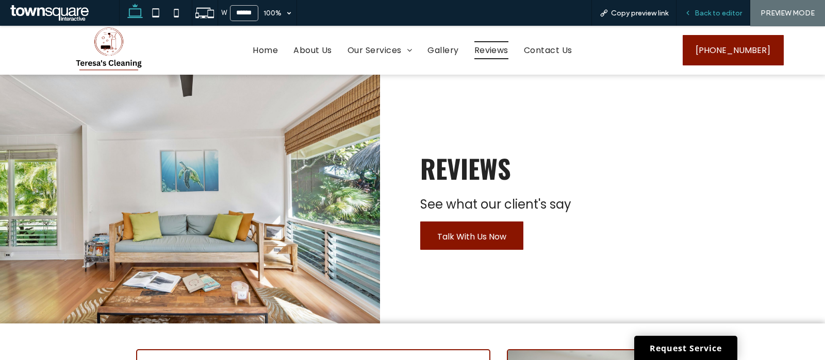
click at [706, 11] on span "Back to editor" at bounding box center [717, 13] width 47 height 9
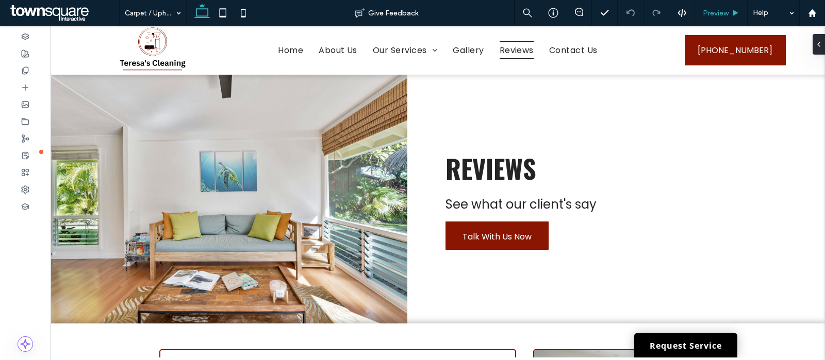
type input "*******"
type input "**"
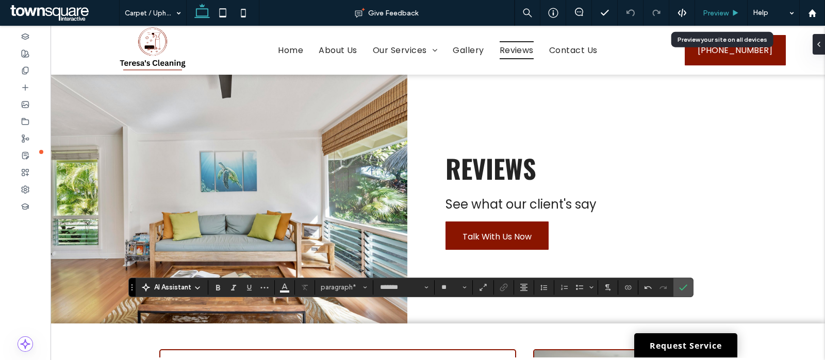
click at [715, 12] on span "Preview" at bounding box center [716, 13] width 26 height 9
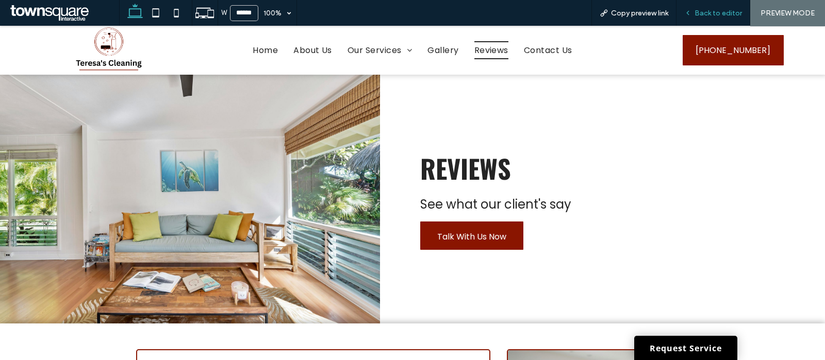
click at [724, 12] on span "Back to editor" at bounding box center [717, 13] width 47 height 9
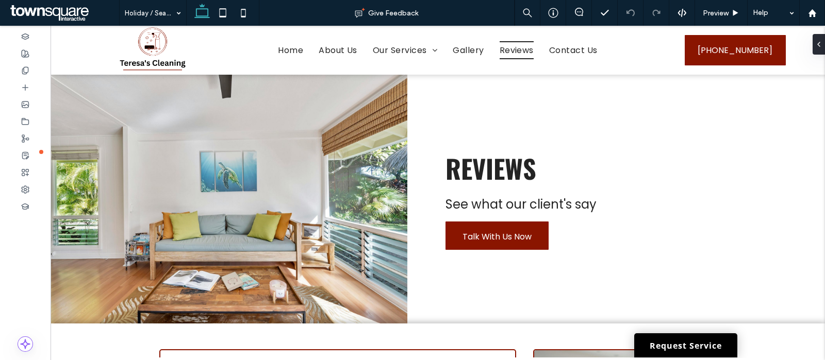
type input "*******"
type input "**"
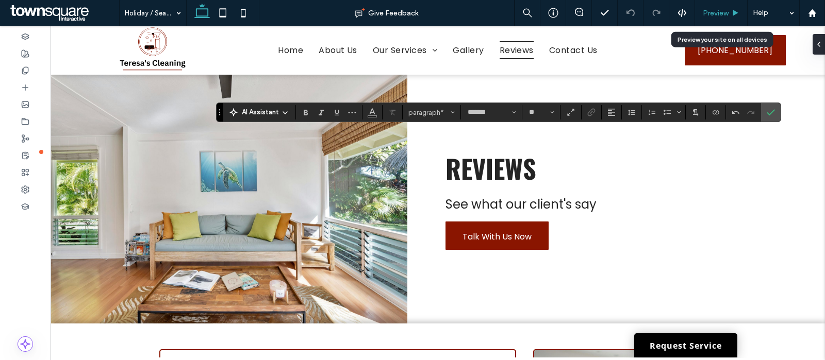
click at [712, 11] on span "Preview" at bounding box center [716, 13] width 26 height 9
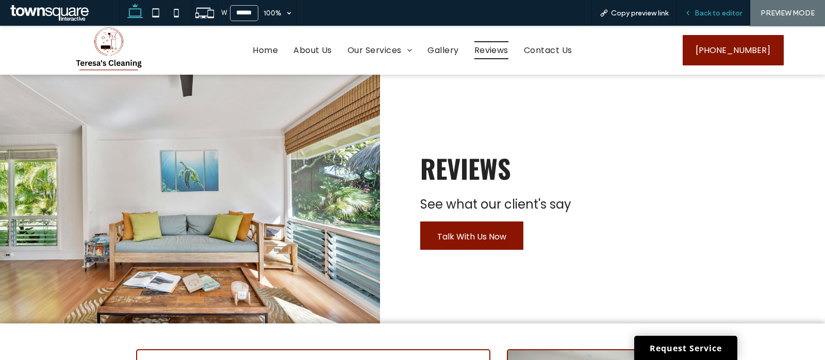
click at [698, 11] on span "Back to editor" at bounding box center [717, 13] width 47 height 9
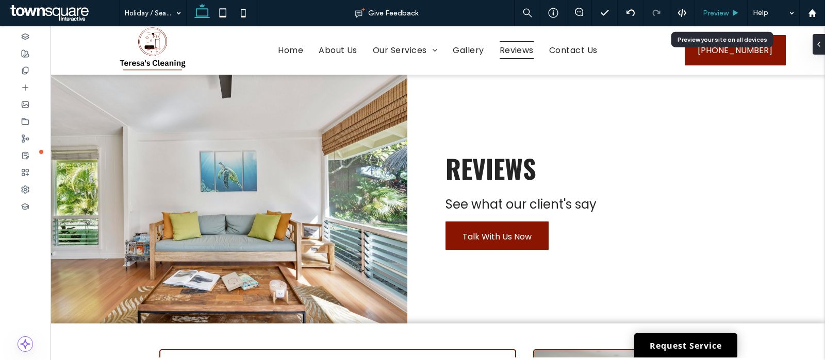
click at [720, 14] on span "Preview" at bounding box center [716, 13] width 26 height 9
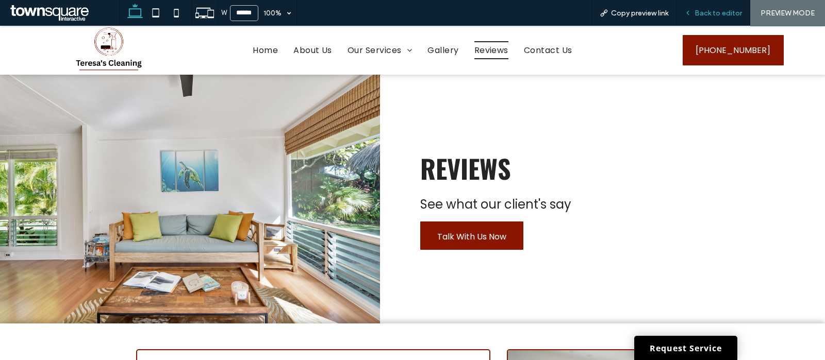
click at [712, 5] on div "Back to editor" at bounding box center [713, 13] width 74 height 26
click at [704, 8] on div "Back to editor" at bounding box center [713, 13] width 74 height 26
click at [698, 9] on span "Back to editor" at bounding box center [717, 13] width 47 height 9
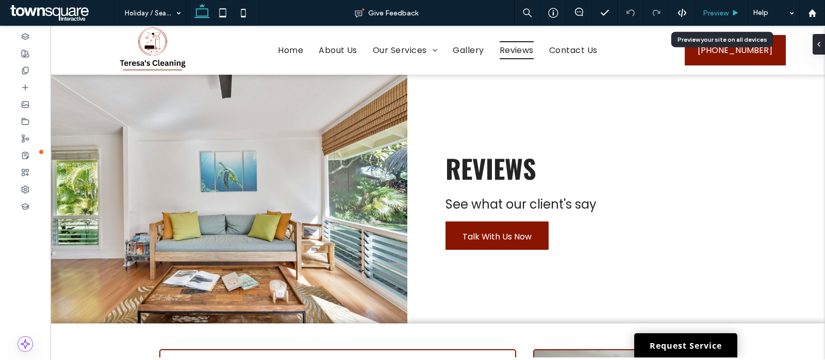
click at [714, 11] on span "Preview" at bounding box center [716, 13] width 26 height 9
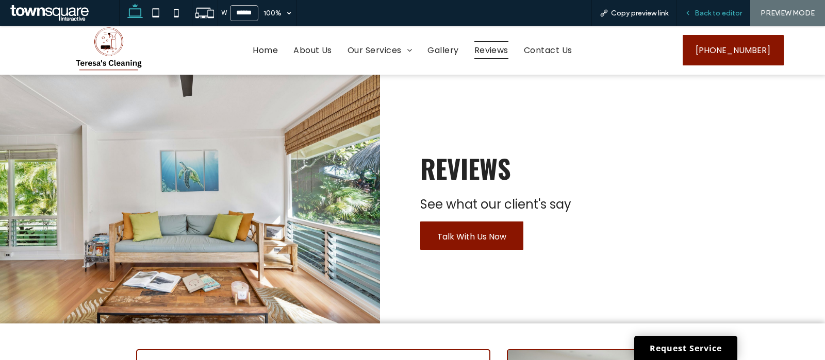
click at [710, 6] on div "Back to editor" at bounding box center [713, 13] width 74 height 26
click at [699, 11] on span "Back to editor" at bounding box center [717, 13] width 47 height 9
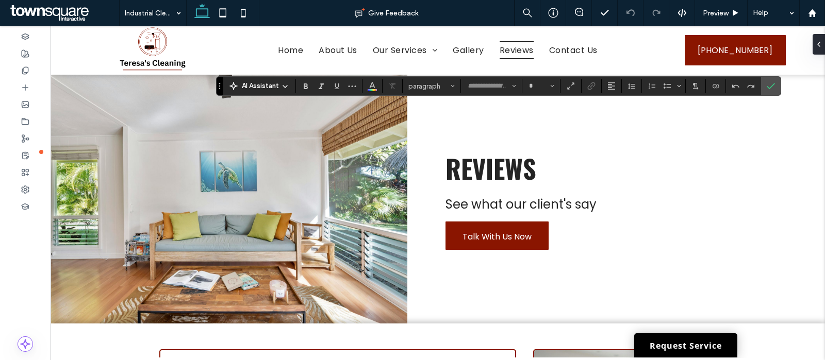
type input "*******"
type input "**"
click at [714, 15] on span "Preview" at bounding box center [716, 13] width 26 height 9
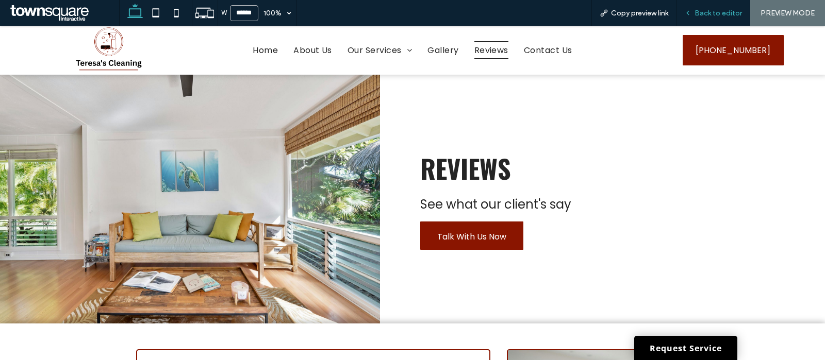
click at [723, 12] on span "Back to editor" at bounding box center [717, 13] width 47 height 9
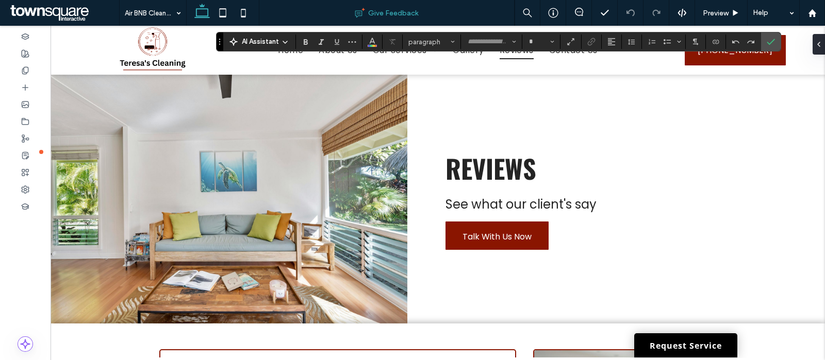
type input "*******"
type input "**"
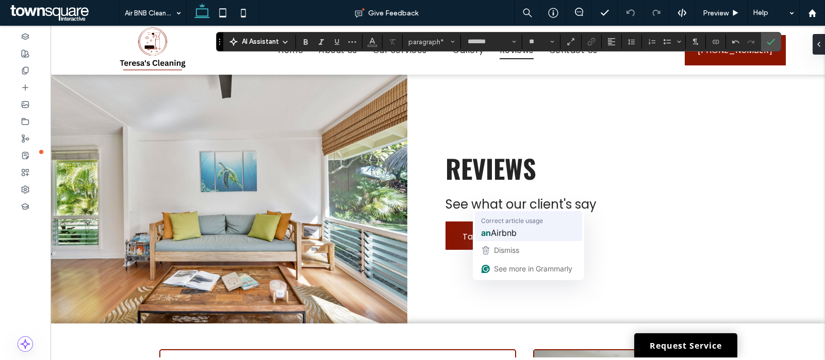
click at [498, 231] on span "Airbnb" at bounding box center [504, 232] width 26 height 13
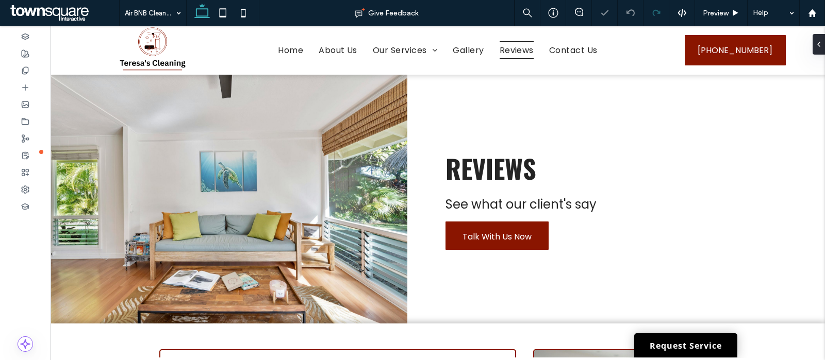
type input "*******"
type input "**"
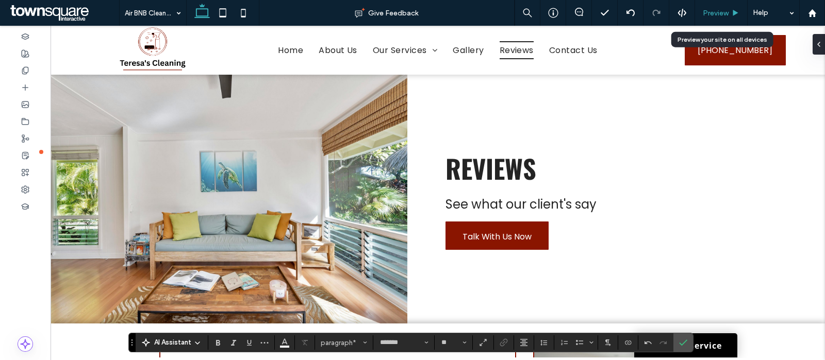
click at [717, 14] on span "Preview" at bounding box center [716, 13] width 26 height 9
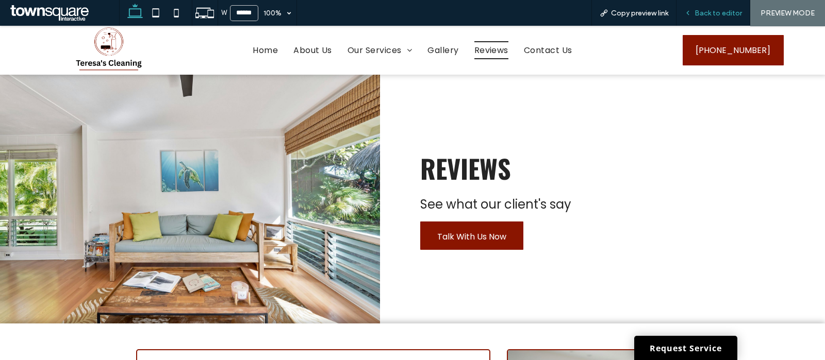
click at [712, 12] on span "Back to editor" at bounding box center [717, 13] width 47 height 9
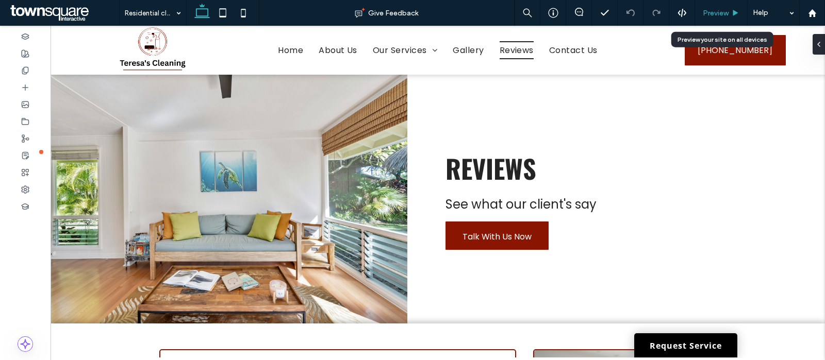
click at [717, 17] on div "Preview" at bounding box center [721, 13] width 53 height 26
click at [705, 12] on span "Preview" at bounding box center [716, 13] width 26 height 9
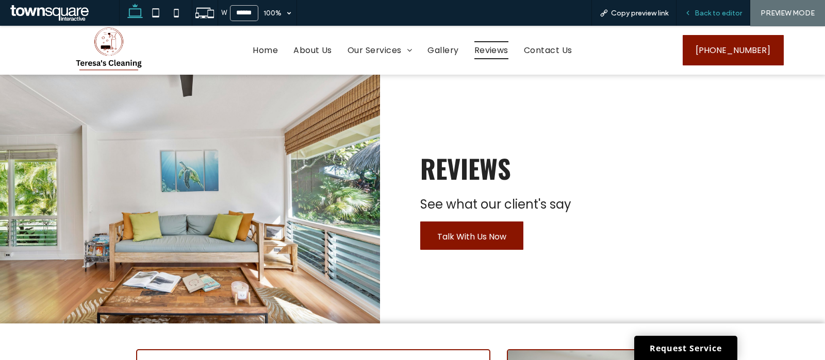
click at [704, 7] on div "Back to editor" at bounding box center [713, 13] width 74 height 26
click at [703, 4] on div "Back to editor" at bounding box center [713, 13] width 74 height 26
click at [701, 7] on div "Back to editor" at bounding box center [713, 13] width 74 height 26
click at [706, 8] on div "Back to editor" at bounding box center [713, 13] width 74 height 26
click at [702, 13] on span "Back to editor" at bounding box center [717, 13] width 47 height 9
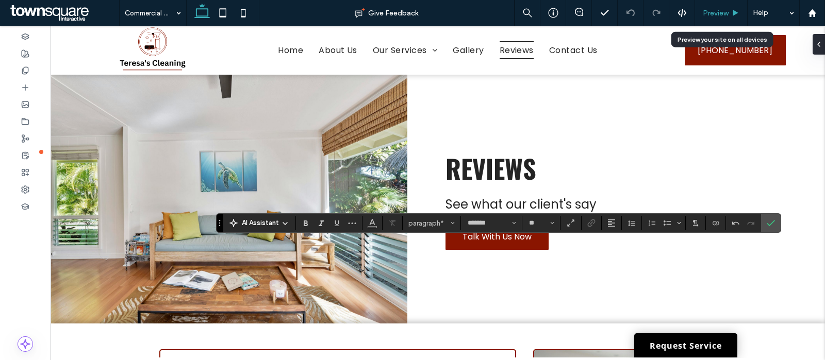
click at [718, 12] on span "Preview" at bounding box center [716, 13] width 26 height 9
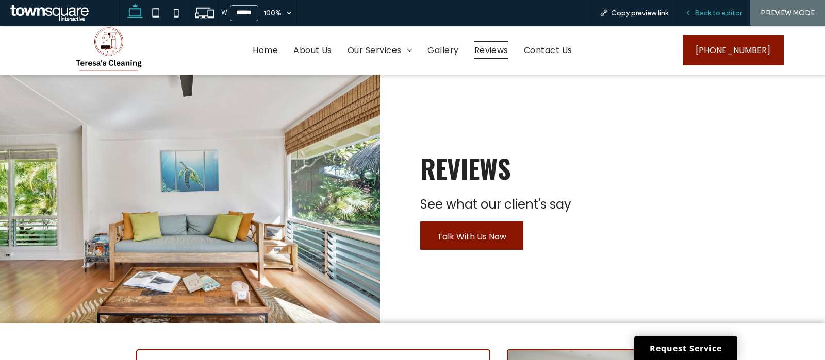
click at [702, 12] on span "Back to editor" at bounding box center [717, 13] width 47 height 9
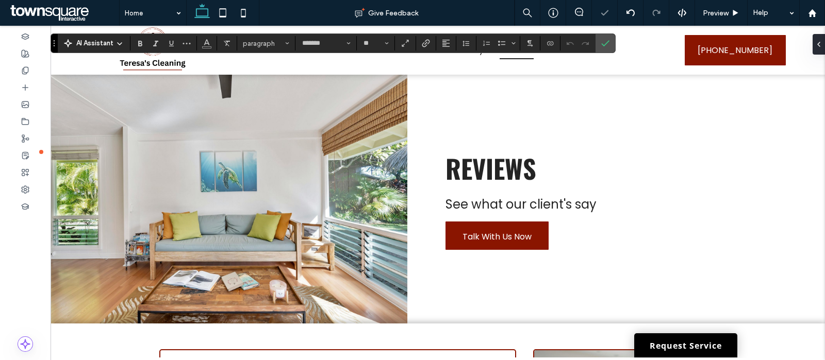
type input "*******"
type input "**"
click at [720, 7] on div "Preview" at bounding box center [721, 13] width 53 height 26
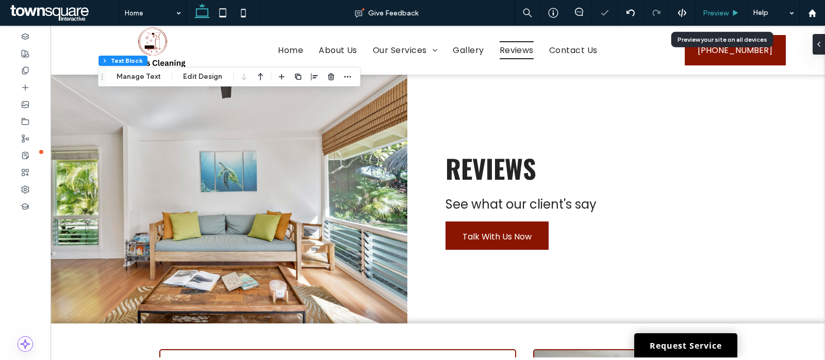
click at [708, 16] on span "Preview" at bounding box center [716, 13] width 26 height 9
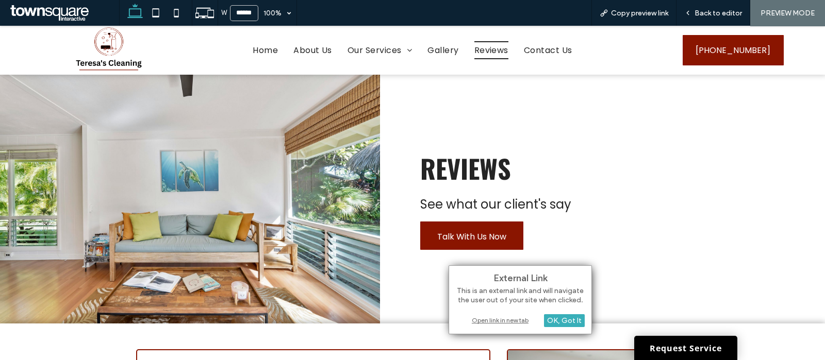
click at [509, 319] on div "Open link in new tab" at bounding box center [520, 320] width 129 height 11
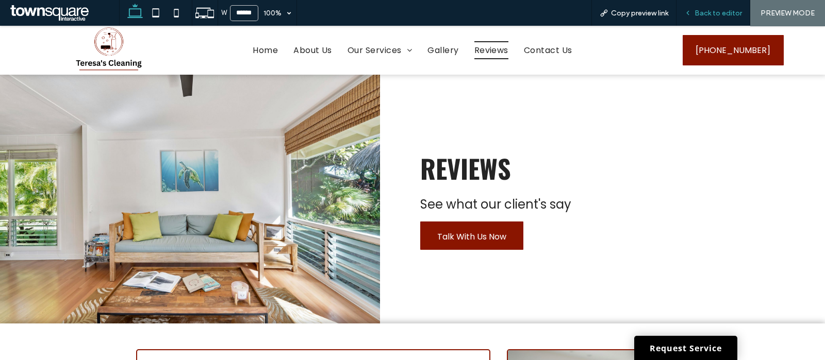
click at [709, 10] on span "Back to editor" at bounding box center [717, 13] width 47 height 9
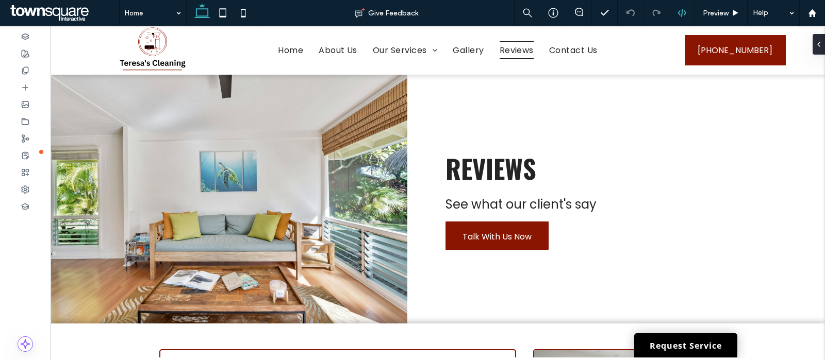
type input "******"
type input "**"
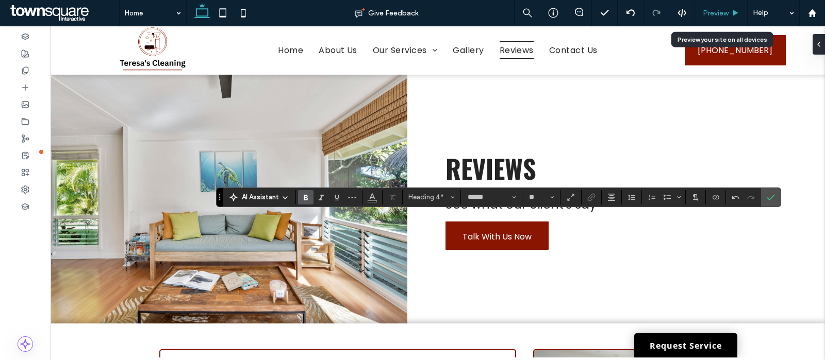
click at [706, 11] on span "Preview" at bounding box center [716, 13] width 26 height 9
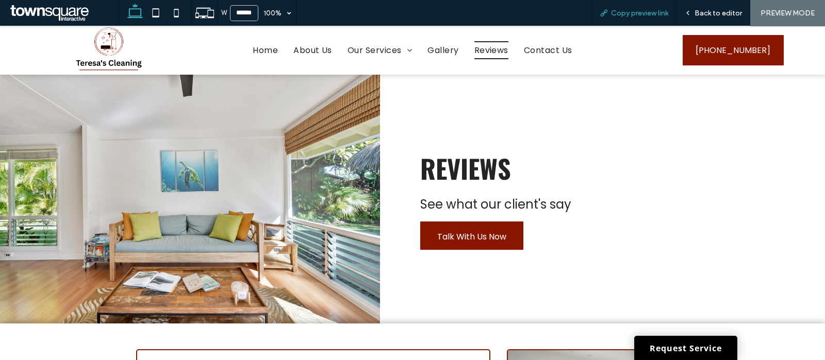
click at [630, 11] on span "Copy preview link" at bounding box center [639, 13] width 57 height 9
click at [704, 10] on span "Back to editor" at bounding box center [717, 13] width 47 height 9
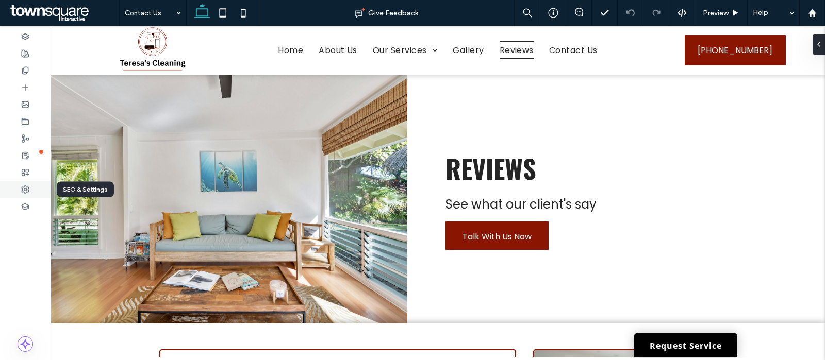
click at [24, 186] on use at bounding box center [25, 189] width 7 height 7
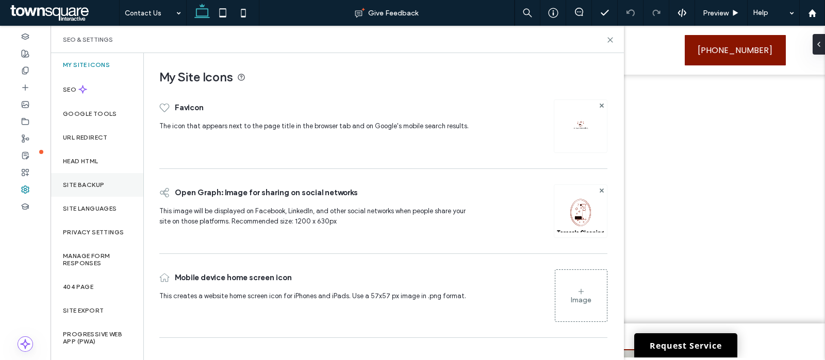
click at [86, 186] on label "Site Backup" at bounding box center [83, 184] width 41 height 7
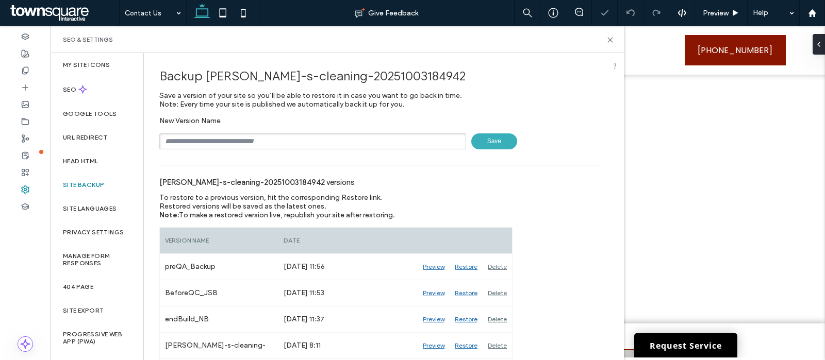
drag, startPoint x: 312, startPoint y: 136, endPoint x: 307, endPoint y: 140, distance: 6.2
click at [312, 136] on input "text" at bounding box center [312, 142] width 307 height 16
click at [201, 140] on input "**********" at bounding box center [312, 142] width 307 height 16
paste input "******"
type input "**********"
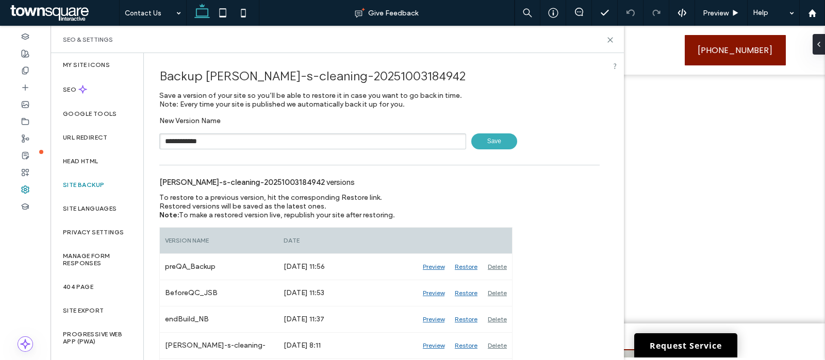
click at [489, 143] on span "Save" at bounding box center [494, 142] width 46 height 16
click at [610, 41] on icon at bounding box center [610, 40] width 8 height 8
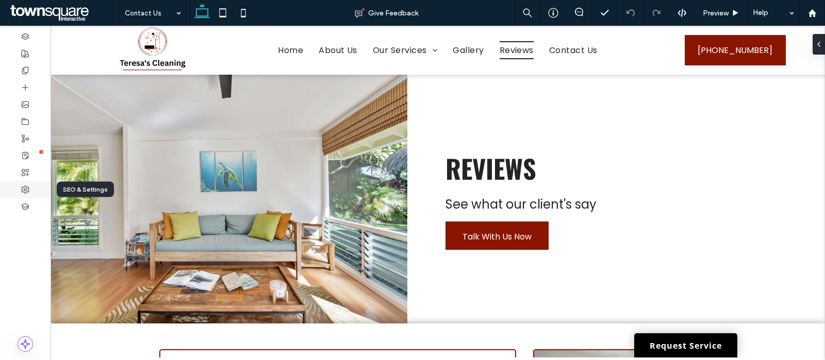
click at [21, 188] on icon at bounding box center [25, 190] width 8 height 8
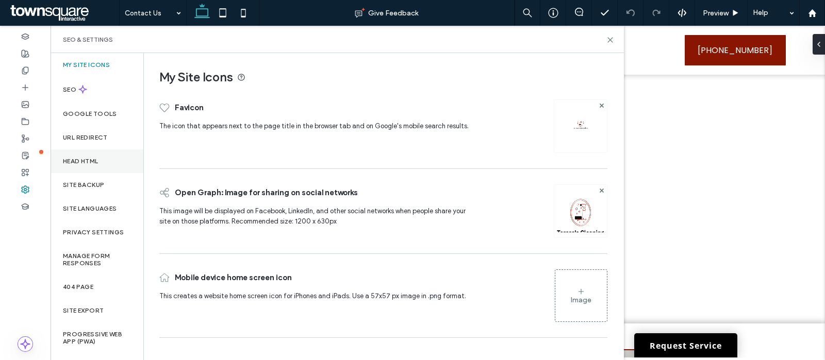
drag, startPoint x: 93, startPoint y: 185, endPoint x: 105, endPoint y: 172, distance: 17.2
click at [93, 184] on label "Site Backup" at bounding box center [83, 184] width 41 height 7
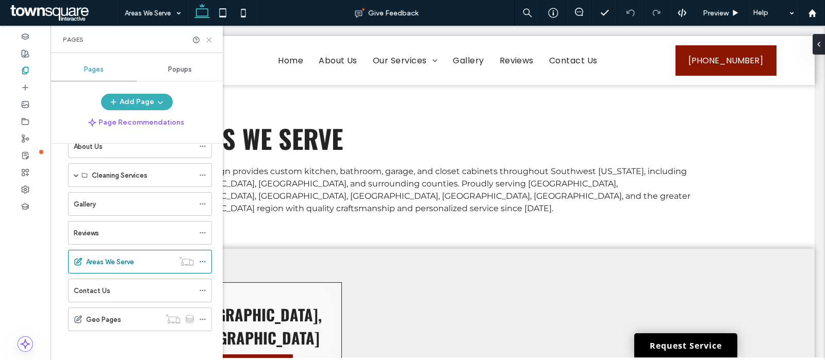
click at [209, 40] on icon at bounding box center [209, 40] width 8 height 8
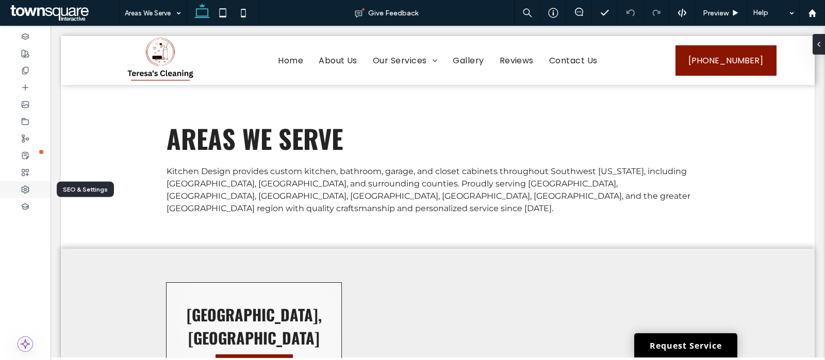
click at [27, 188] on icon at bounding box center [25, 190] width 8 height 8
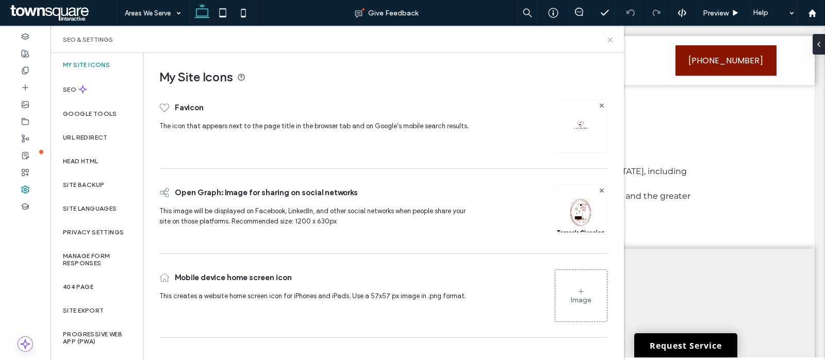
drag, startPoint x: 613, startPoint y: 38, endPoint x: 588, endPoint y: 44, distance: 25.1
click at [613, 38] on icon at bounding box center [610, 40] width 8 height 8
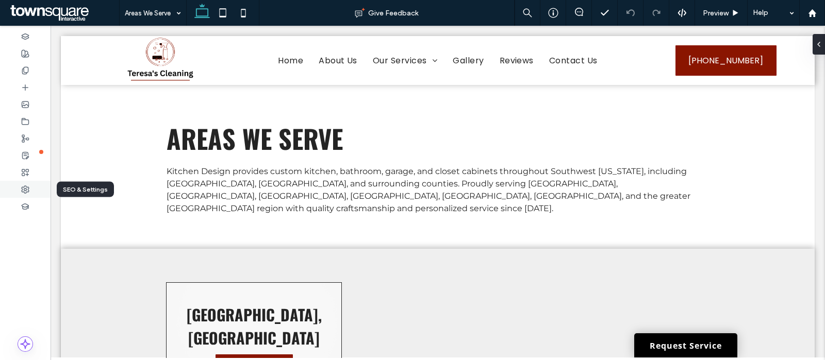
click at [17, 189] on div at bounding box center [25, 189] width 51 height 17
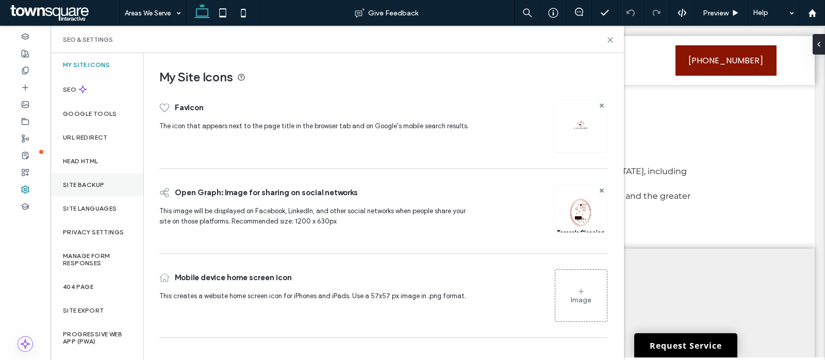
click at [89, 183] on label "Site Backup" at bounding box center [83, 184] width 41 height 7
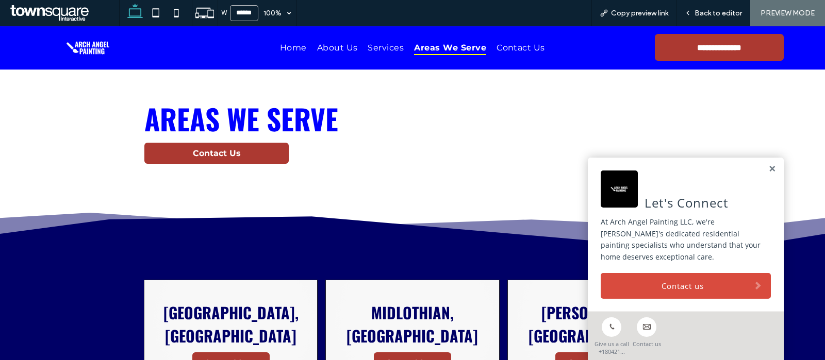
scroll to position [193, 0]
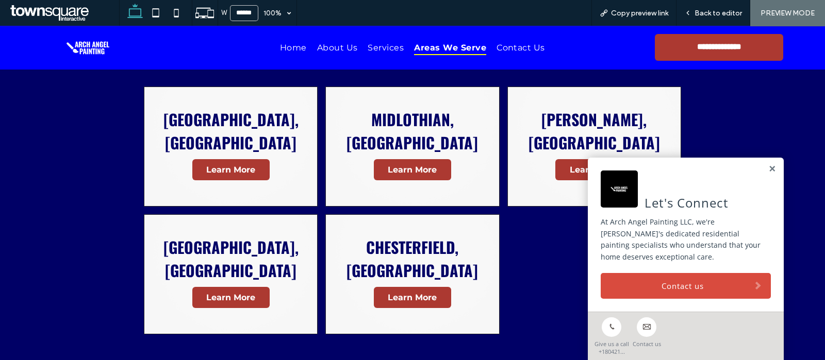
click at [766, 171] on div "Let's Connect At Arch Angel Painting LLC, we're [PERSON_NAME]'s dedicated resid…" at bounding box center [686, 235] width 196 height 154
click at [768, 169] on link at bounding box center [772, 169] width 8 height 9
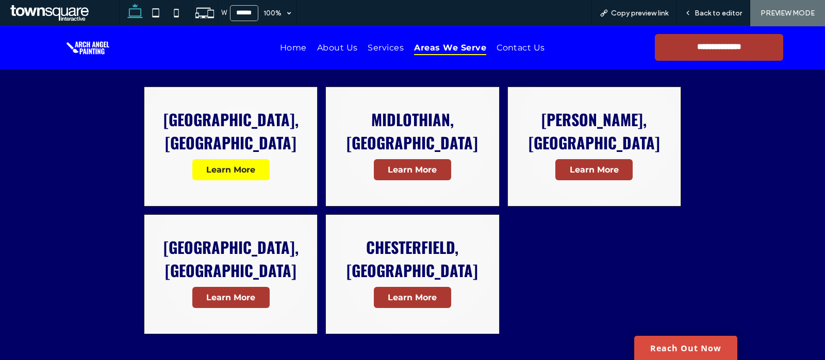
click at [210, 161] on span "Learn More" at bounding box center [231, 170] width 70 height 20
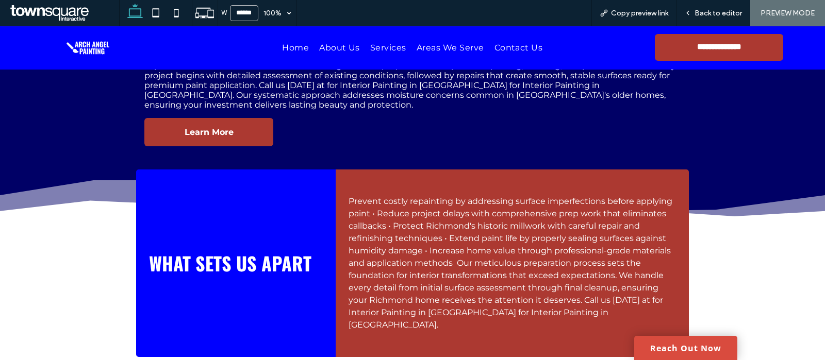
scroll to position [418, 0]
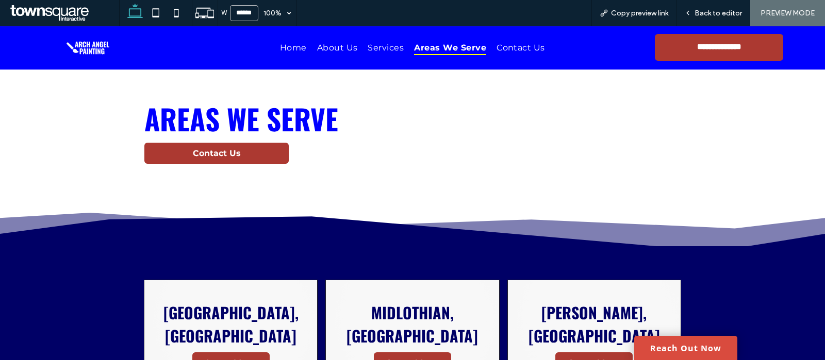
scroll to position [193, 0]
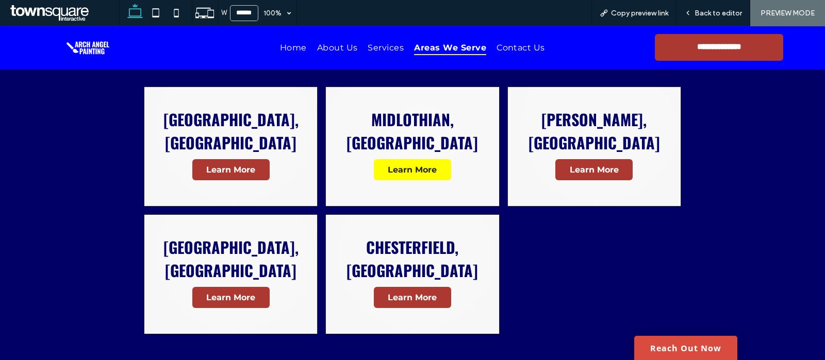
click at [418, 160] on span "Learn More" at bounding box center [412, 170] width 70 height 20
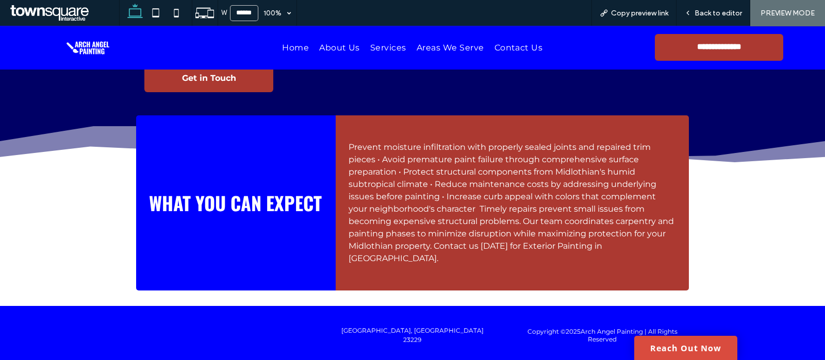
scroll to position [382, 0]
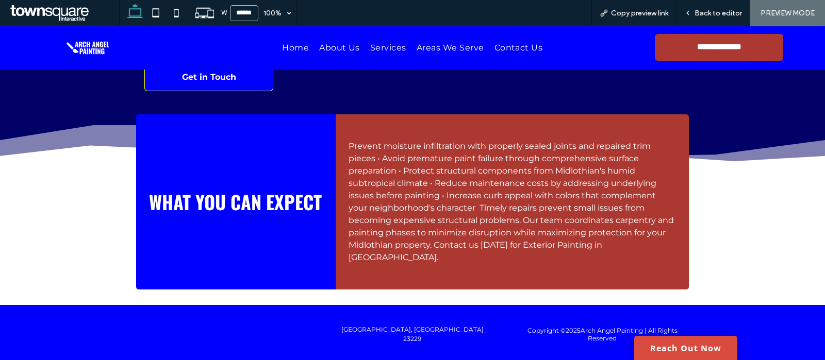
click at [205, 82] on span "Get in Touch" at bounding box center [209, 77] width 54 height 10
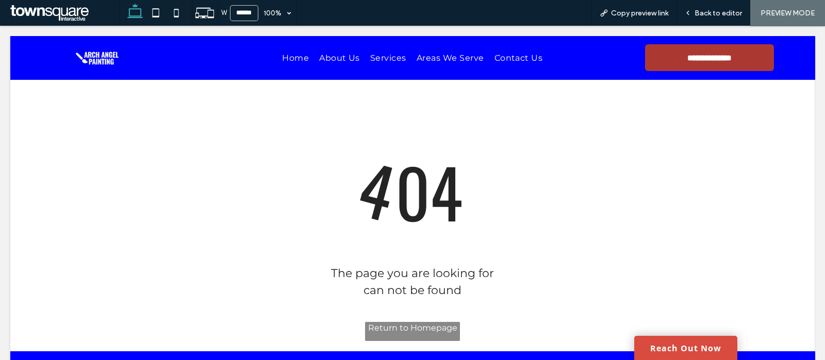
scroll to position [0, 0]
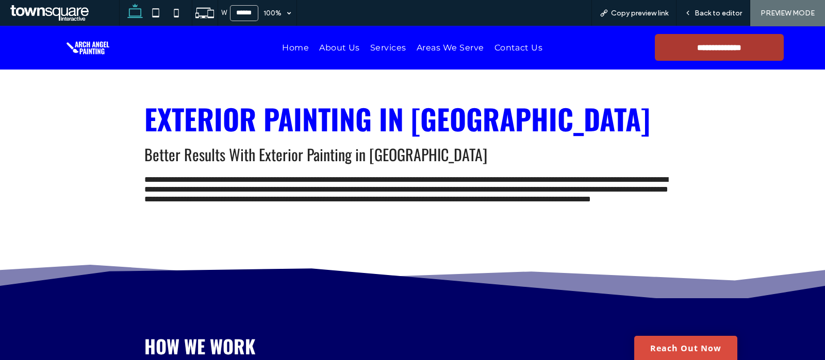
scroll to position [382, 0]
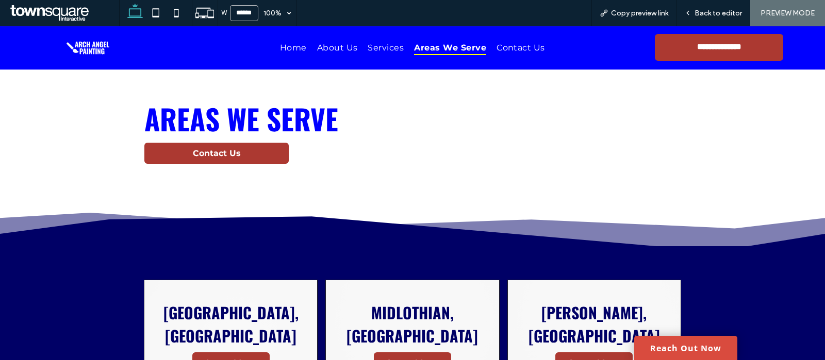
scroll to position [193, 0]
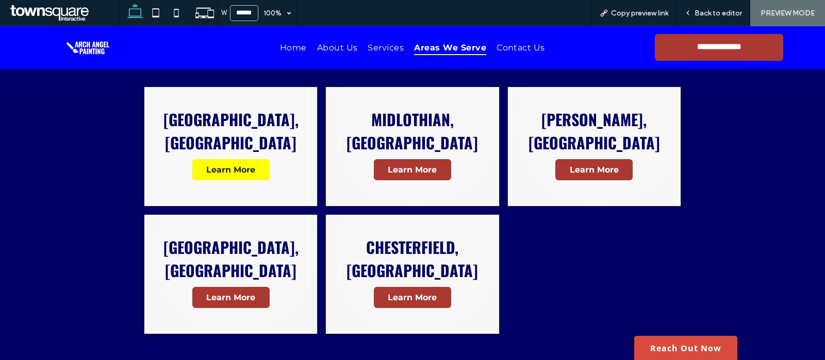
click at [255, 161] on span "Learn More" at bounding box center [231, 170] width 70 height 20
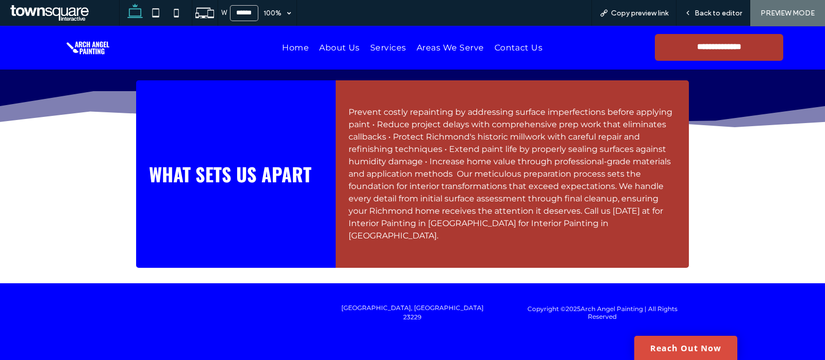
scroll to position [289, 0]
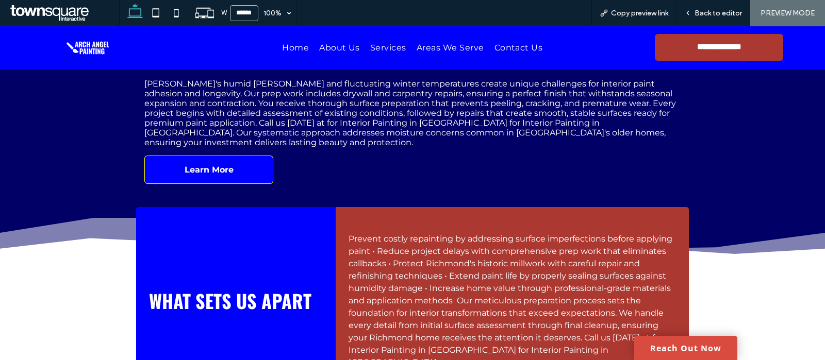
click at [222, 175] on span "Learn More" at bounding box center [209, 170] width 49 height 10
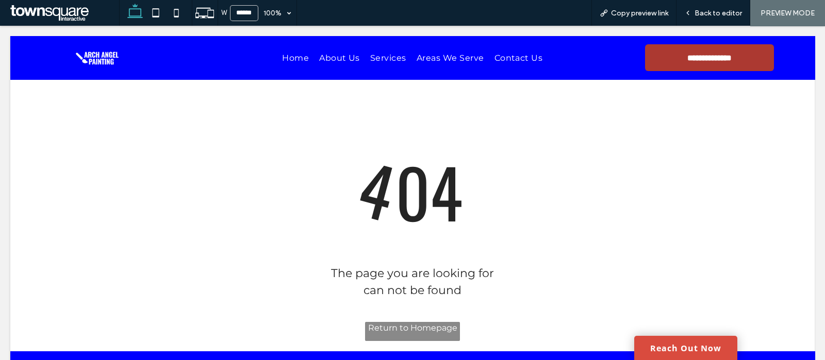
scroll to position [0, 0]
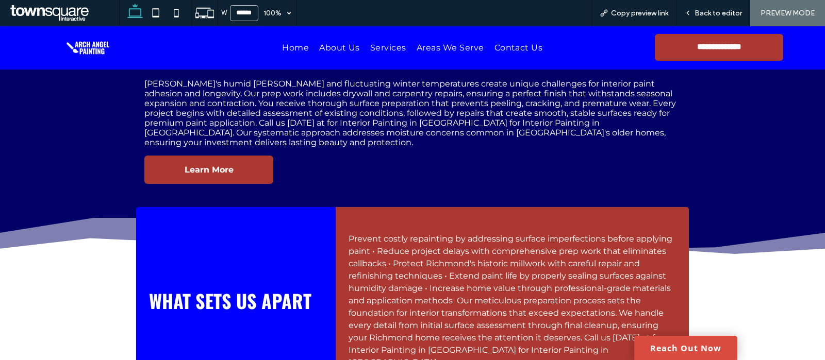
scroll to position [289, 0]
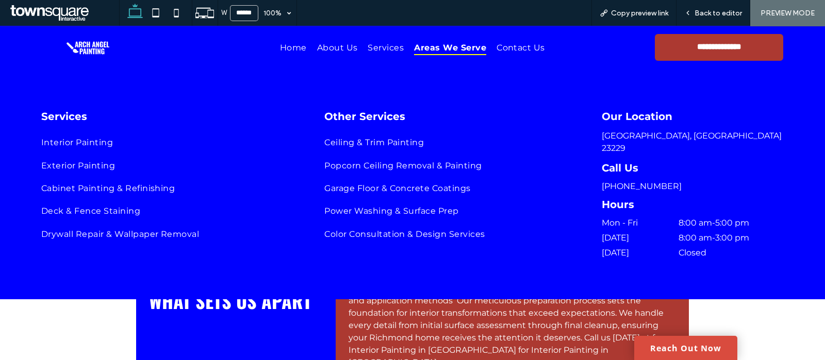
click at [449, 53] on span "Areas We Serve" at bounding box center [450, 47] width 72 height 15
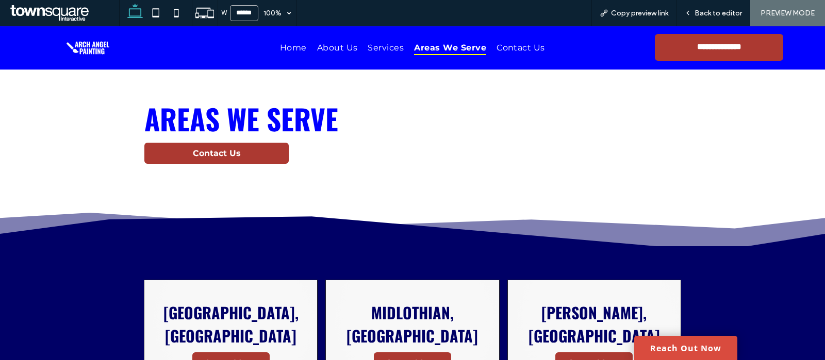
scroll to position [128, 0]
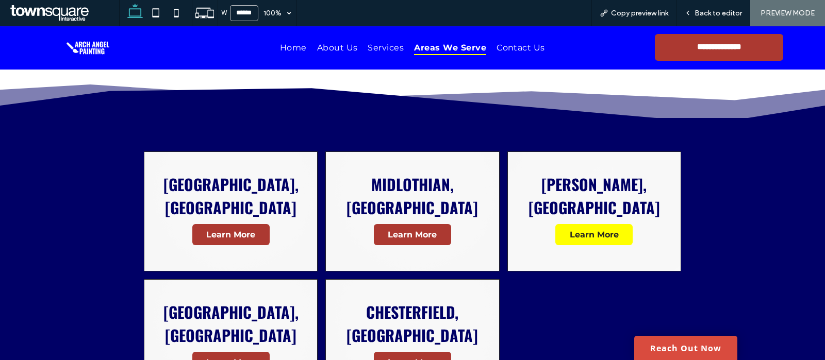
click at [590, 225] on span "Learn More" at bounding box center [594, 235] width 70 height 20
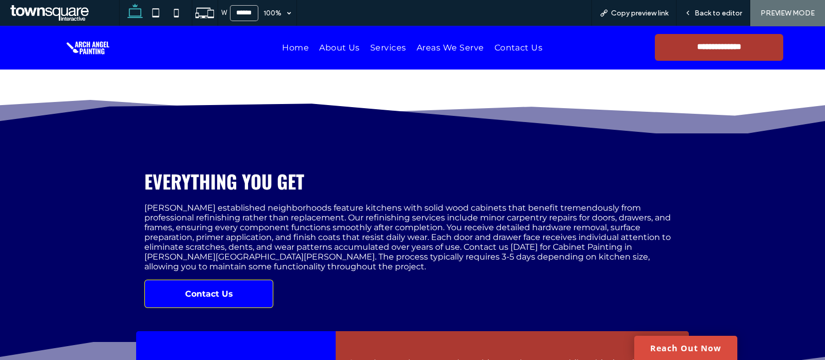
scroll to position [214, 0]
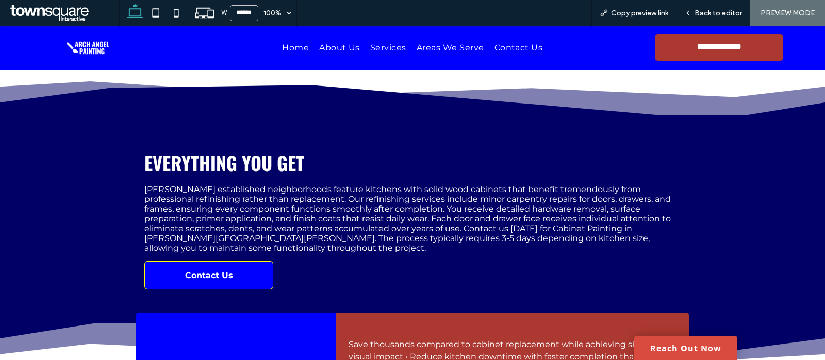
click at [226, 261] on link "Contact Us" at bounding box center [208, 275] width 129 height 28
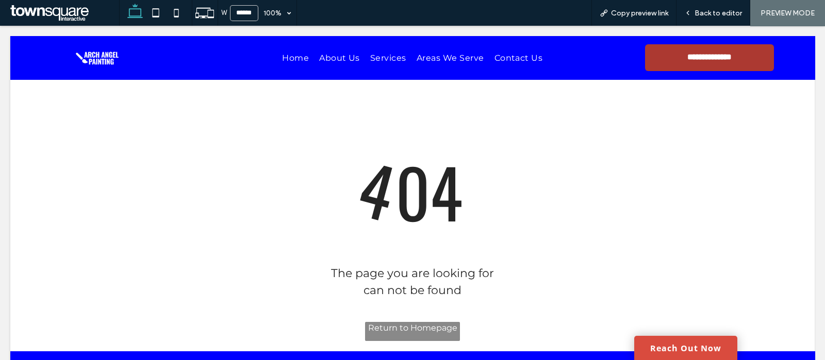
scroll to position [0, 0]
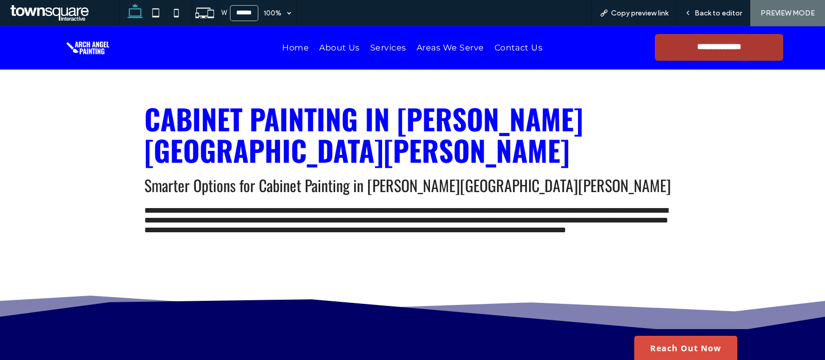
scroll to position [408, 0]
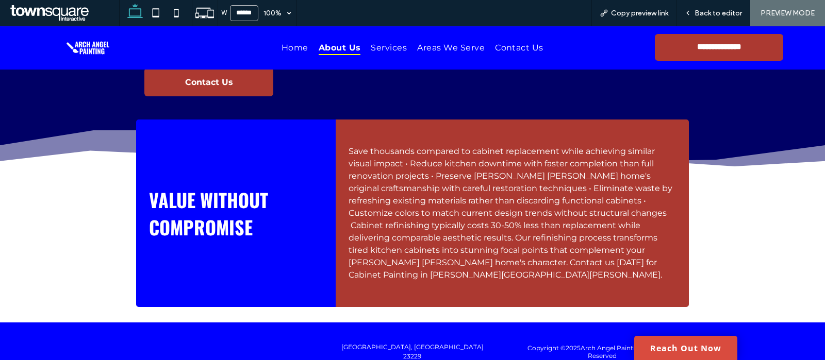
click at [329, 44] on span "About Us" at bounding box center [340, 47] width 42 height 15
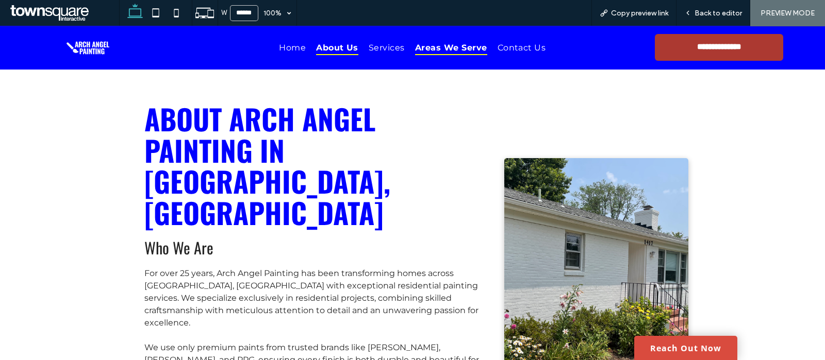
click at [437, 47] on span "Areas We Serve" at bounding box center [451, 47] width 72 height 15
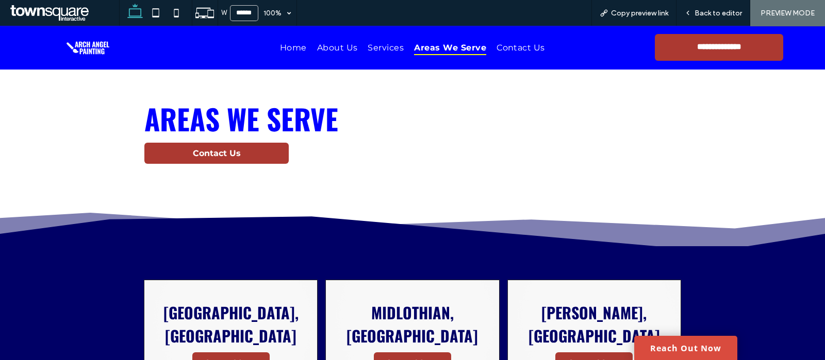
scroll to position [278, 0]
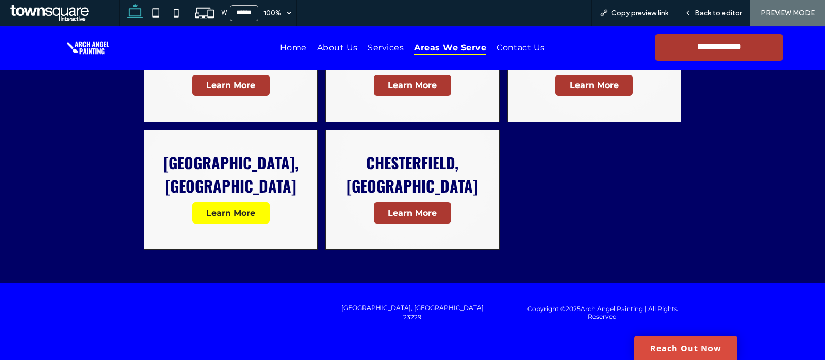
click at [254, 203] on span "Learn More" at bounding box center [231, 213] width 70 height 20
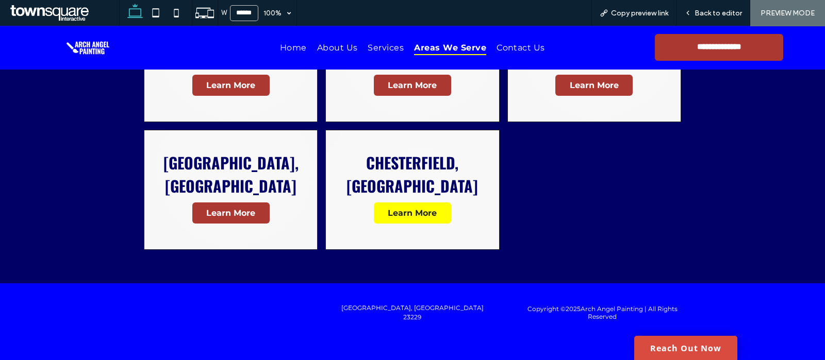
scroll to position [278, 0]
click at [425, 203] on span "Learn More" at bounding box center [412, 213] width 70 height 20
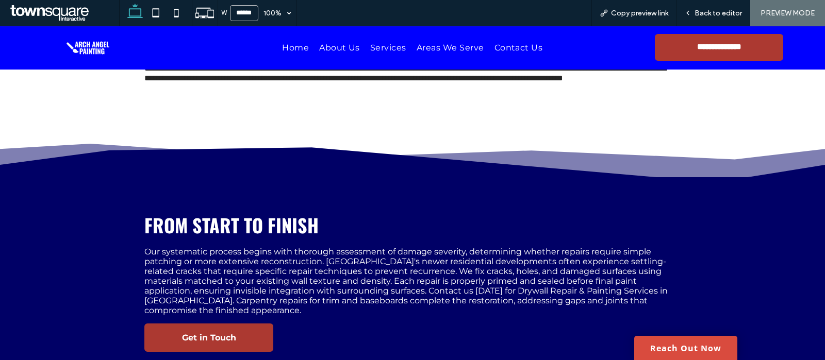
scroll to position [117, 0]
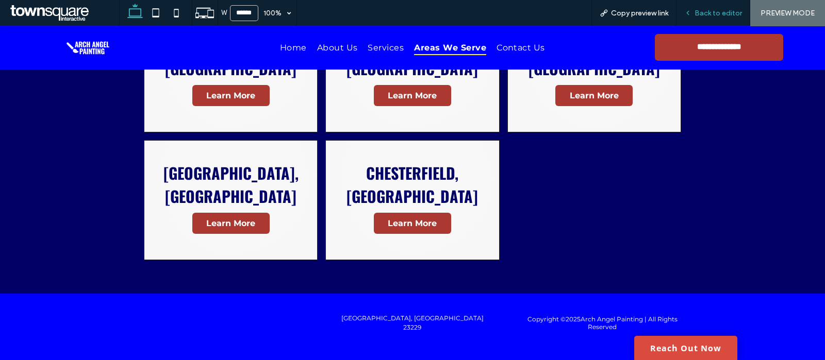
click at [712, 13] on span "Back to editor" at bounding box center [717, 13] width 47 height 9
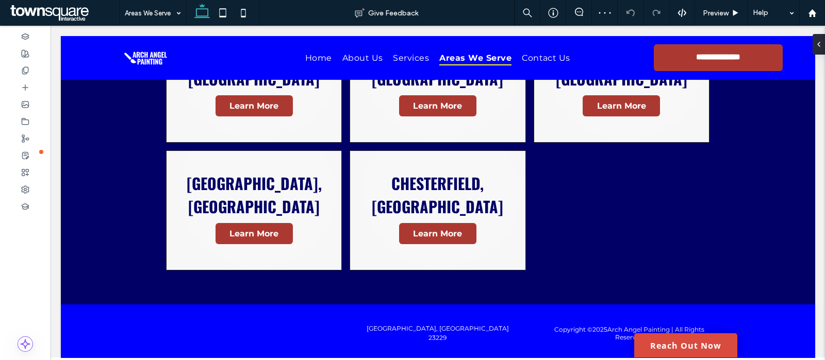
scroll to position [278, 0]
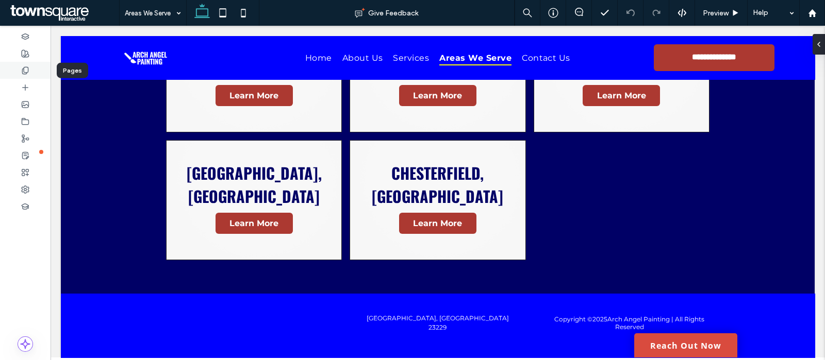
click at [22, 72] on use at bounding box center [25, 70] width 6 height 7
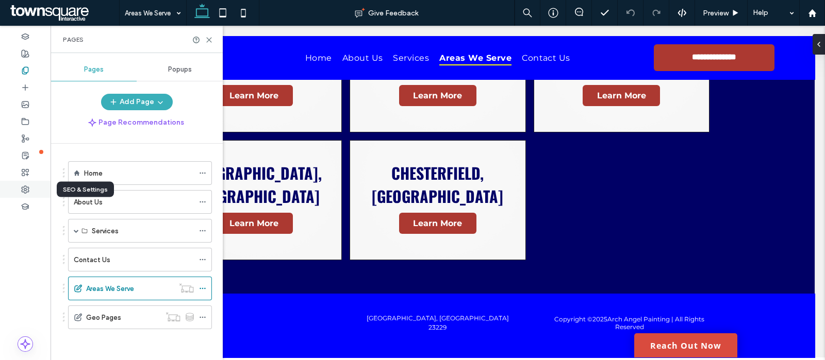
click at [25, 189] on icon at bounding box center [25, 190] width 8 height 8
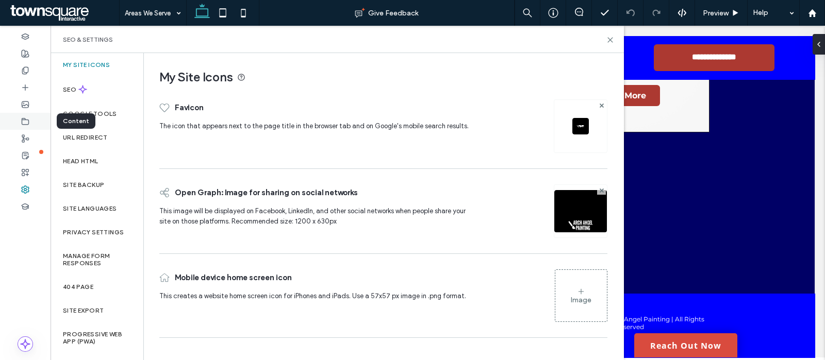
click at [24, 122] on icon at bounding box center [25, 122] width 8 height 8
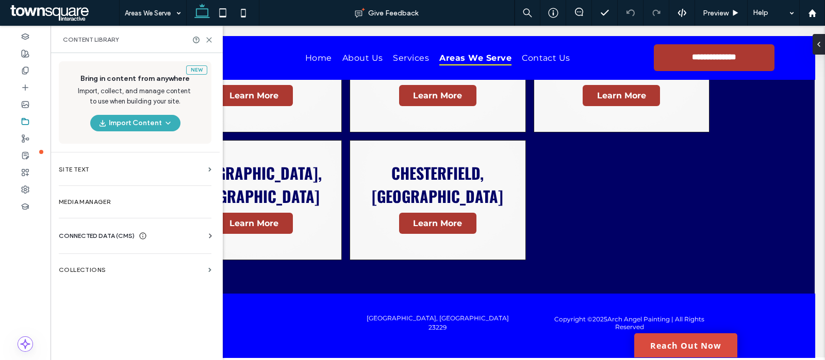
click at [119, 272] on label "Collections" at bounding box center [131, 270] width 145 height 7
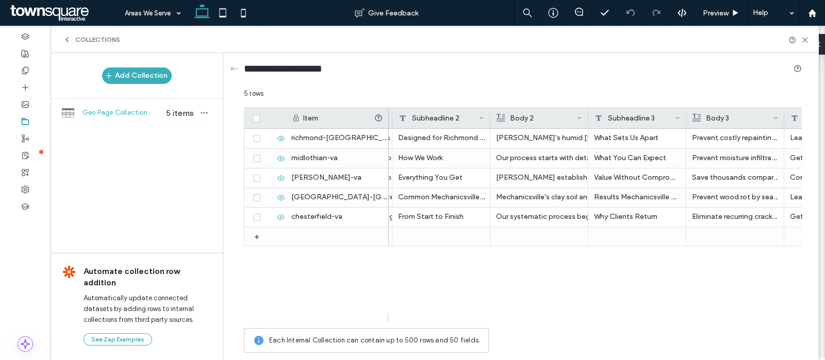
scroll to position [0, 0]
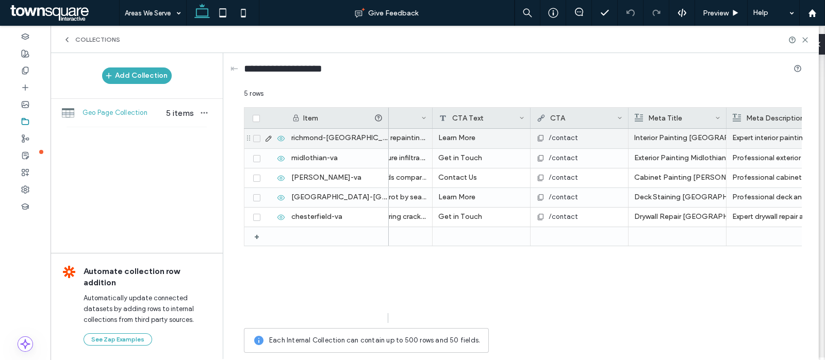
click at [559, 140] on span "/contact" at bounding box center [564, 138] width 30 height 10
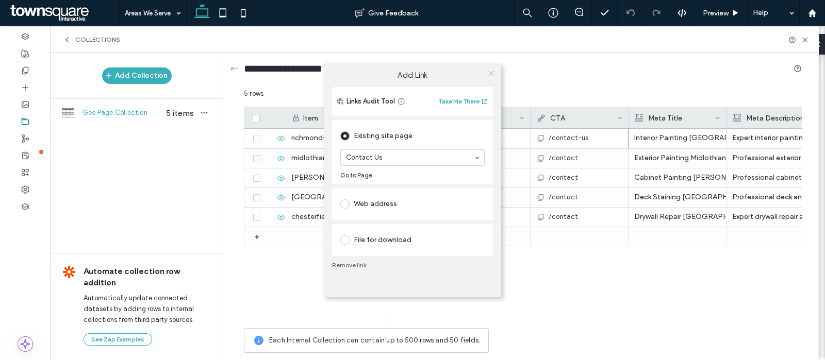
click at [489, 72] on icon at bounding box center [491, 74] width 8 height 8
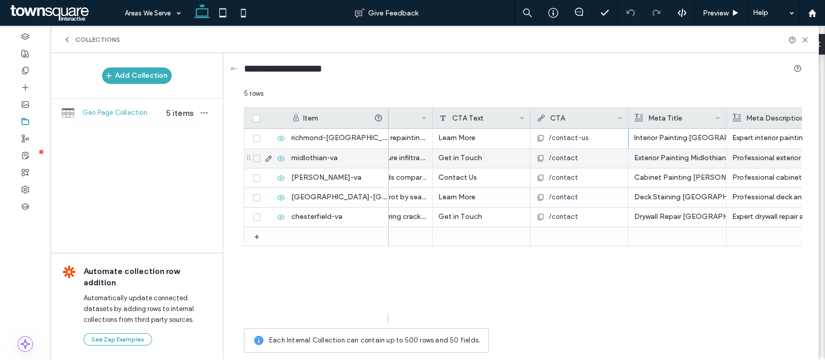
click at [560, 156] on span "/contact" at bounding box center [564, 158] width 30 height 10
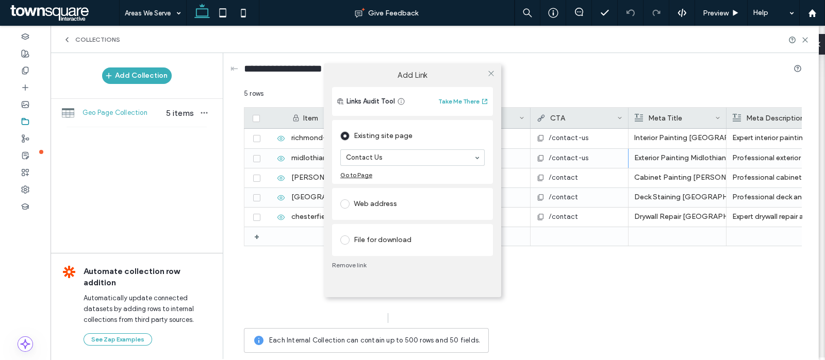
click at [567, 176] on div "Add Link Links Audit Tool Take Me There Existing site page Contact Us Go to Pag…" at bounding box center [412, 180] width 825 height 360
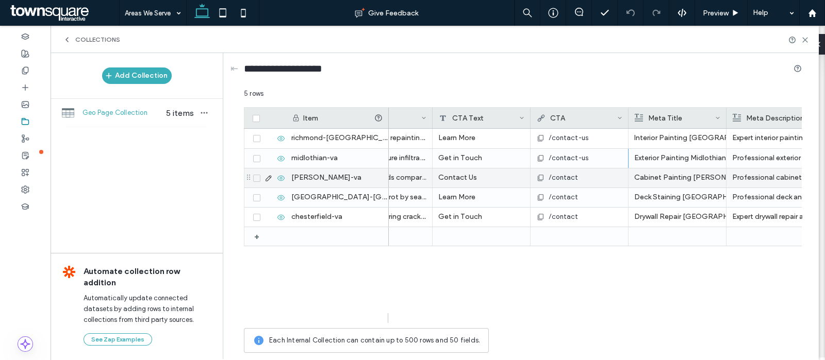
click at [565, 175] on span "/contact" at bounding box center [564, 178] width 30 height 10
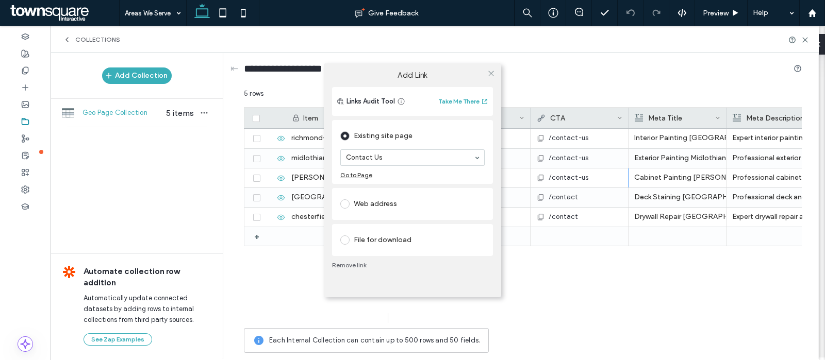
click at [566, 195] on div "Add Link Links Audit Tool Take Me There Existing site page Contact Us Go to Pag…" at bounding box center [412, 180] width 825 height 360
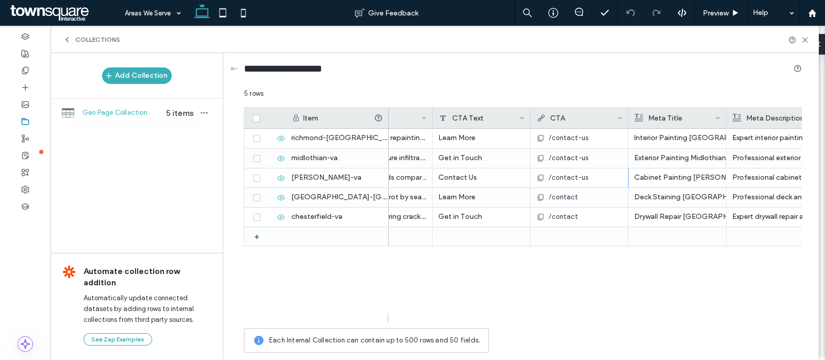
click at [566, 198] on span "/contact" at bounding box center [564, 197] width 30 height 10
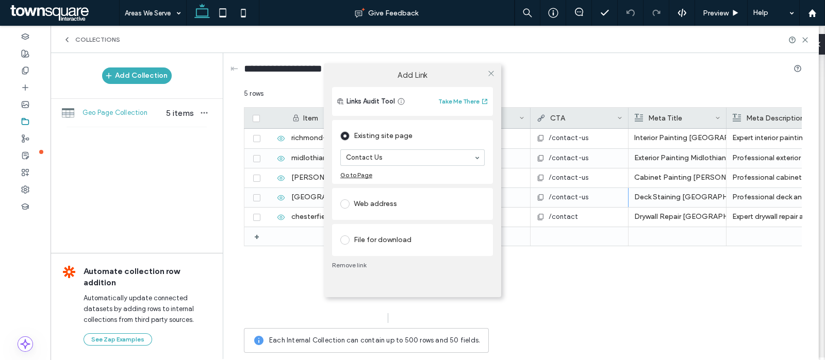
click at [580, 213] on div "Add Link Links Audit Tool Take Me There Existing site page Contact Us Go to Pag…" at bounding box center [412, 180] width 825 height 360
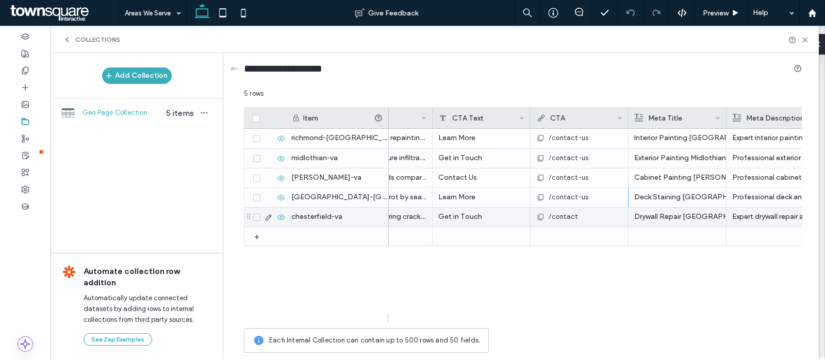
click at [570, 212] on span "/contact" at bounding box center [564, 217] width 30 height 10
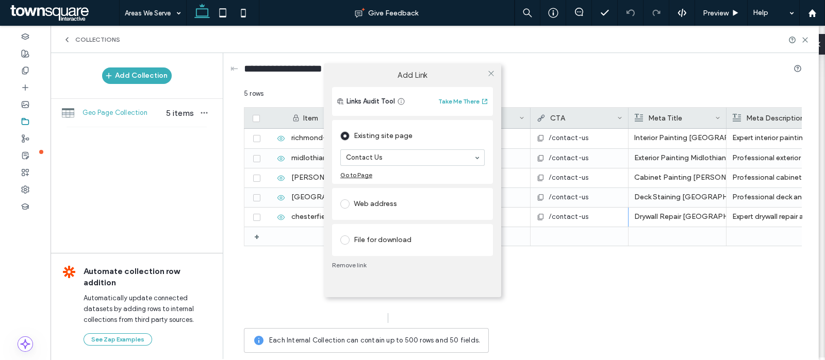
click at [580, 243] on div "Add Link Links Audit Tool Take Me There Existing site page Contact Us Go to Pag…" at bounding box center [412, 180] width 825 height 360
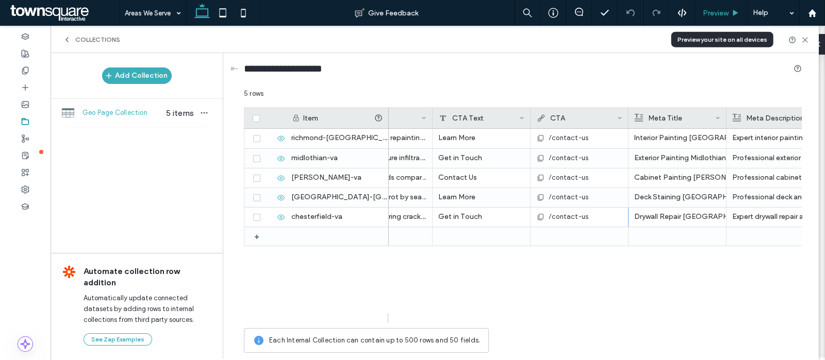
click at [714, 15] on span "Preview" at bounding box center [716, 13] width 26 height 9
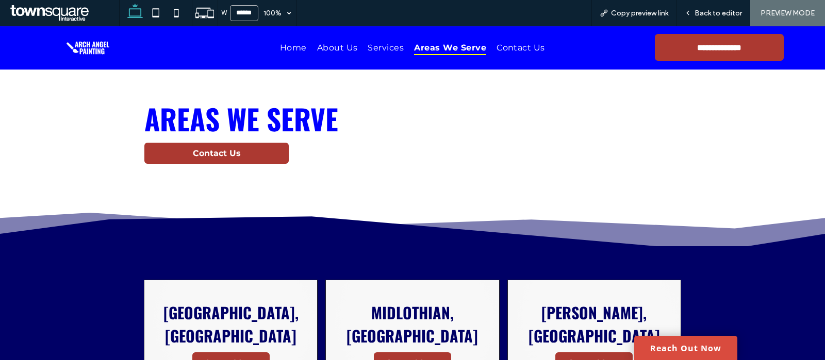
click at [226, 162] on link "Contact Us" at bounding box center [216, 153] width 144 height 21
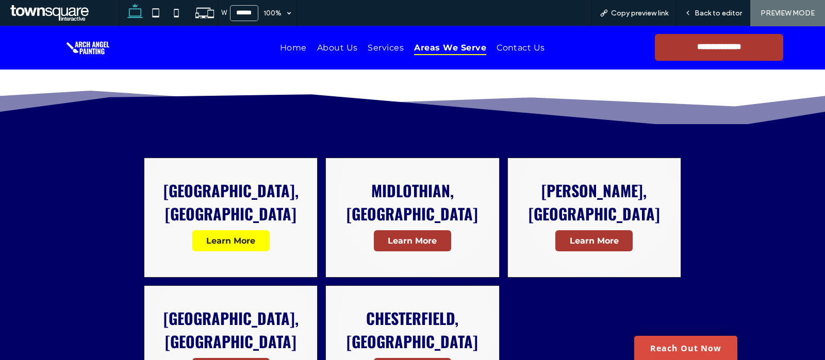
click at [225, 231] on span "Learn More" at bounding box center [231, 241] width 70 height 20
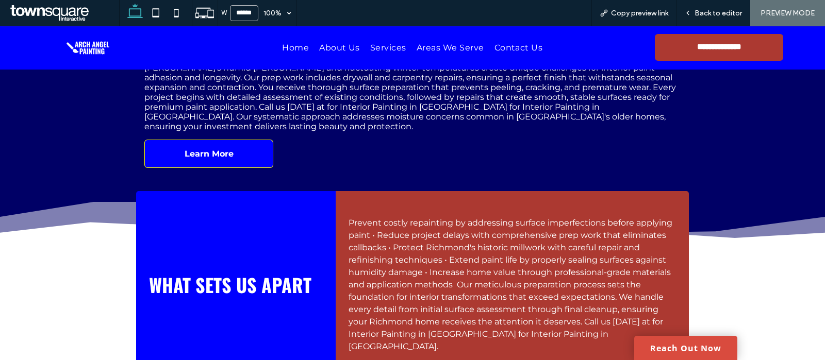
click at [238, 168] on link "Learn More" at bounding box center [208, 154] width 129 height 28
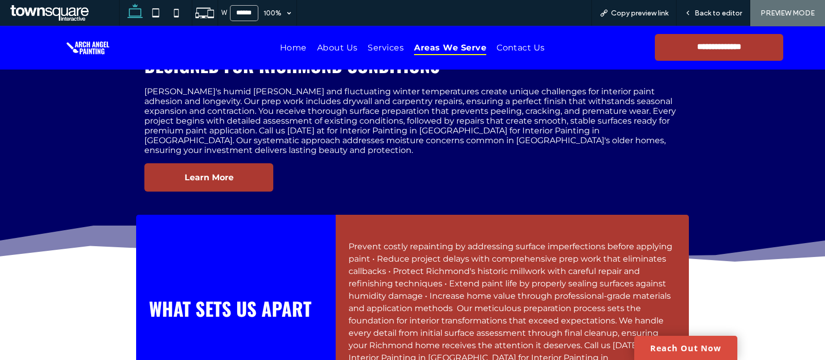
click at [429, 40] on span "Areas We Serve" at bounding box center [450, 47] width 72 height 15
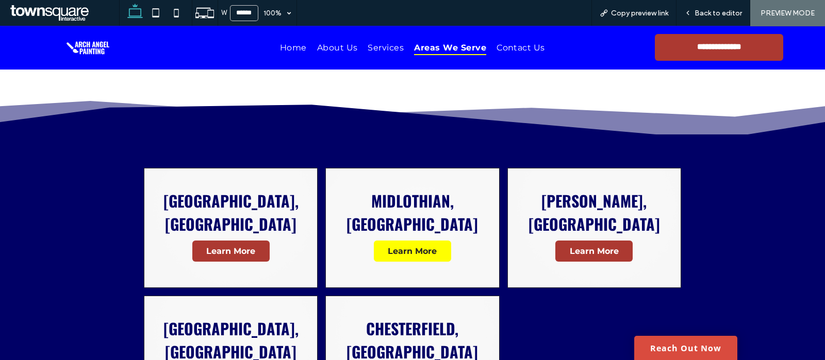
click at [415, 241] on span "Learn More" at bounding box center [412, 251] width 70 height 20
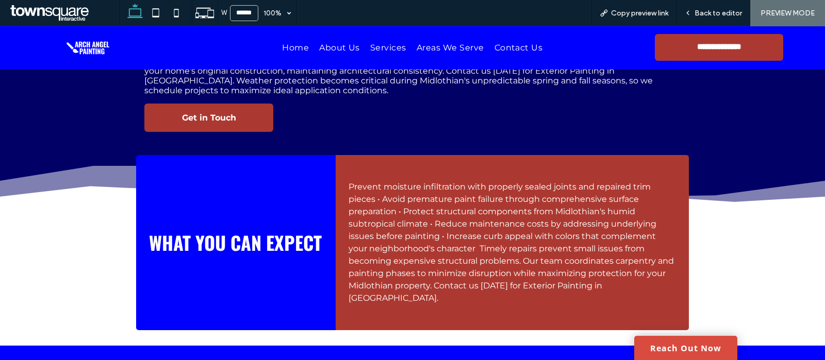
scroll to position [346, 0]
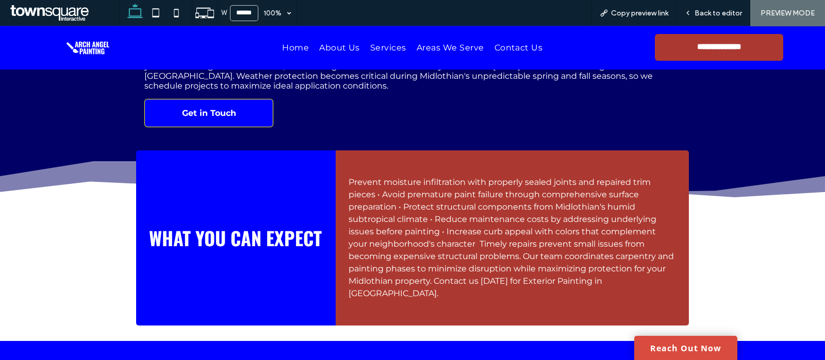
click at [213, 114] on link "Get in Touch" at bounding box center [208, 113] width 129 height 28
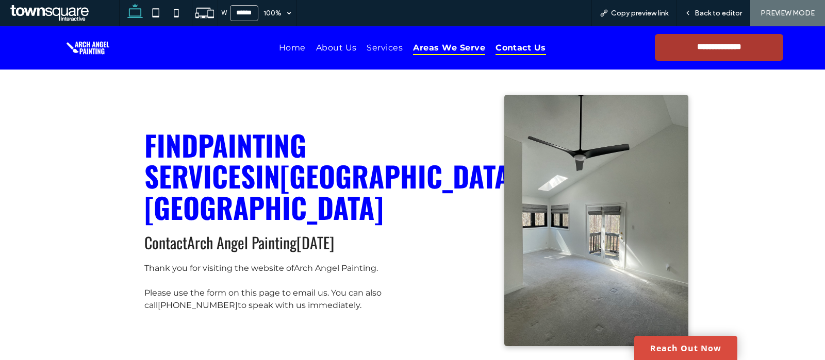
click at [435, 46] on span "Areas We Serve" at bounding box center [449, 47] width 72 height 15
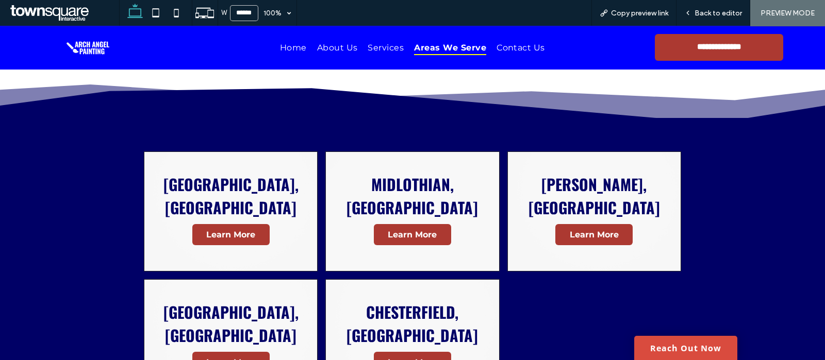
scroll to position [193, 0]
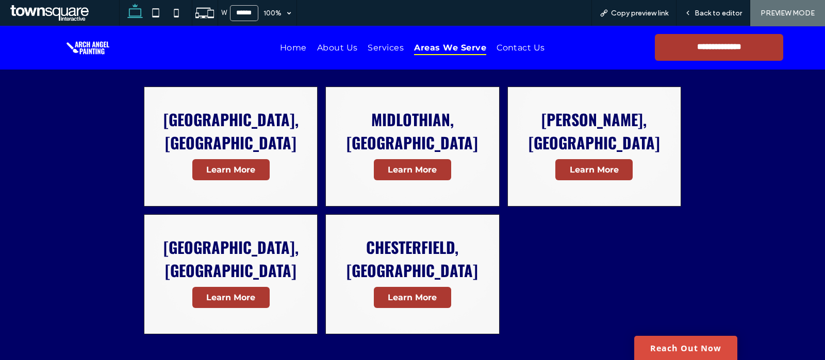
scroll to position [193, 0]
click at [710, 11] on span "Back to editor" at bounding box center [717, 13] width 47 height 9
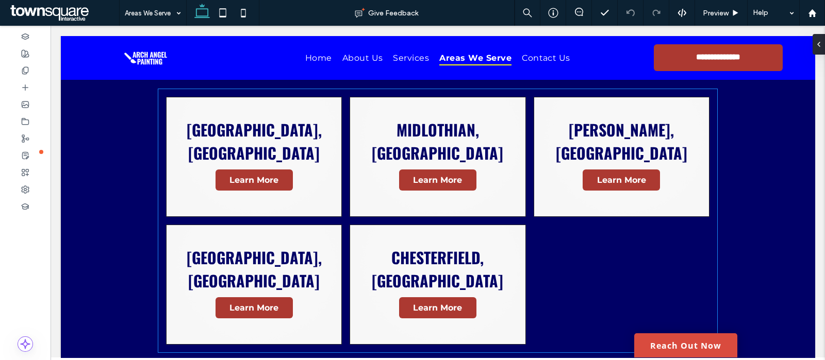
scroll to position [203, 0]
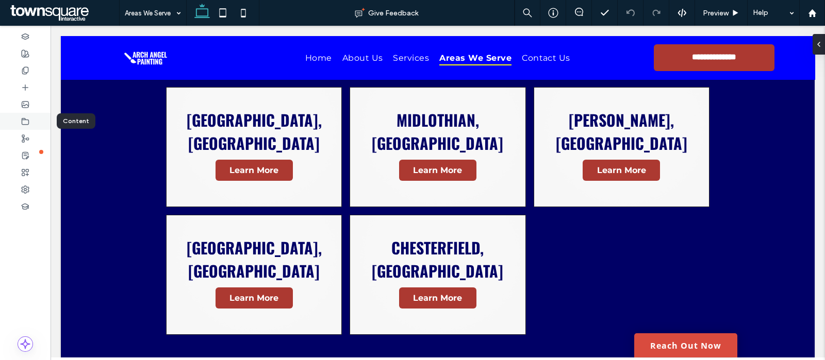
click at [26, 120] on use at bounding box center [25, 121] width 7 height 6
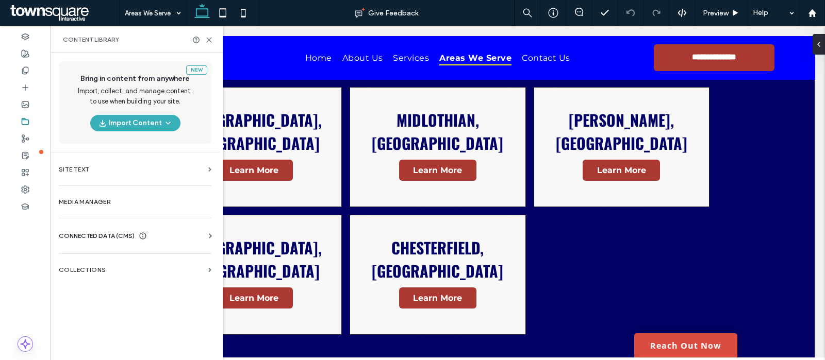
click at [116, 237] on span "CONNECTED DATA (CMS)" at bounding box center [97, 236] width 76 height 10
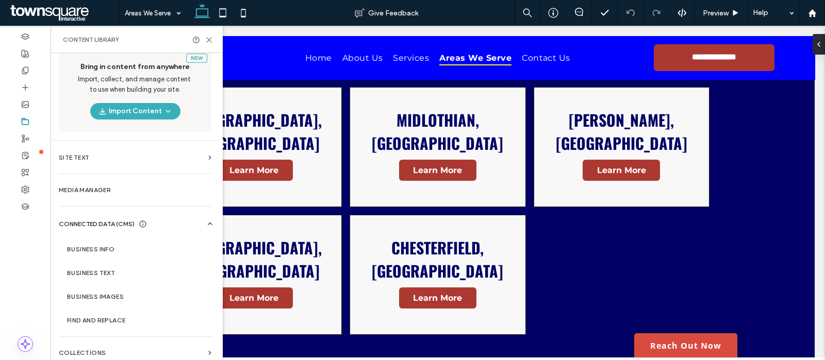
scroll to position [18, 0]
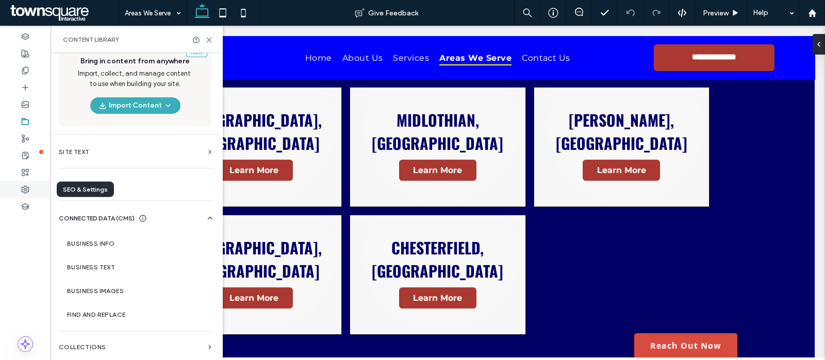
click at [23, 184] on div at bounding box center [25, 189] width 51 height 17
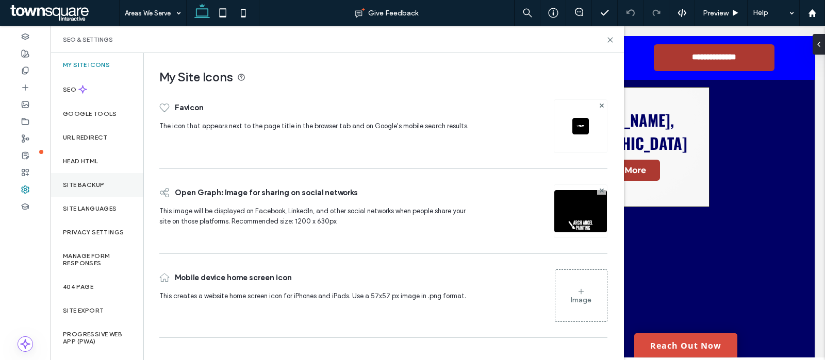
click at [81, 183] on label "Site Backup" at bounding box center [83, 184] width 41 height 7
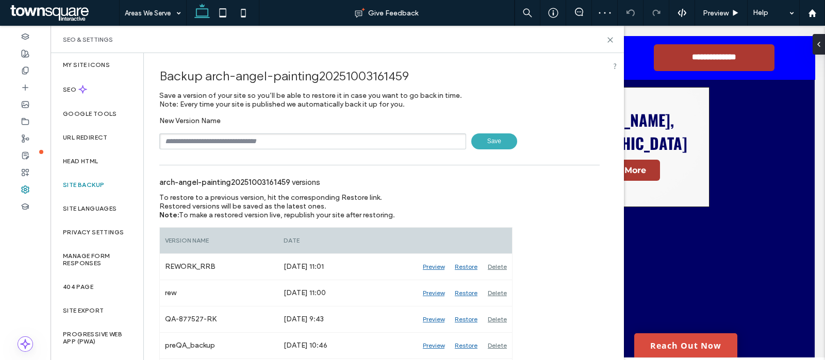
click at [277, 142] on input "text" at bounding box center [312, 142] width 307 height 16
type input "**********"
click at [490, 140] on span "Save" at bounding box center [494, 142] width 46 height 16
click at [607, 38] on icon at bounding box center [610, 40] width 8 height 8
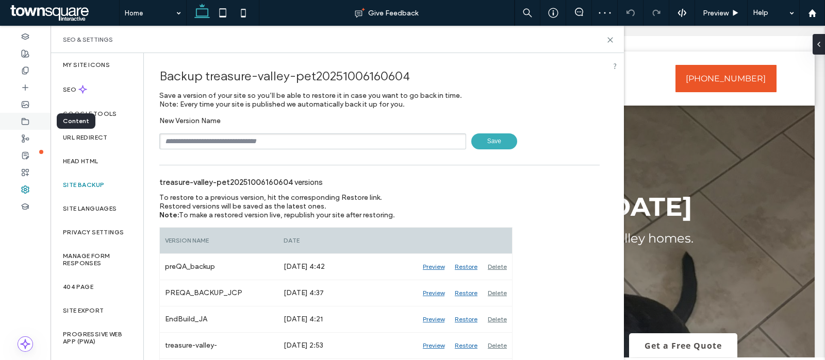
click at [25, 122] on icon at bounding box center [25, 122] width 8 height 8
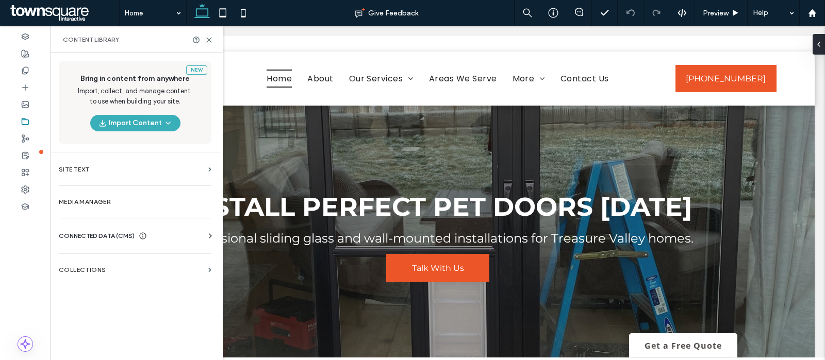
click at [127, 229] on div "CONNECTED DATA (CMS) Business Info Business Text Business Images Find and Repla…" at bounding box center [135, 236] width 169 height 27
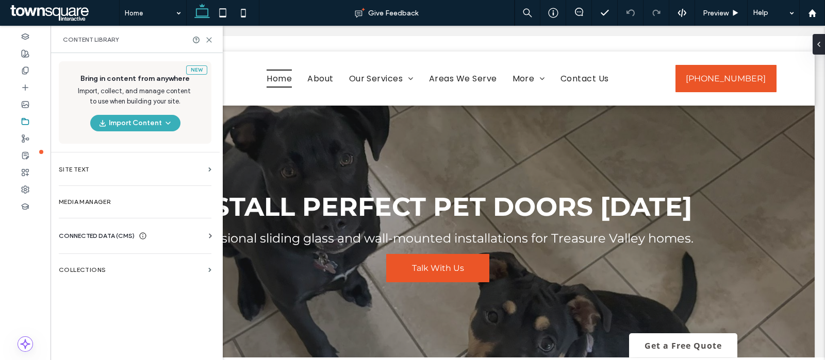
click at [115, 233] on span "CONNECTED DATA (CMS)" at bounding box center [97, 236] width 76 height 10
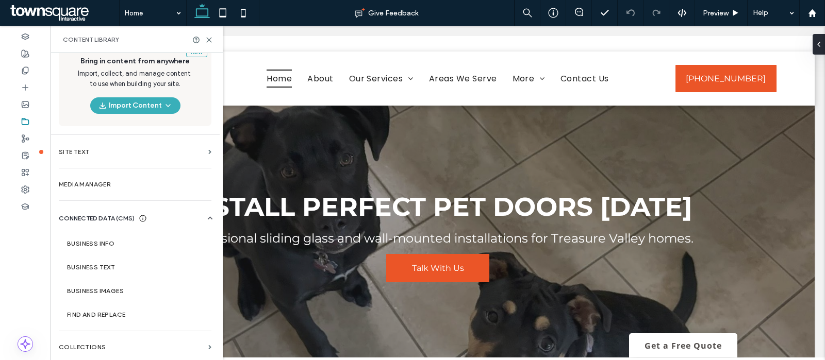
scroll to position [18, 0]
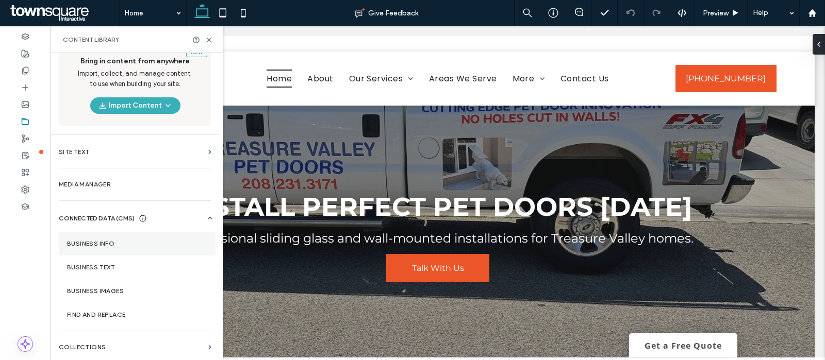
click at [91, 244] on label "Business Info" at bounding box center [137, 243] width 140 height 7
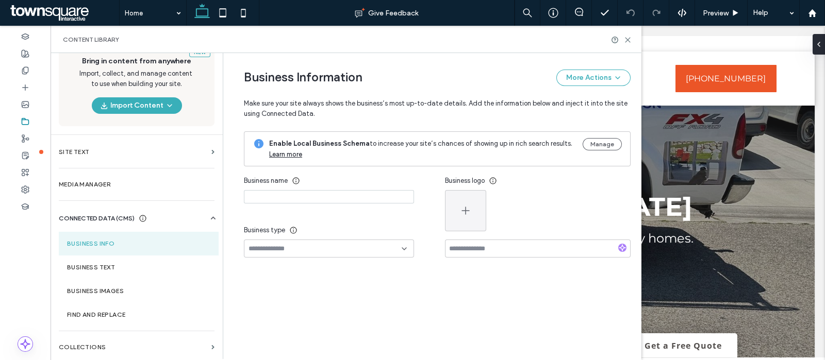
type input "**********"
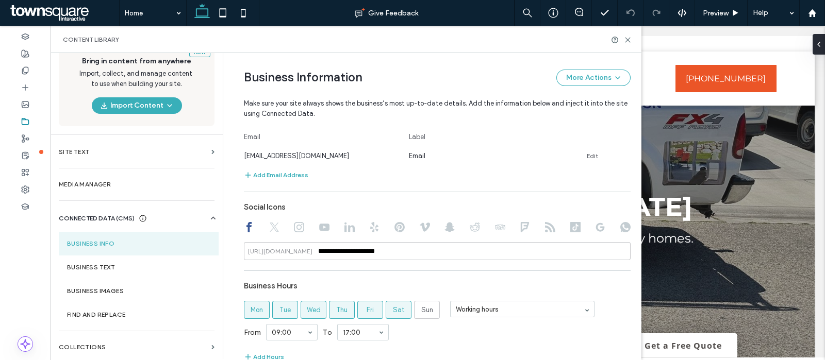
scroll to position [471, 0]
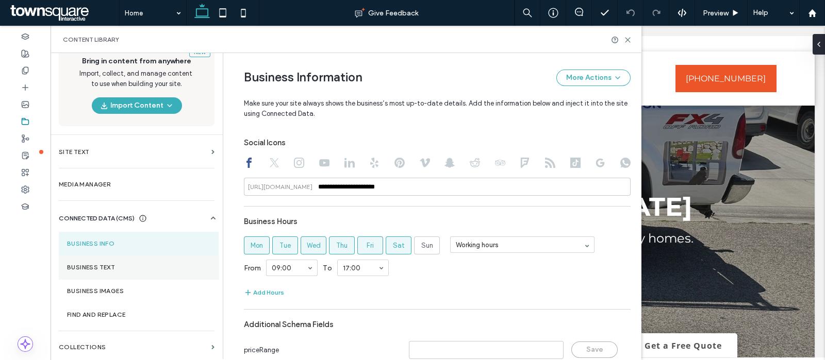
click at [96, 269] on label "Business Text" at bounding box center [138, 267] width 143 height 7
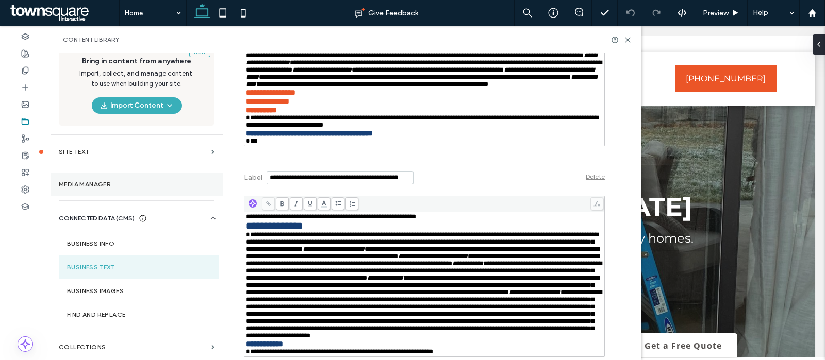
scroll to position [3609, 0]
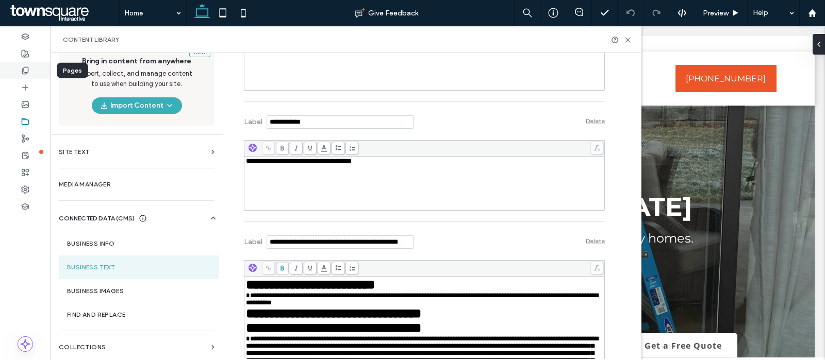
click at [30, 71] on div at bounding box center [25, 70] width 51 height 17
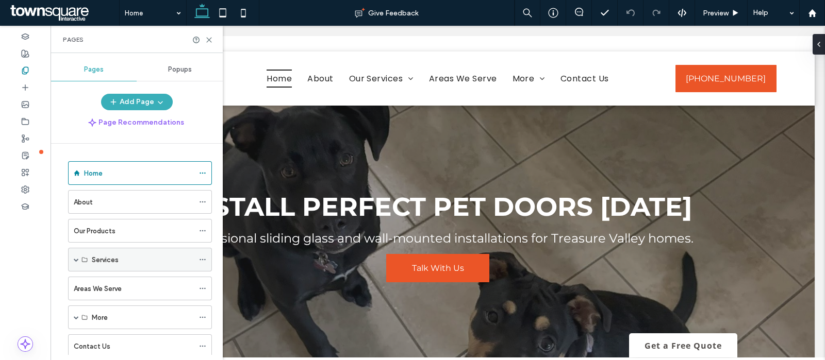
scroll to position [56, 0]
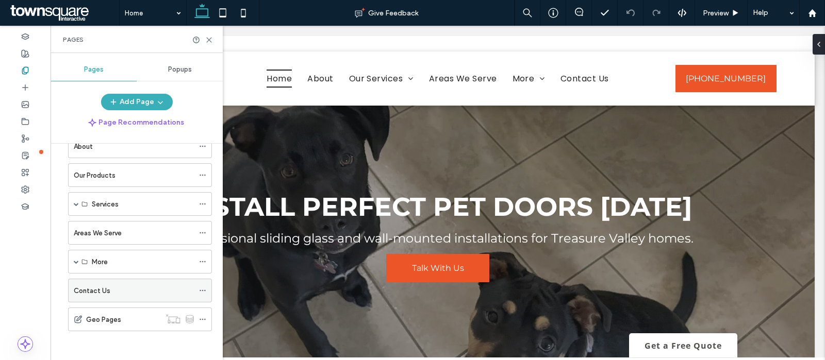
click at [117, 282] on div "Contact Us" at bounding box center [134, 290] width 120 height 23
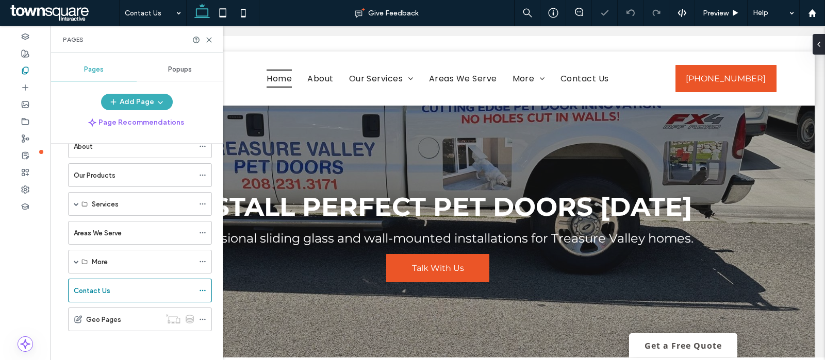
click at [211, 44] on div "Pages" at bounding box center [137, 39] width 172 height 27
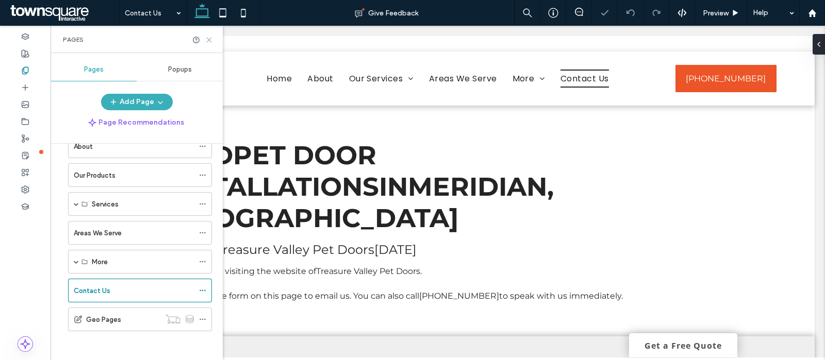
click at [211, 40] on icon at bounding box center [209, 40] width 8 height 8
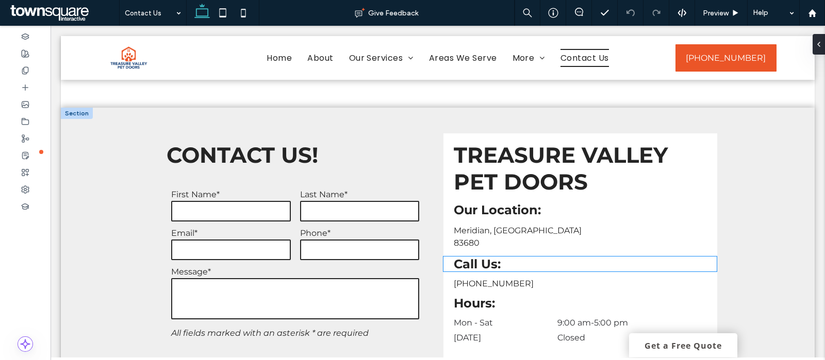
scroll to position [184, 0]
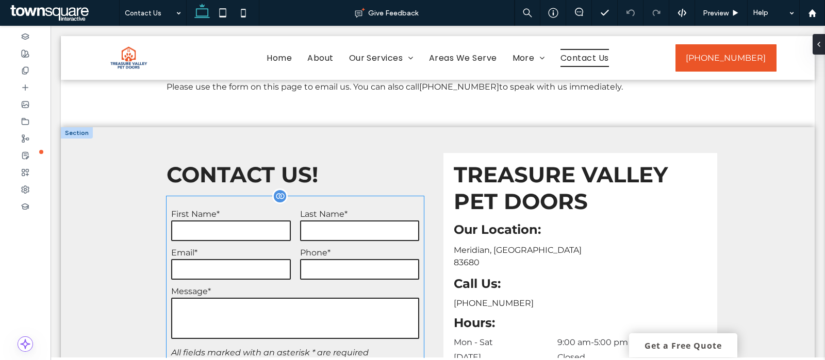
click at [180, 209] on label "First Name*" at bounding box center [230, 214] width 119 height 10
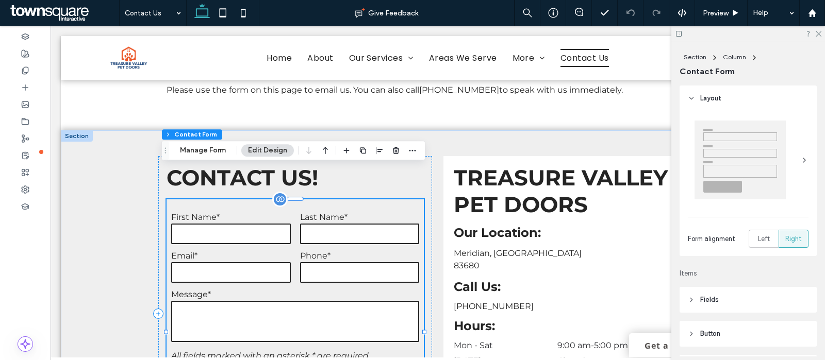
type input "*"
type input "***"
type input "*"
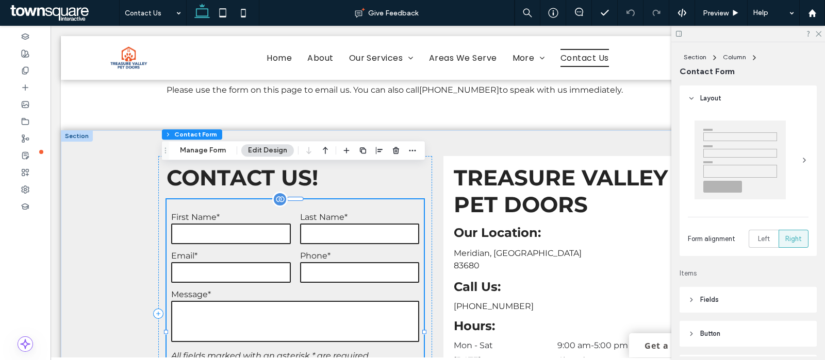
type input "***"
click at [195, 153] on button "Manage Form" at bounding box center [202, 150] width 59 height 12
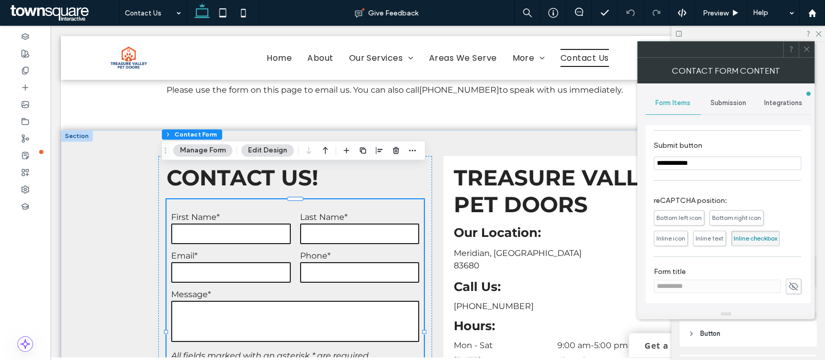
scroll to position [0, 0]
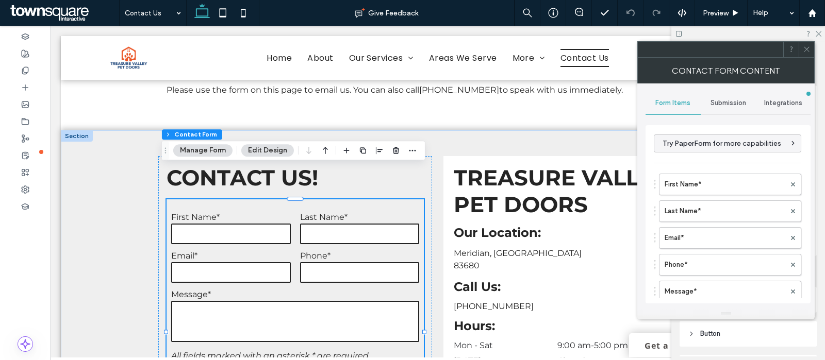
click at [734, 108] on div "Submission" at bounding box center [728, 103] width 55 height 23
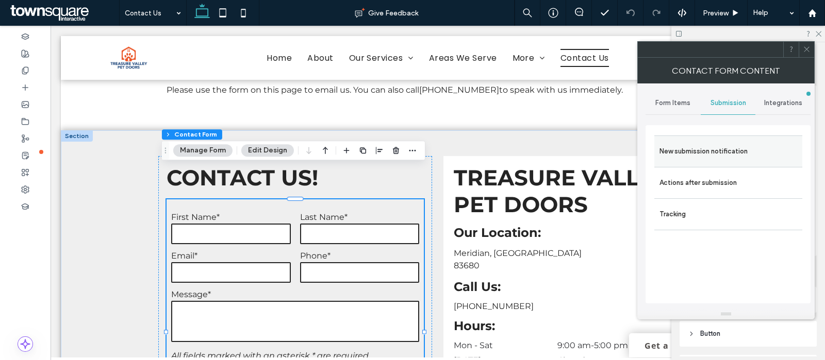
click at [681, 147] on label "New submission notification" at bounding box center [728, 151] width 138 height 21
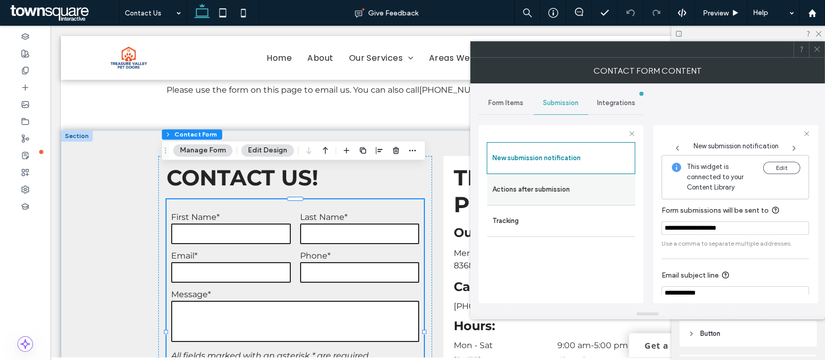
click at [554, 188] on label "Actions after submission" at bounding box center [561, 189] width 138 height 21
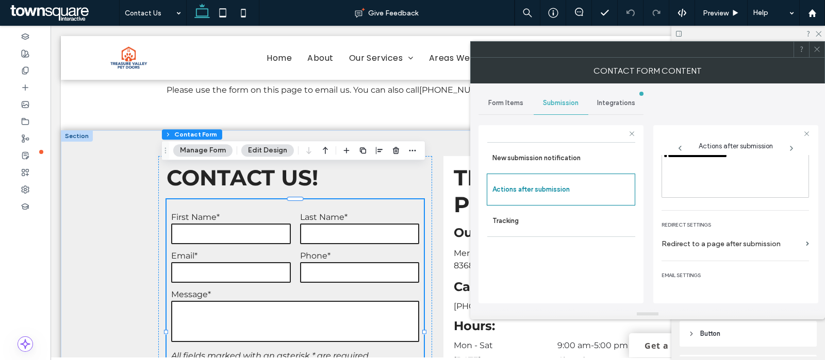
scroll to position [176, 0]
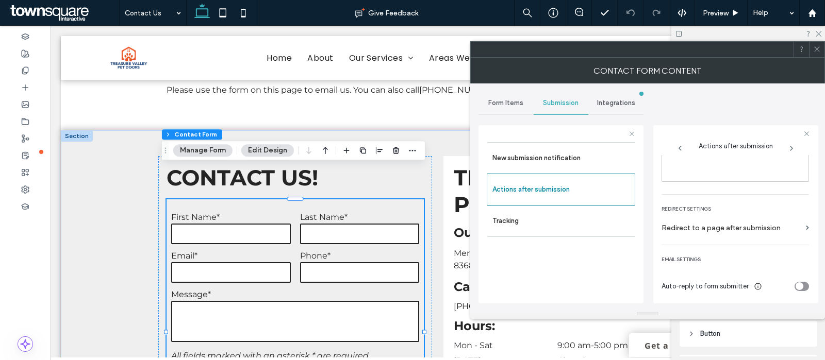
click at [821, 61] on div "Contact Form Content" at bounding box center [647, 71] width 355 height 26
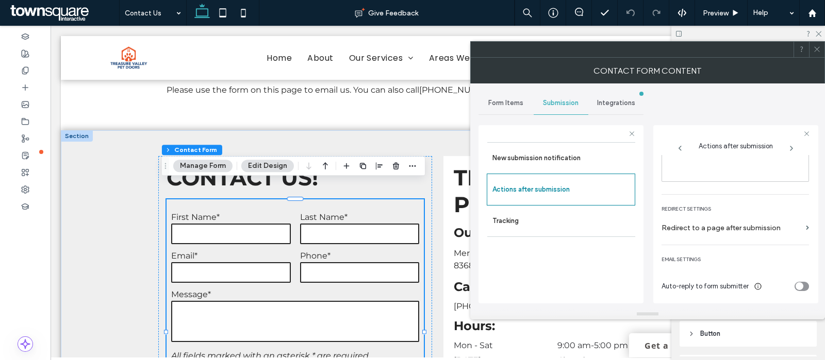
click at [821, 59] on div "Contact Form Content" at bounding box center [647, 71] width 355 height 26
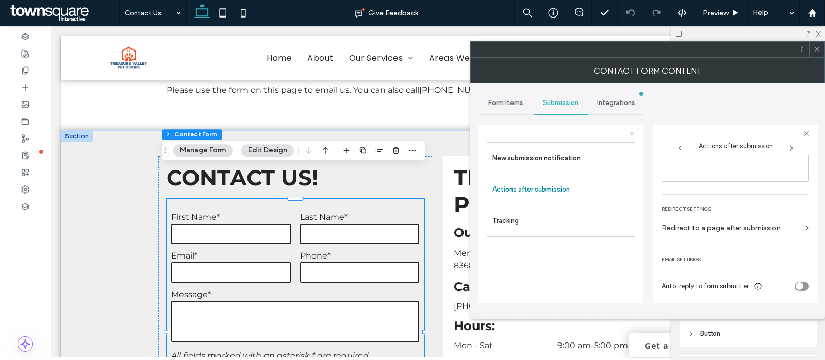
click at [815, 50] on icon at bounding box center [817, 49] width 8 height 8
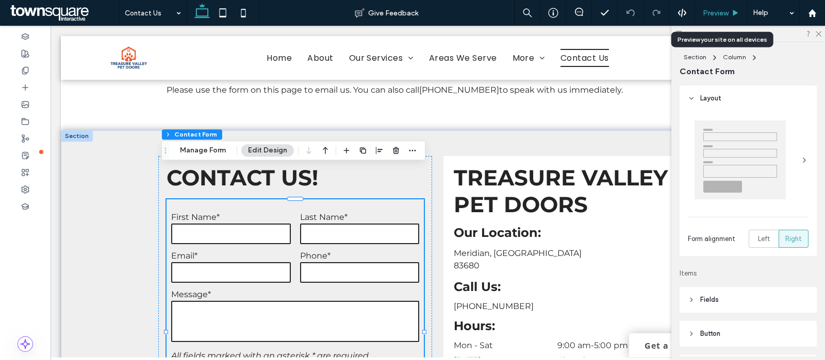
click at [700, 9] on div "Preview" at bounding box center [721, 13] width 52 height 9
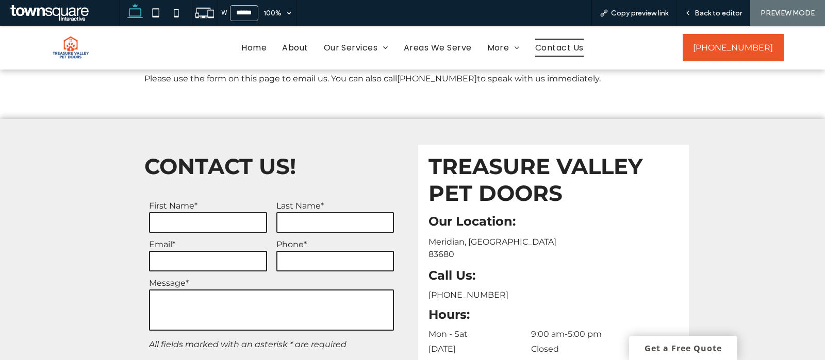
scroll to position [173, 0]
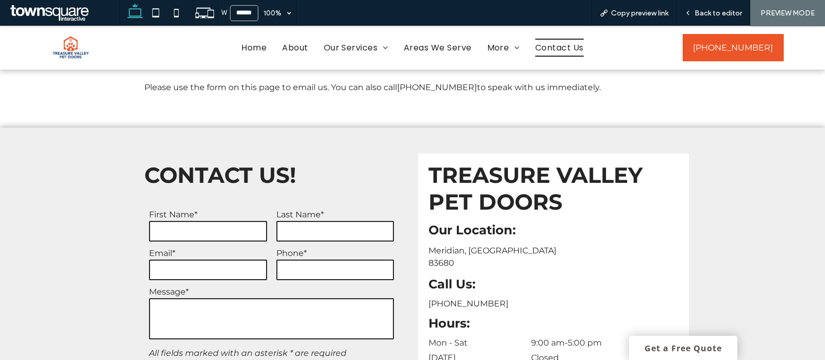
drag, startPoint x: 170, startPoint y: 202, endPoint x: 188, endPoint y: 201, distance: 17.6
click at [170, 221] on input "text" at bounding box center [208, 231] width 118 height 21
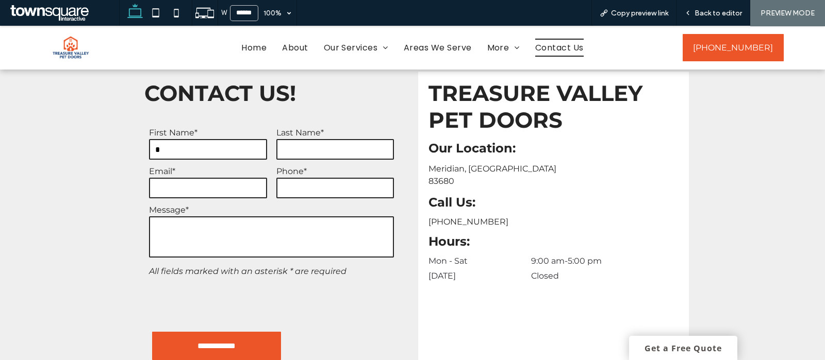
scroll to position [302, 0]
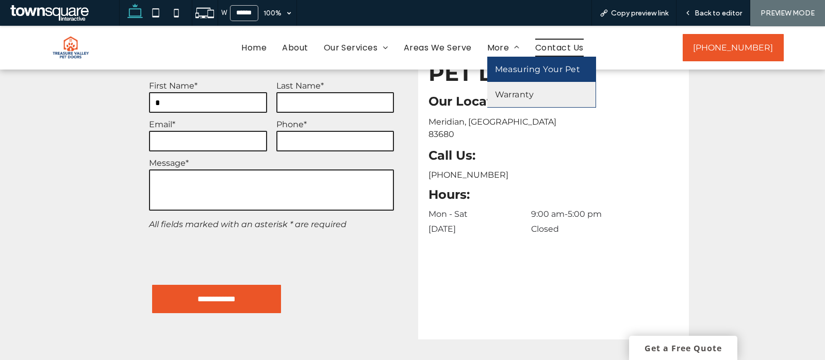
type input "*"
click at [503, 65] on span "Measuring Your Pet" at bounding box center [538, 69] width 86 height 10
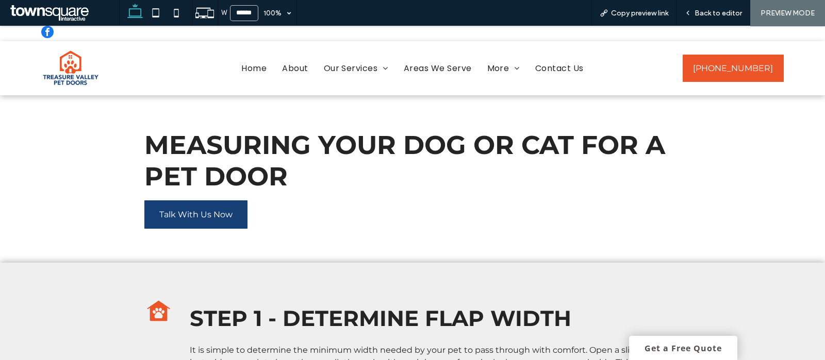
click at [181, 212] on span "Talk With Us Now" at bounding box center [195, 215] width 73 height 26
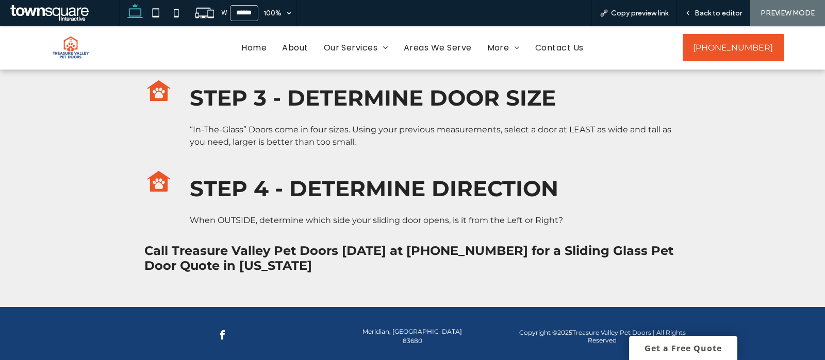
scroll to position [410, 0]
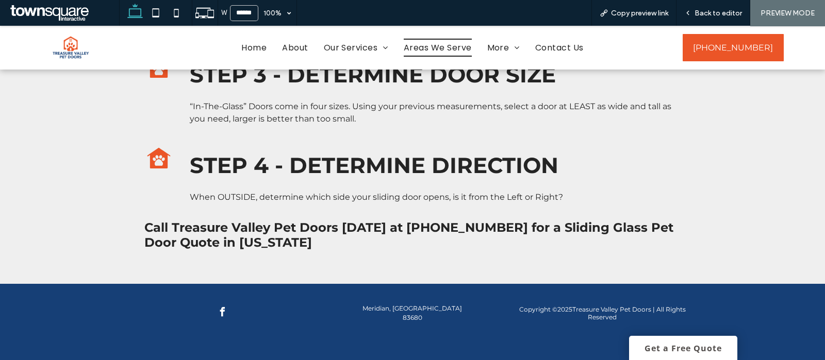
click at [408, 46] on span "Areas We Serve" at bounding box center [438, 48] width 68 height 18
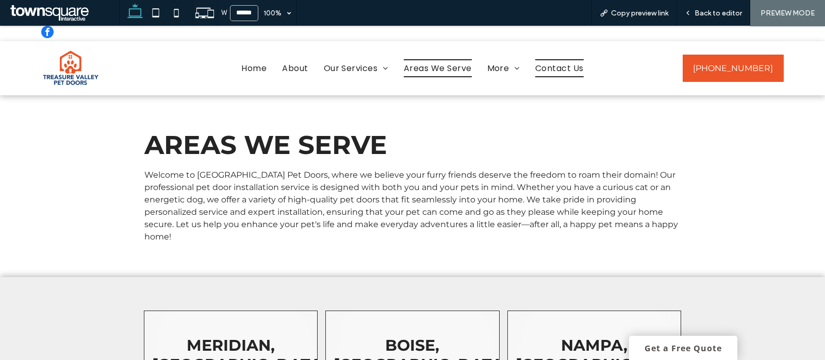
click at [566, 71] on span "Contact Us" at bounding box center [559, 68] width 48 height 18
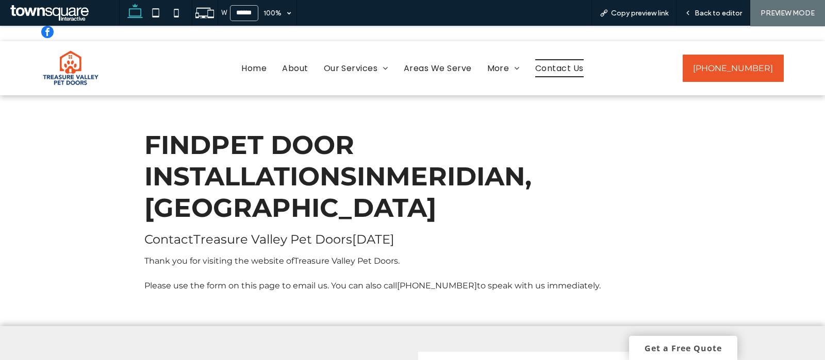
drag, startPoint x: 42, startPoint y: 51, endPoint x: 49, endPoint y: 32, distance: 20.4
click at [49, 32] on span "facebook" at bounding box center [47, 32] width 12 height 12
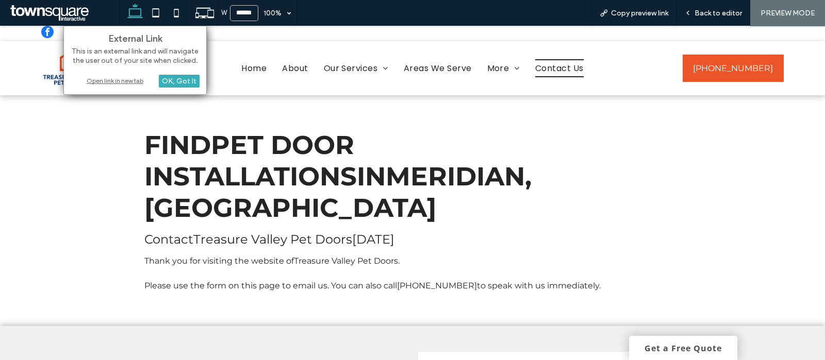
click at [123, 78] on div "Open link in new tab" at bounding box center [135, 80] width 129 height 11
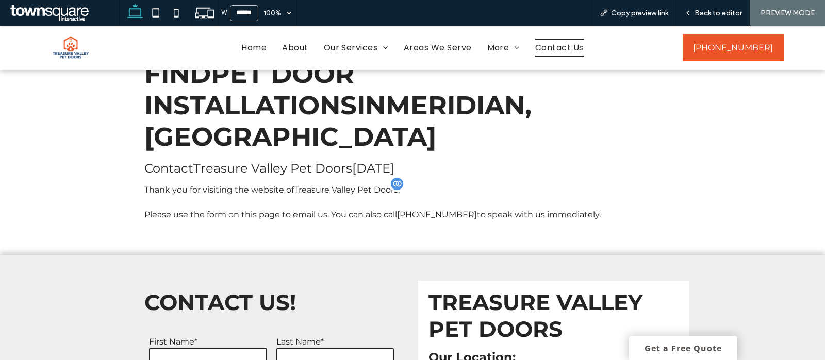
scroll to position [119, 0]
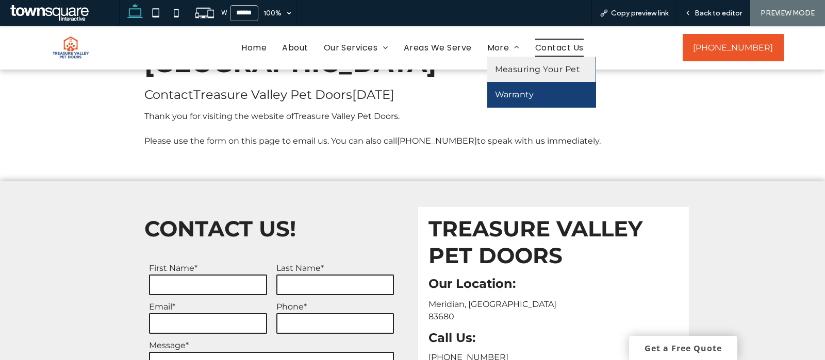
click at [510, 95] on span "Warranty" at bounding box center [514, 95] width 39 height 10
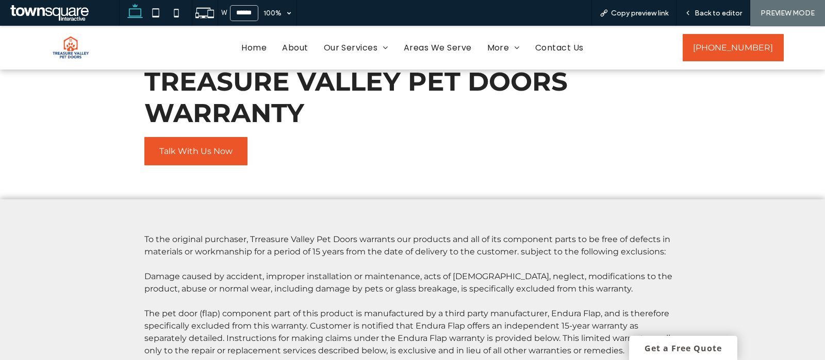
scroll to position [38, 0]
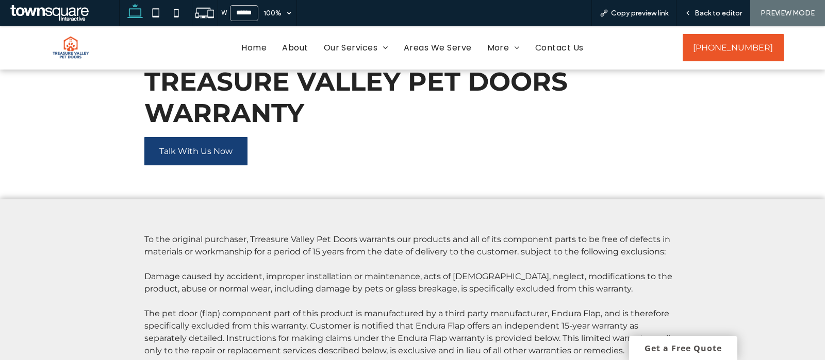
click at [205, 147] on span "Talk With Us Now" at bounding box center [195, 151] width 73 height 26
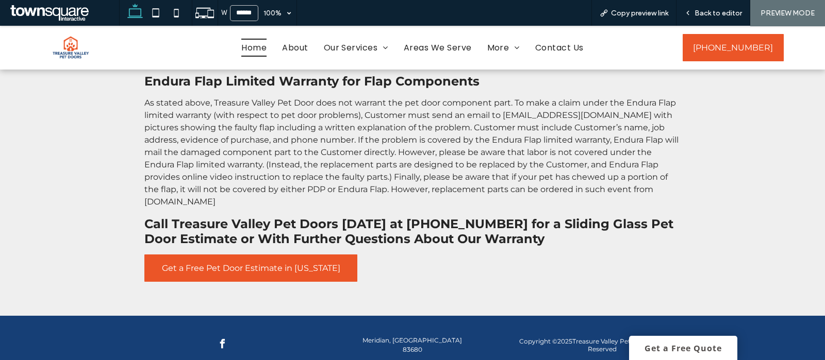
scroll to position [457, 0]
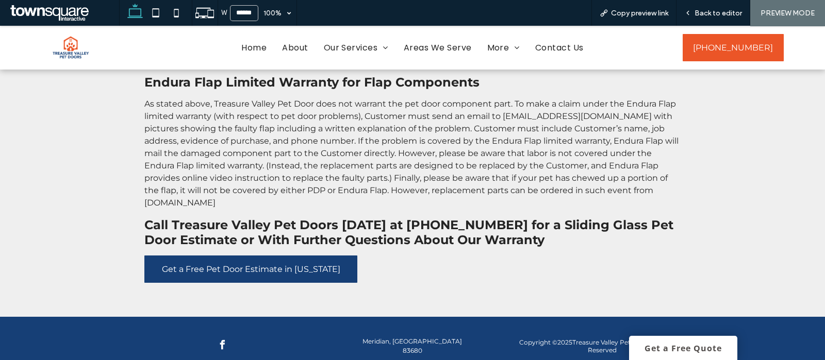
click at [286, 264] on span "Get a Free Pet Door Estimate in Idaho" at bounding box center [251, 269] width 178 height 10
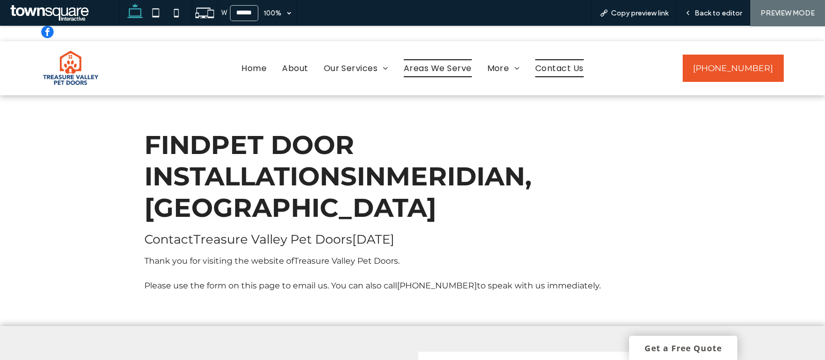
click at [449, 70] on span "Areas We Serve" at bounding box center [438, 68] width 68 height 18
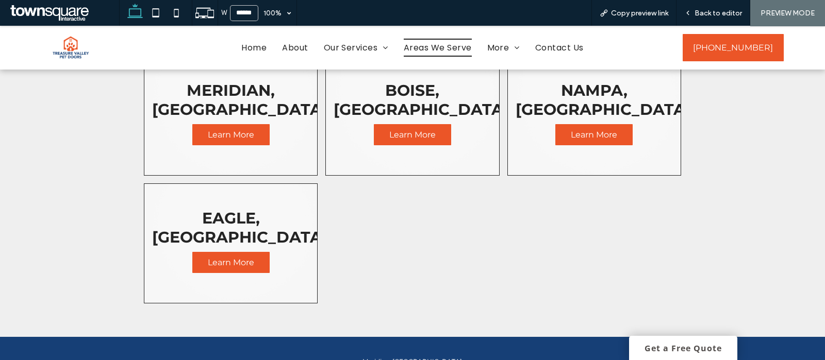
scroll to position [239, 0]
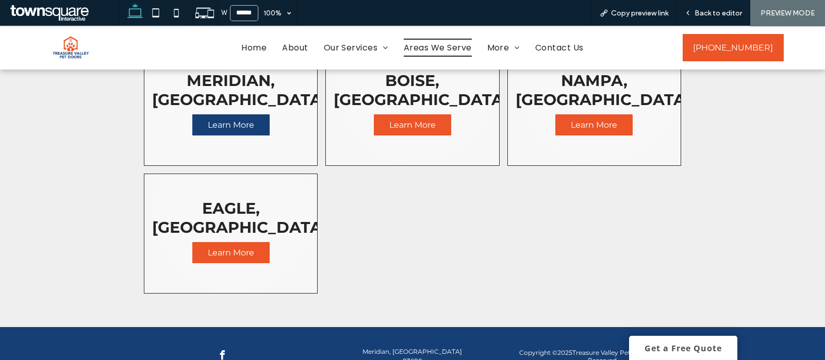
click at [233, 115] on span "Learn More" at bounding box center [230, 125] width 67 height 20
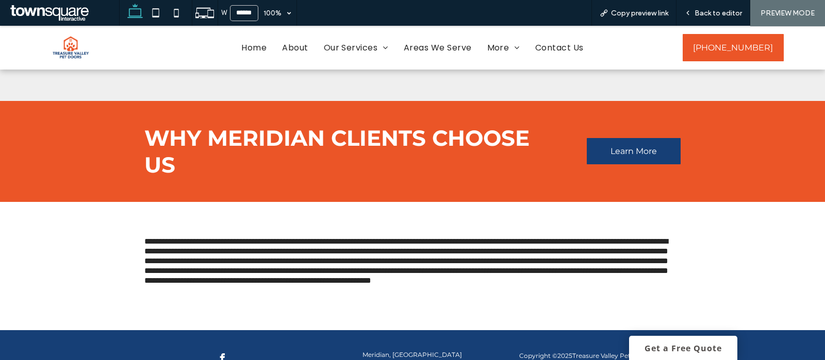
scroll to position [332, 0]
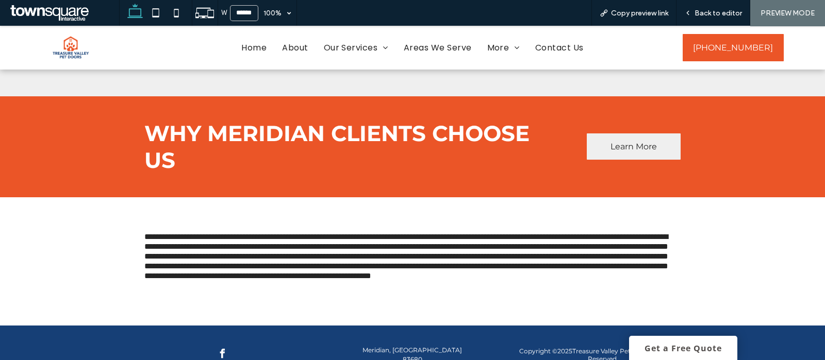
click at [610, 152] on span "Learn More" at bounding box center [633, 147] width 46 height 10
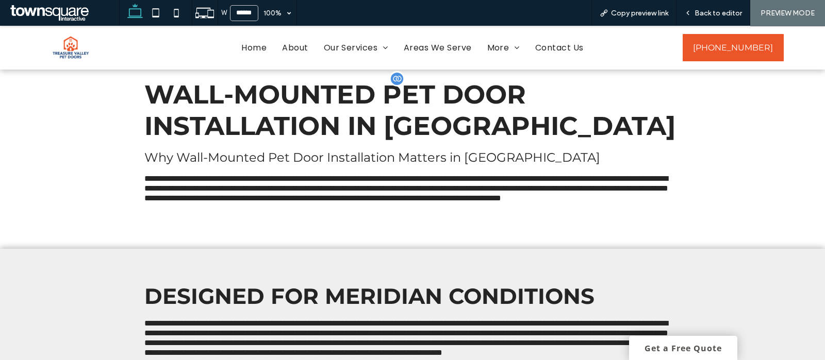
scroll to position [16, 0]
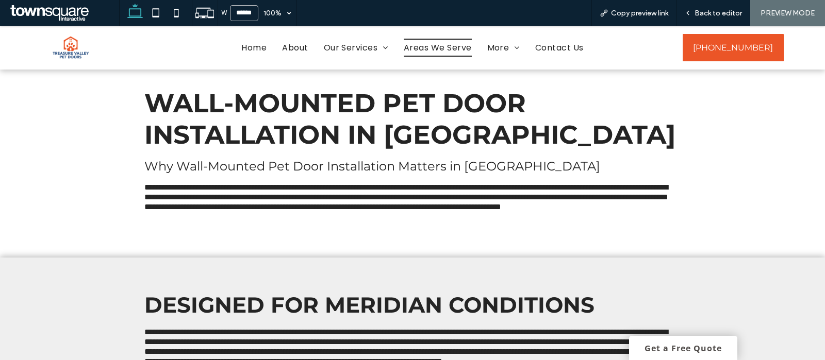
click at [429, 47] on span "Areas We Serve" at bounding box center [438, 48] width 68 height 18
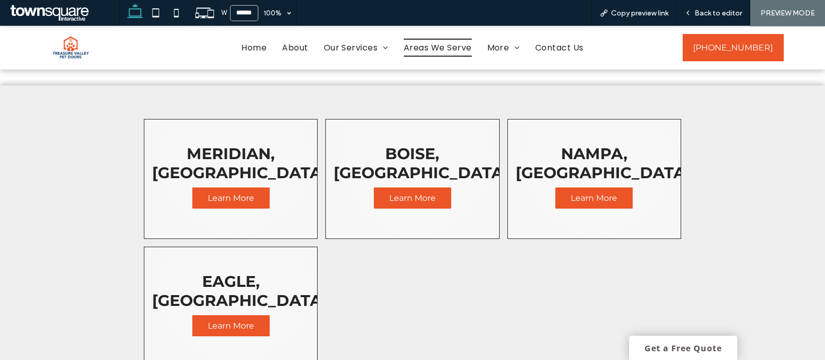
scroll to position [172, 0]
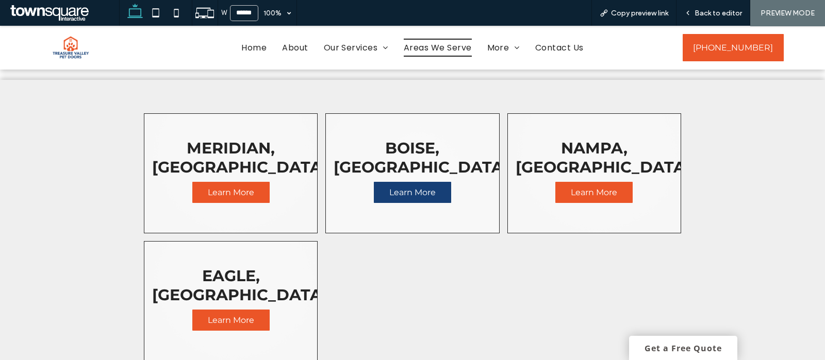
click at [405, 183] on span "Learn More" at bounding box center [412, 193] width 67 height 20
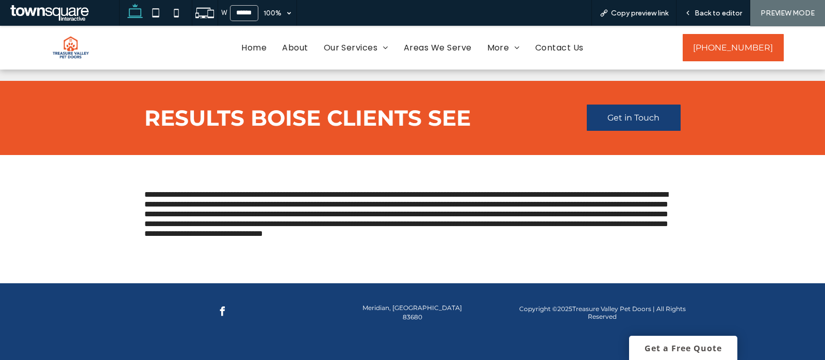
scroll to position [350, 0]
click at [608, 113] on span "Get in Touch" at bounding box center [633, 118] width 52 height 10
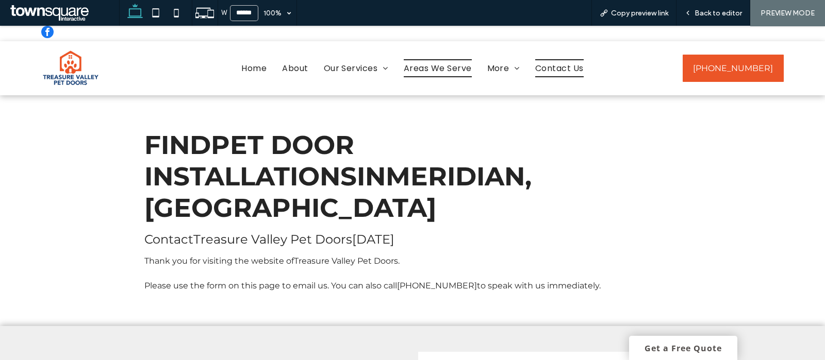
click at [445, 71] on span "Areas We Serve" at bounding box center [438, 68] width 68 height 18
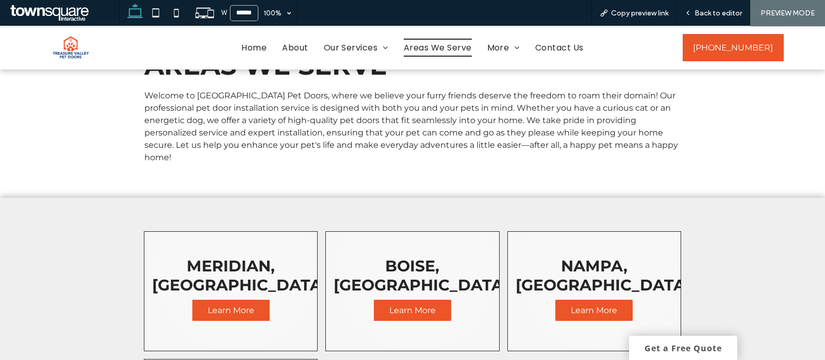
scroll to position [68, 0]
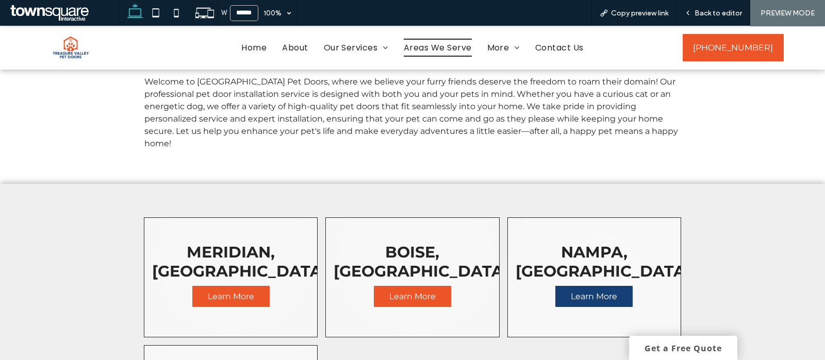
click at [566, 287] on span "Learn More" at bounding box center [593, 297] width 67 height 20
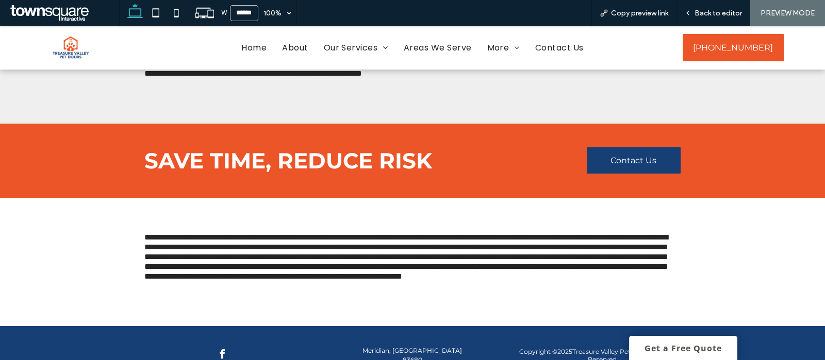
scroll to position [344, 0]
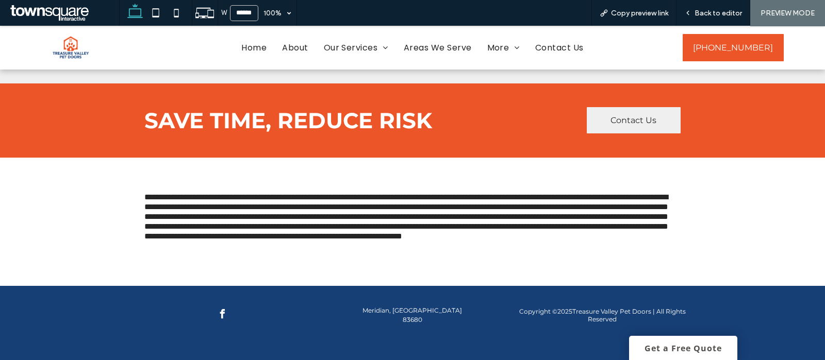
click at [629, 134] on link "Contact Us" at bounding box center [634, 120] width 94 height 26
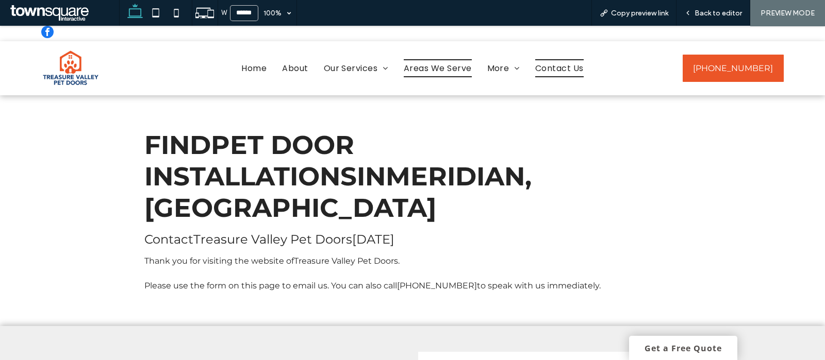
click at [425, 67] on span "Areas We Serve" at bounding box center [438, 68] width 68 height 18
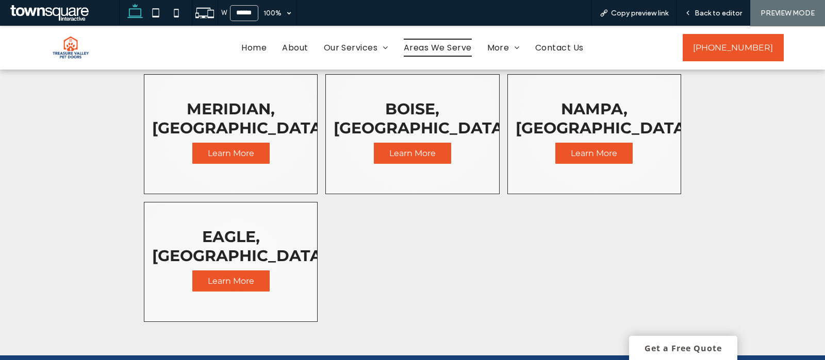
scroll to position [211, 0]
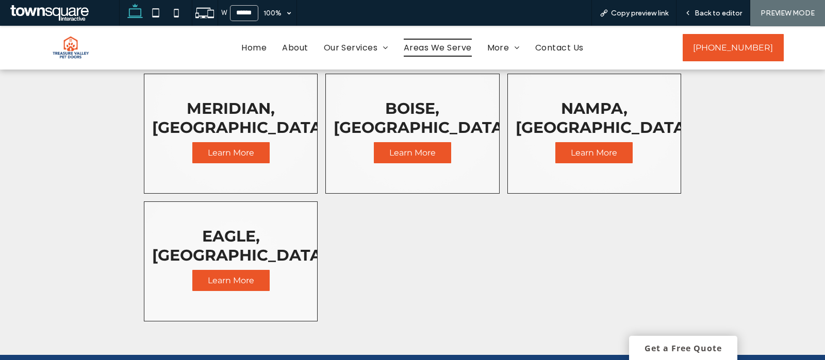
click at [231, 258] on link at bounding box center [231, 262] width 174 height 120
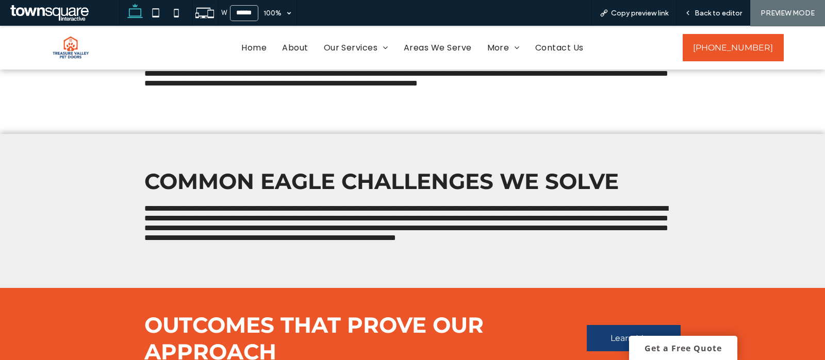
scroll to position [164, 0]
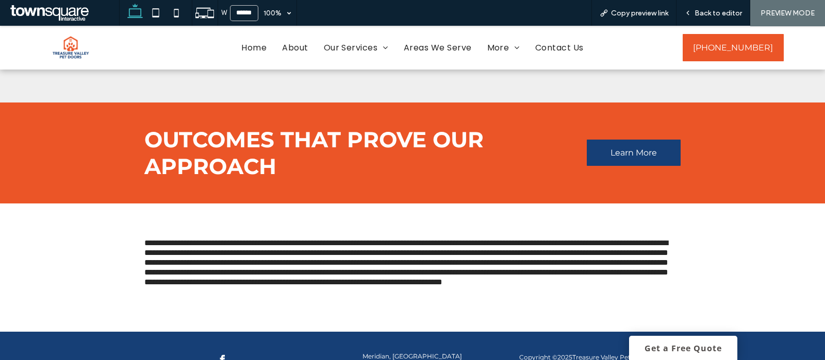
scroll to position [326, 0]
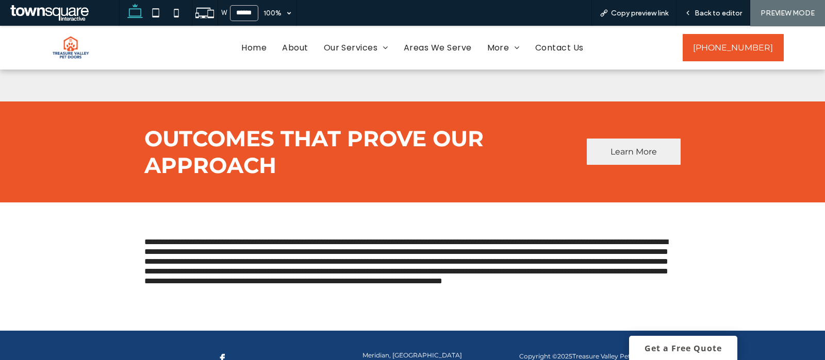
click at [623, 157] on span "Learn More" at bounding box center [633, 152] width 46 height 10
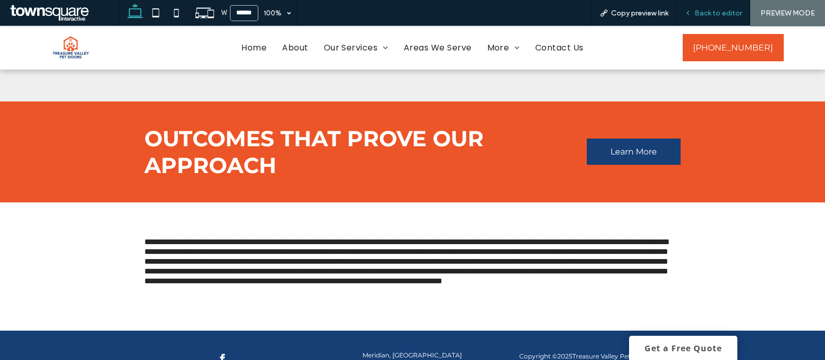
click at [699, 11] on span "Back to editor" at bounding box center [717, 13] width 47 height 9
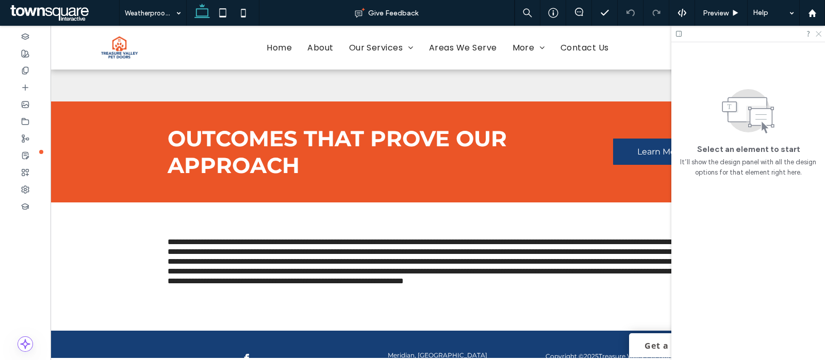
click at [816, 31] on icon at bounding box center [818, 33] width 7 height 7
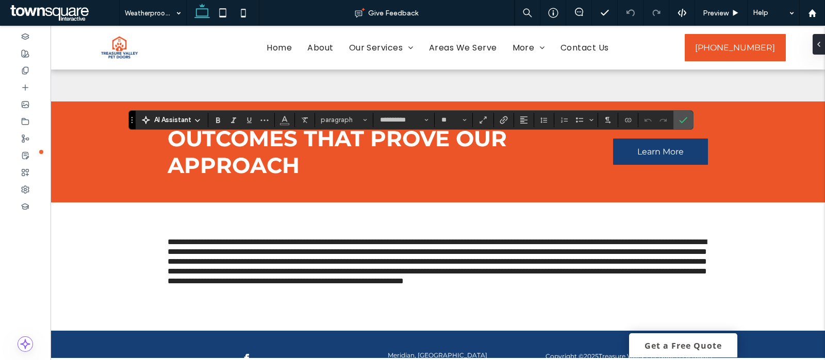
type input "**********"
type input "**"
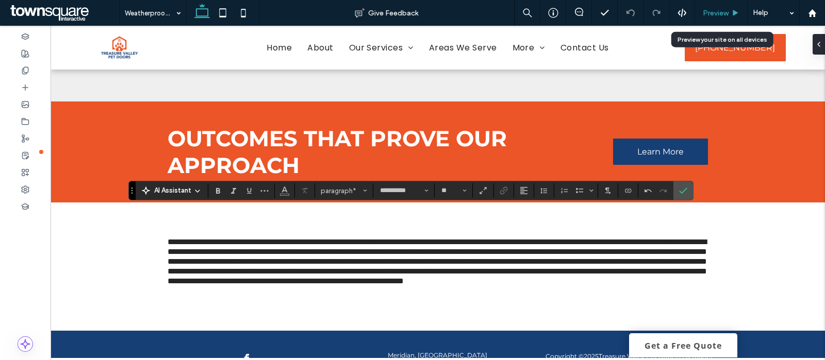
click at [712, 9] on span "Preview" at bounding box center [716, 13] width 26 height 9
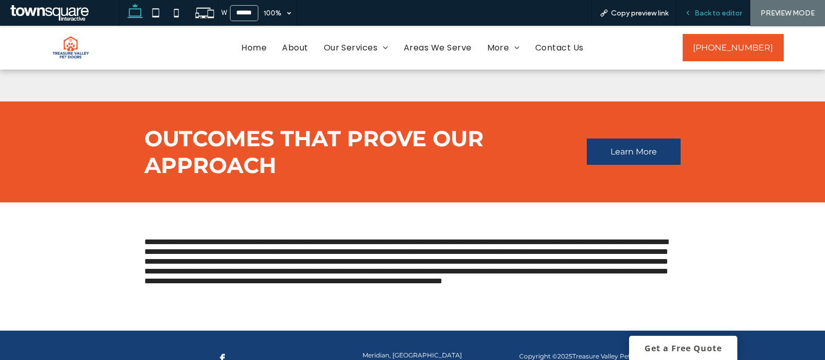
click at [712, 14] on span "Back to editor" at bounding box center [717, 13] width 47 height 9
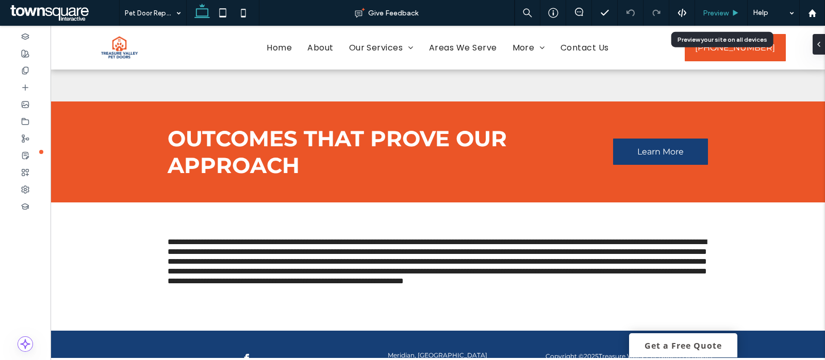
click at [719, 8] on div "Preview" at bounding box center [721, 13] width 53 height 26
click at [716, 13] on span "Preview" at bounding box center [716, 13] width 26 height 9
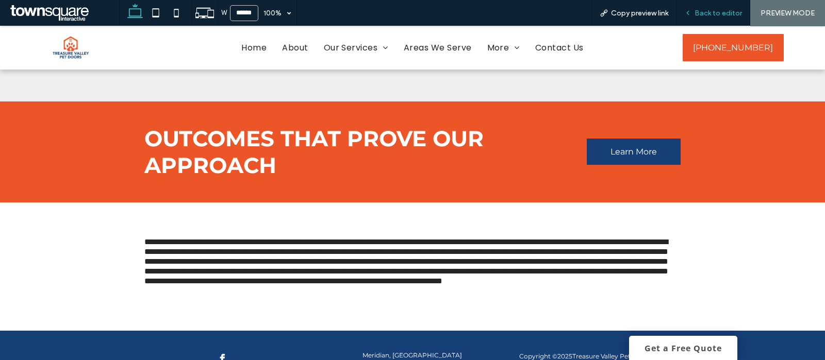
click at [699, 5] on div "Back to editor" at bounding box center [713, 13] width 74 height 26
click at [703, 14] on span "Back to editor" at bounding box center [717, 13] width 47 height 9
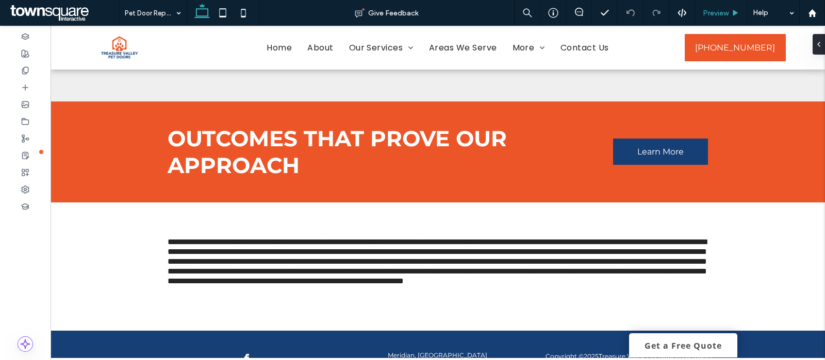
type input "**********"
type input "**"
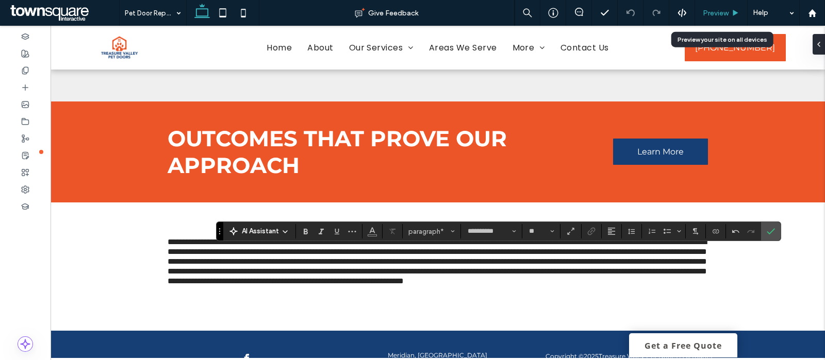
click at [716, 12] on span "Preview" at bounding box center [716, 13] width 26 height 9
